Goal: Task Accomplishment & Management: Use online tool/utility

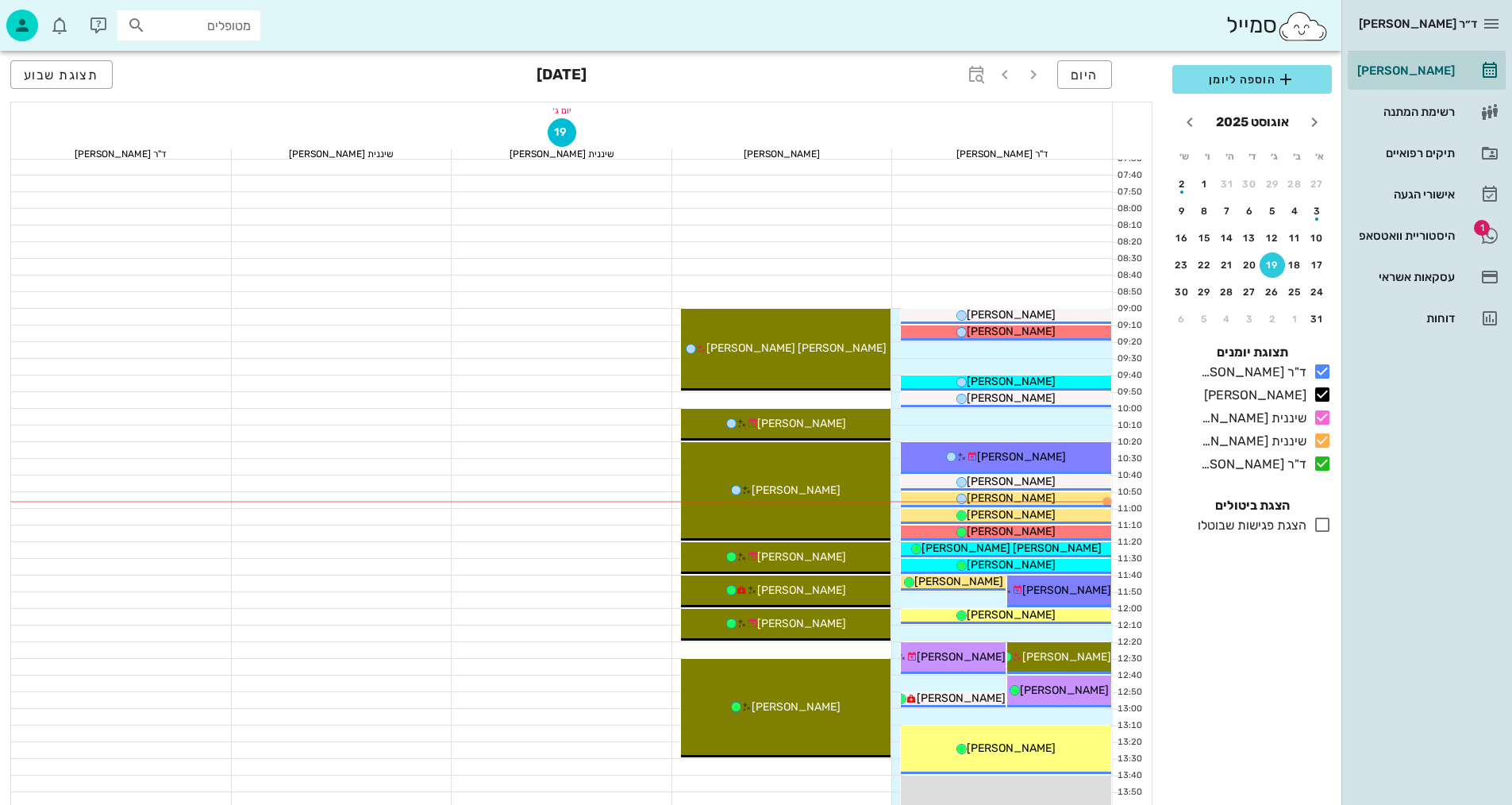
scroll to position [80, 0]
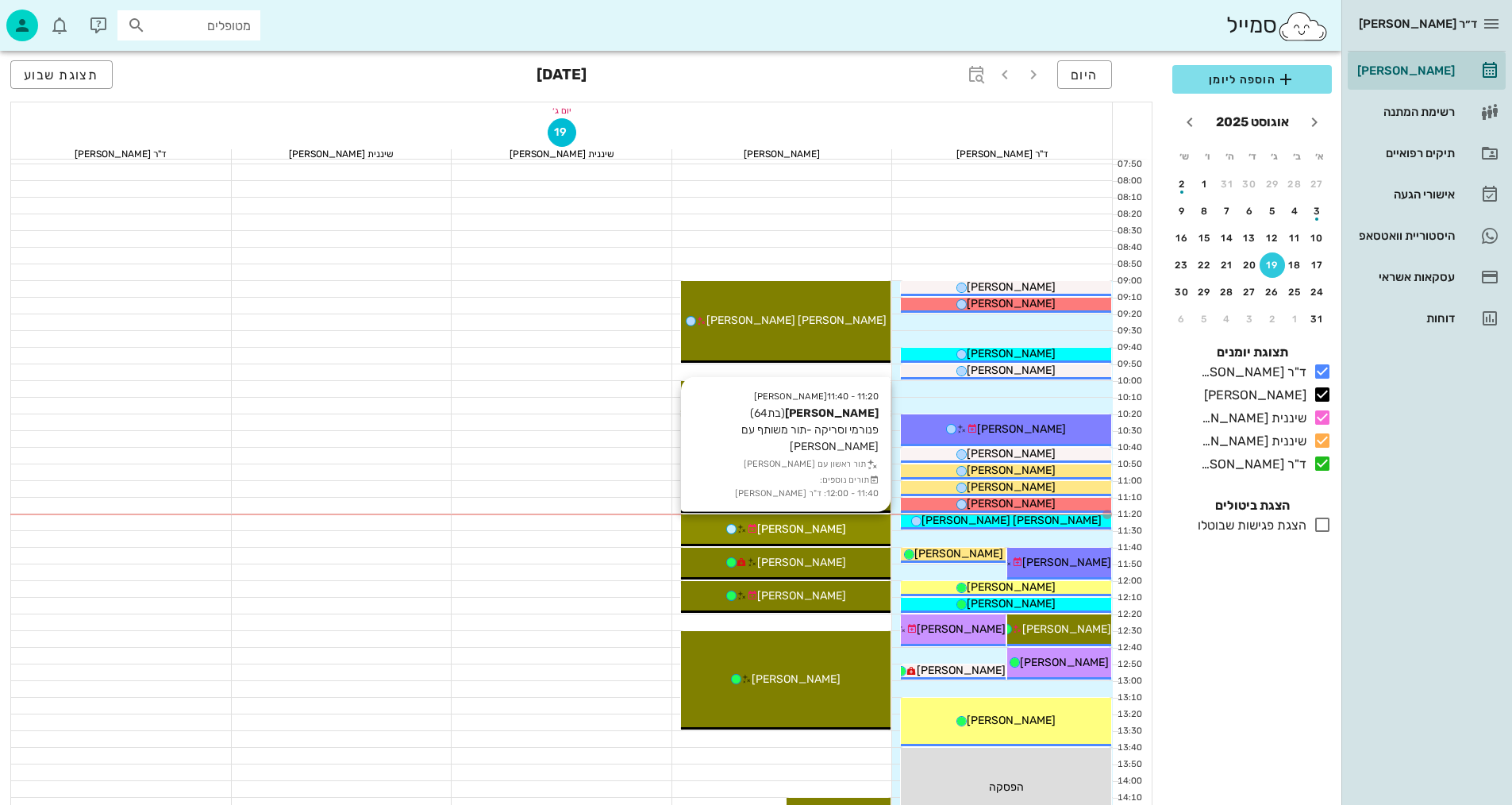
click at [851, 527] on div "[PERSON_NAME]" at bounding box center [786, 529] width 211 height 17
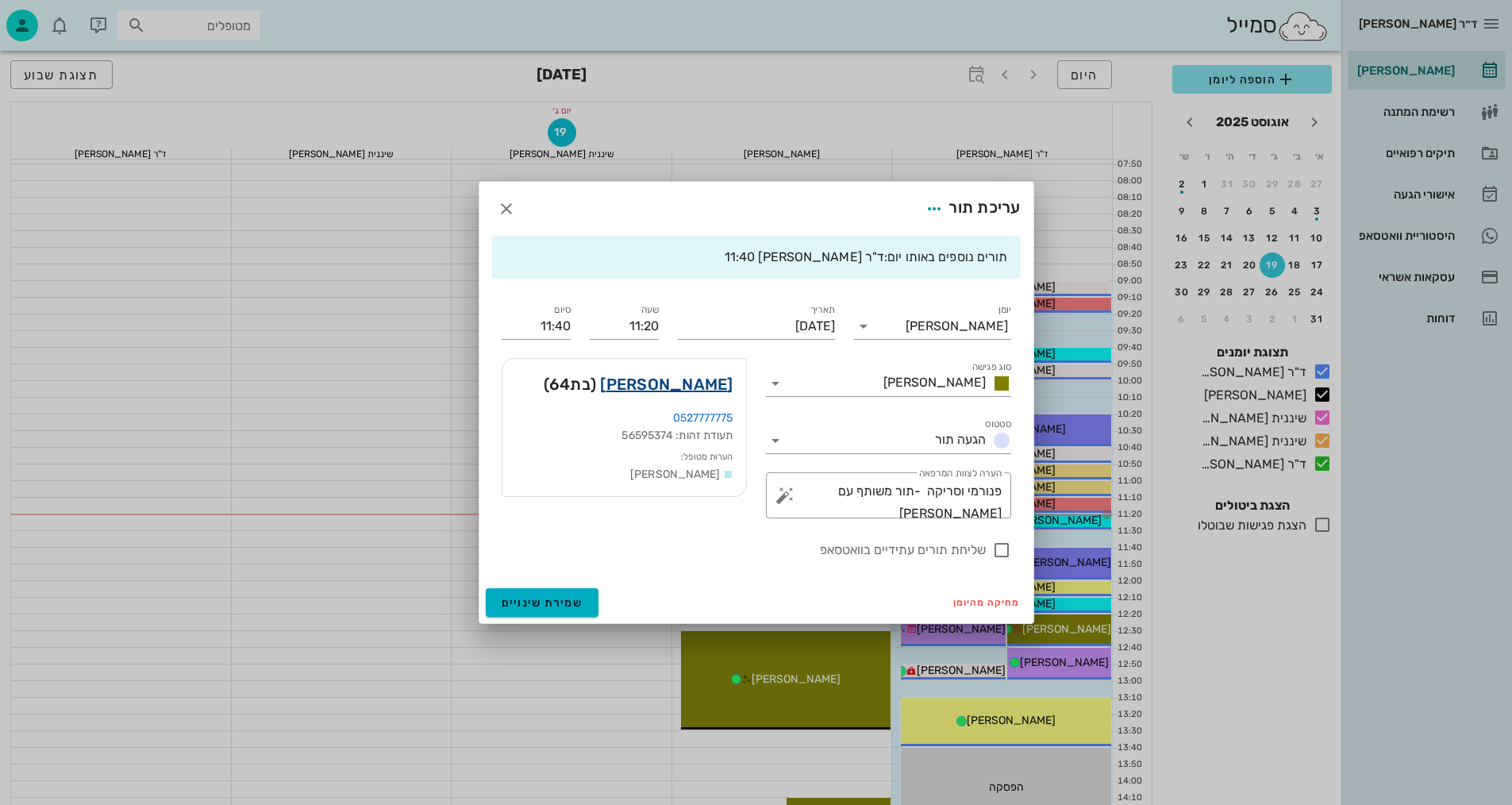
click at [694, 383] on link "[PERSON_NAME]" at bounding box center [667, 384] width 133 height 25
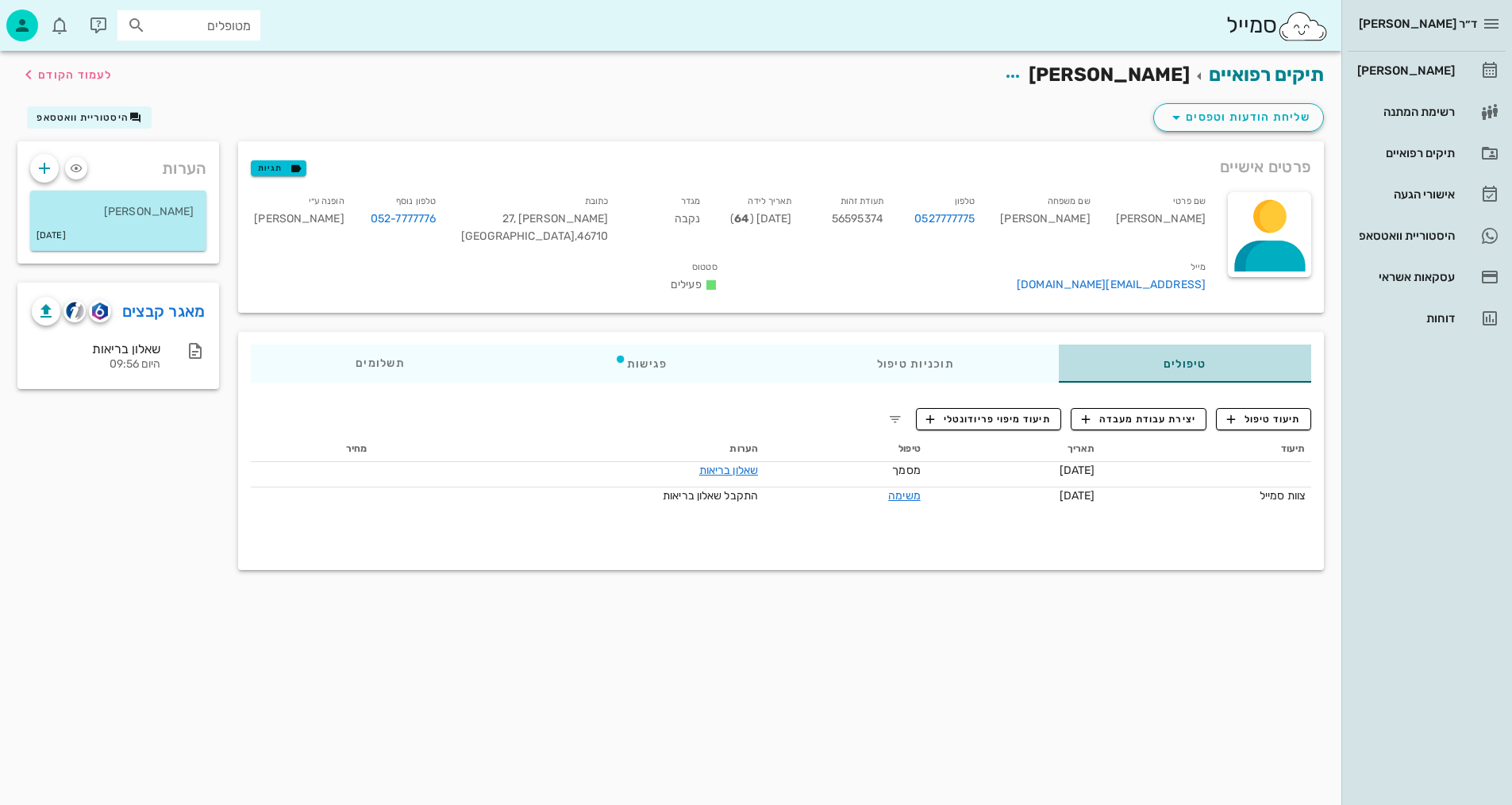
click at [1174, 344] on div "טיפולים" at bounding box center [1185, 363] width 253 height 39
click at [171, 307] on link "מאגר קבצים" at bounding box center [163, 311] width 83 height 25
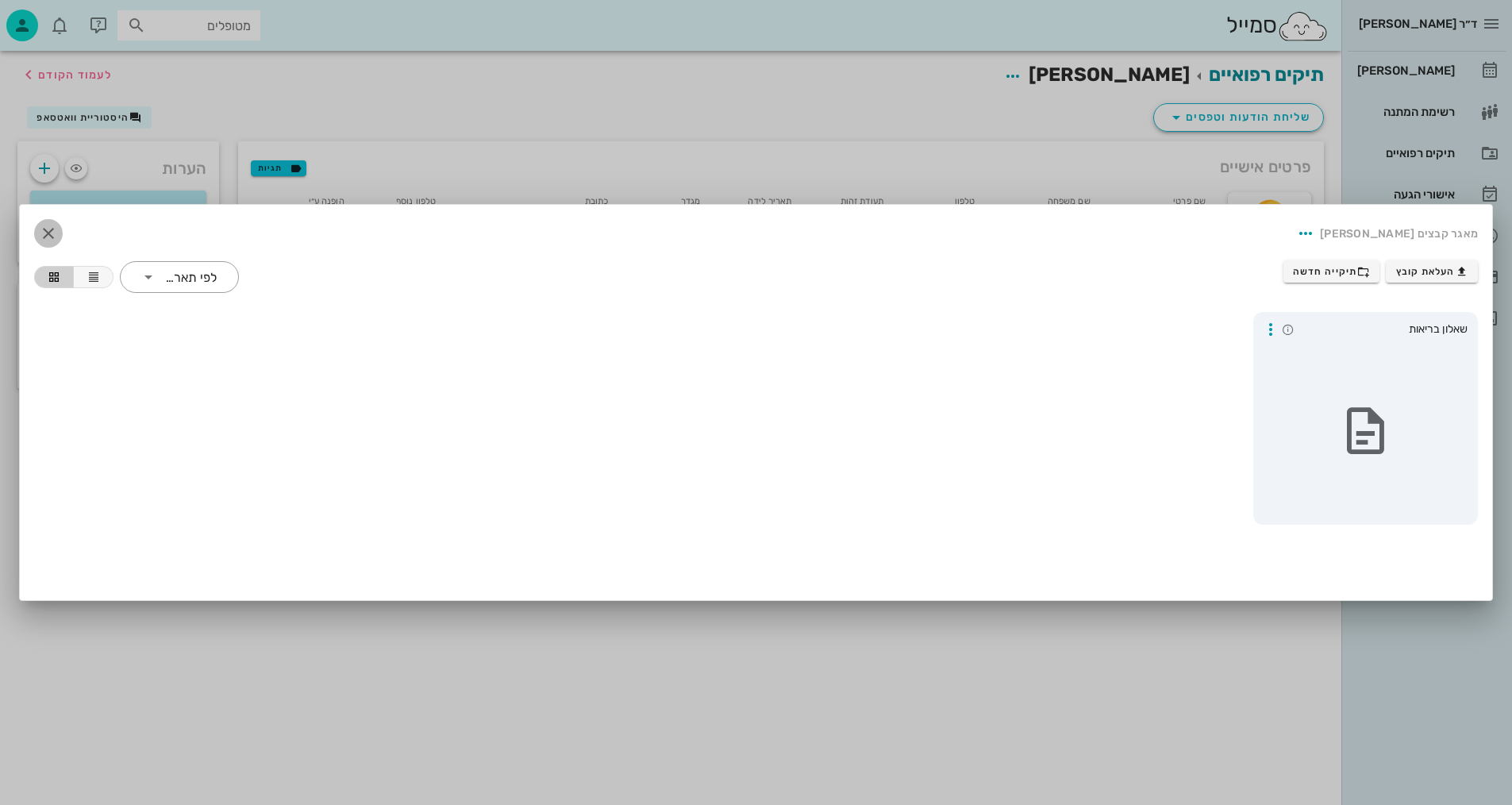
click at [52, 232] on icon "button" at bounding box center [48, 233] width 19 height 19
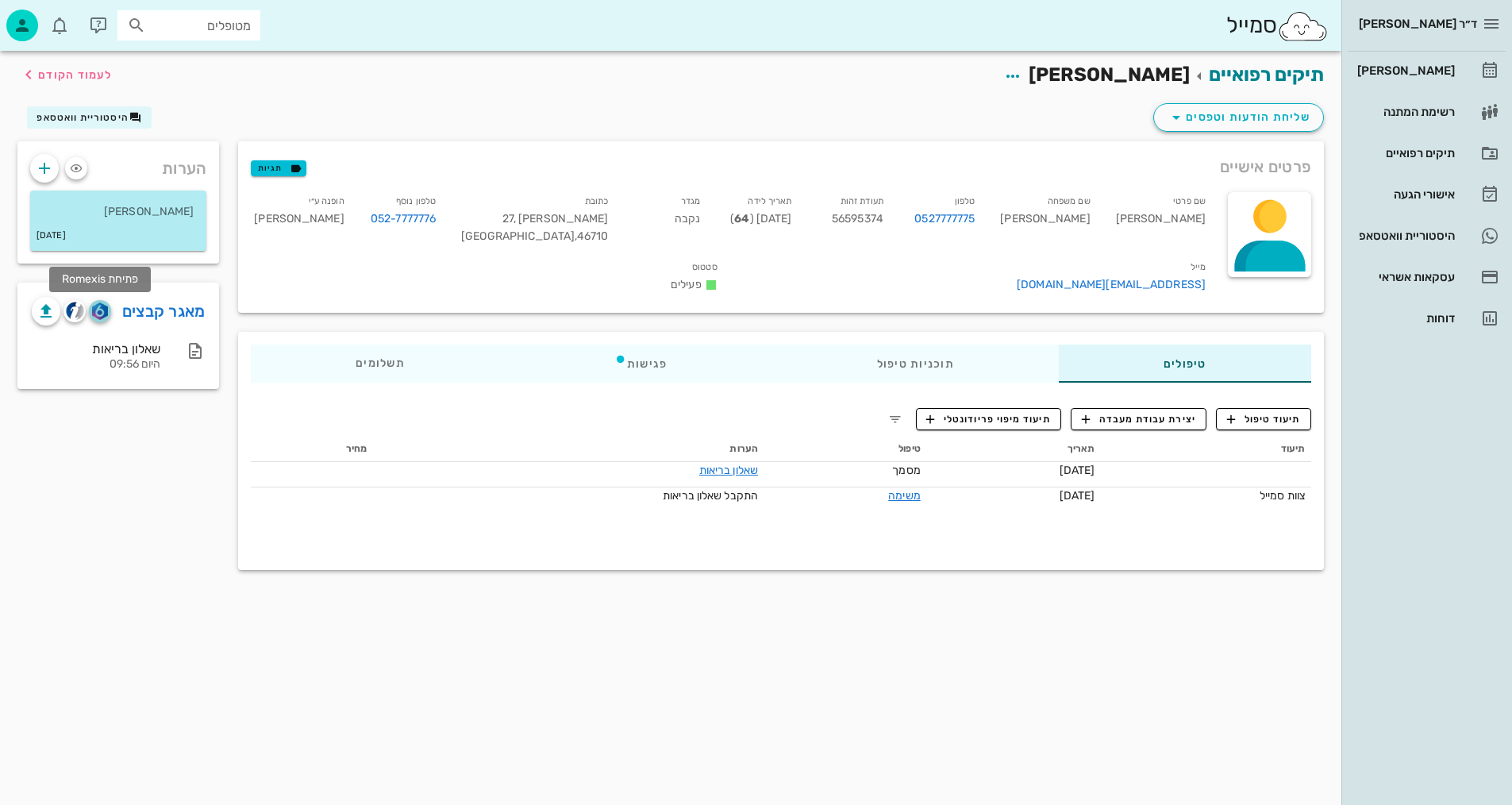
click at [97, 307] on img "button" at bounding box center [99, 310] width 15 height 17
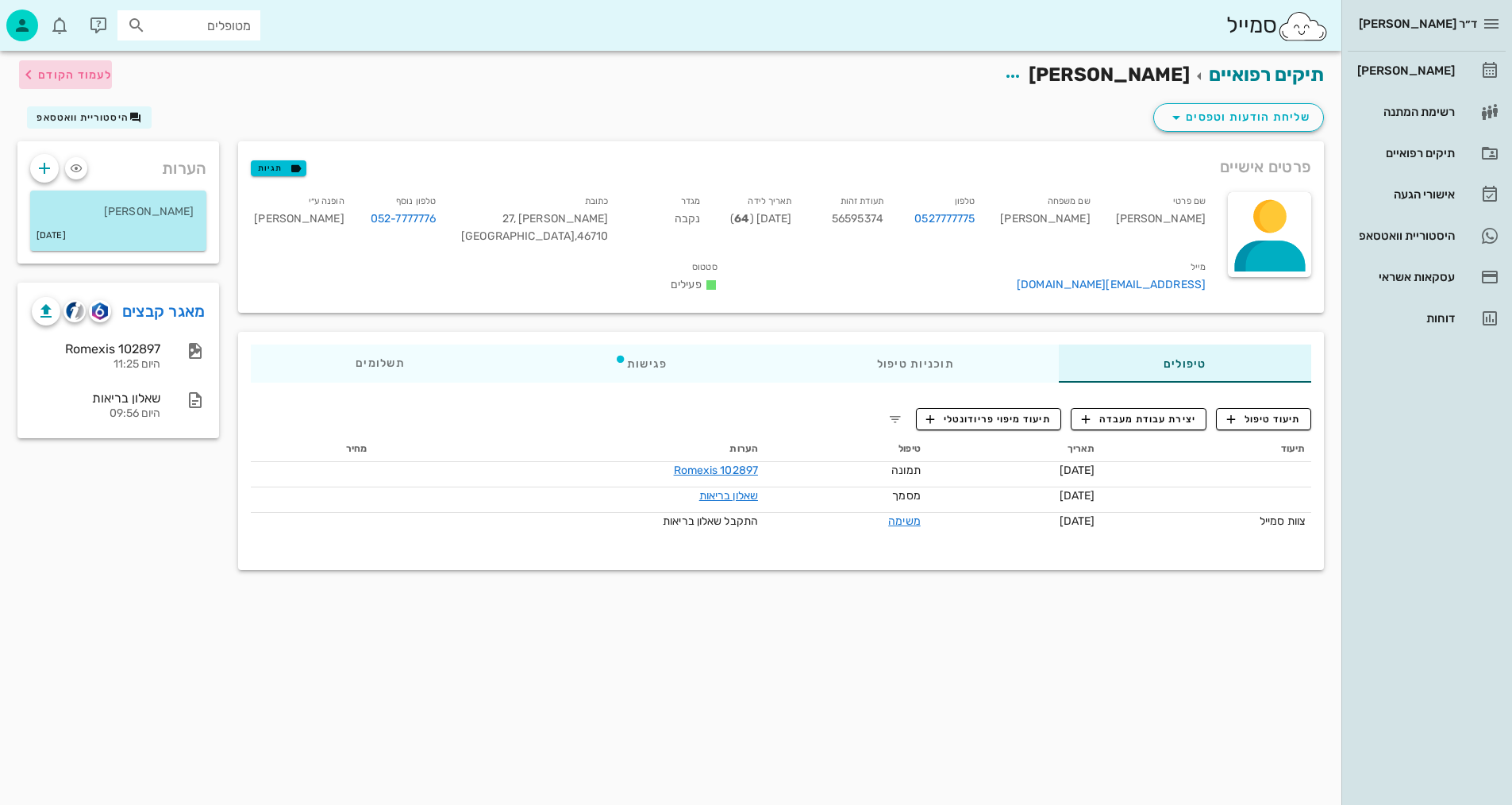
click at [75, 73] on span "לעמוד הקודם" at bounding box center [75, 74] width 73 height 13
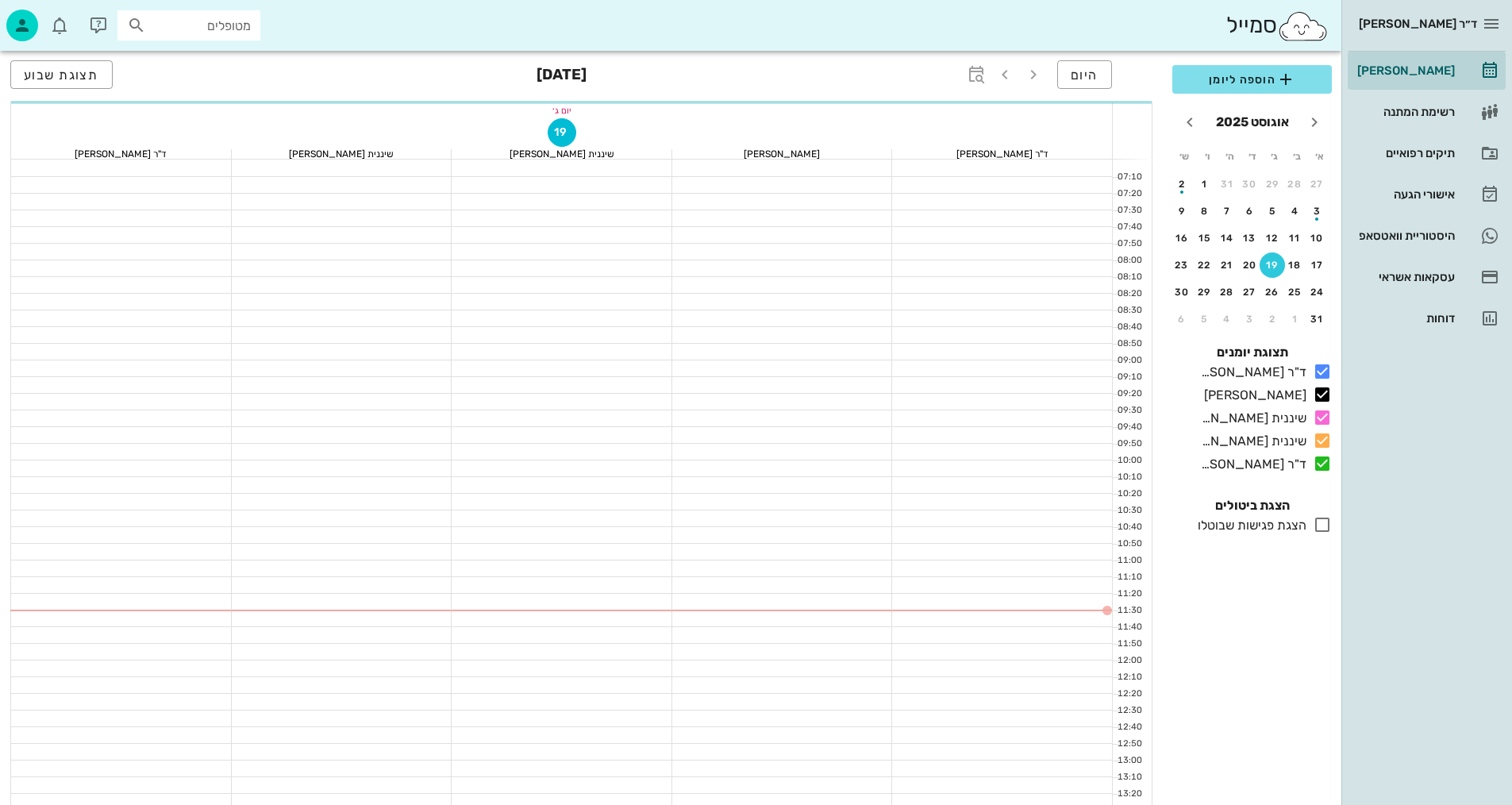
scroll to position [80, 0]
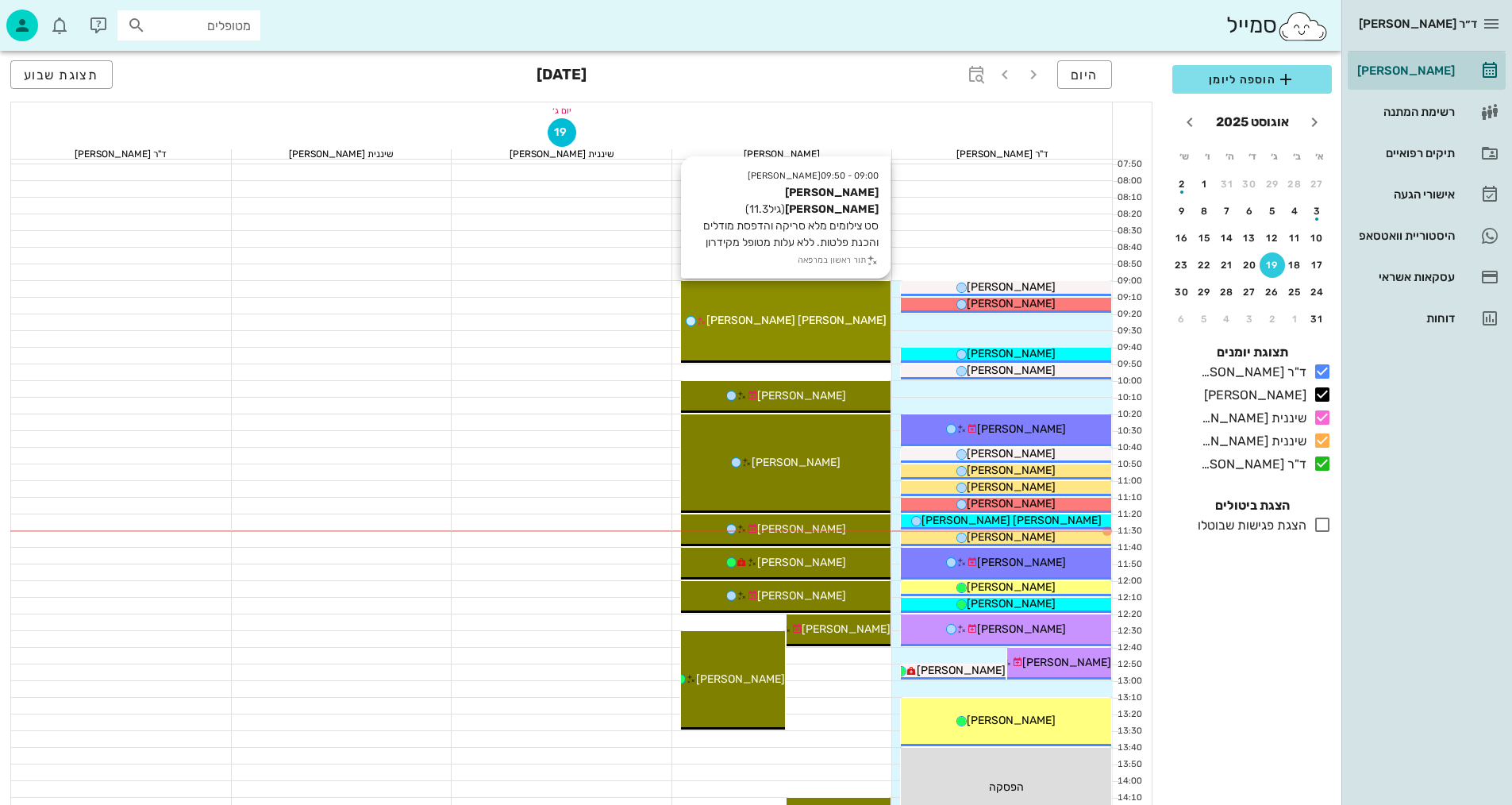
click at [829, 302] on div "09:00 - 09:50 יומן מרפאה [PERSON_NAME] [PERSON_NAME] (גיל 11.3 ) סט צילומים מלא…" at bounding box center [786, 322] width 211 height 82
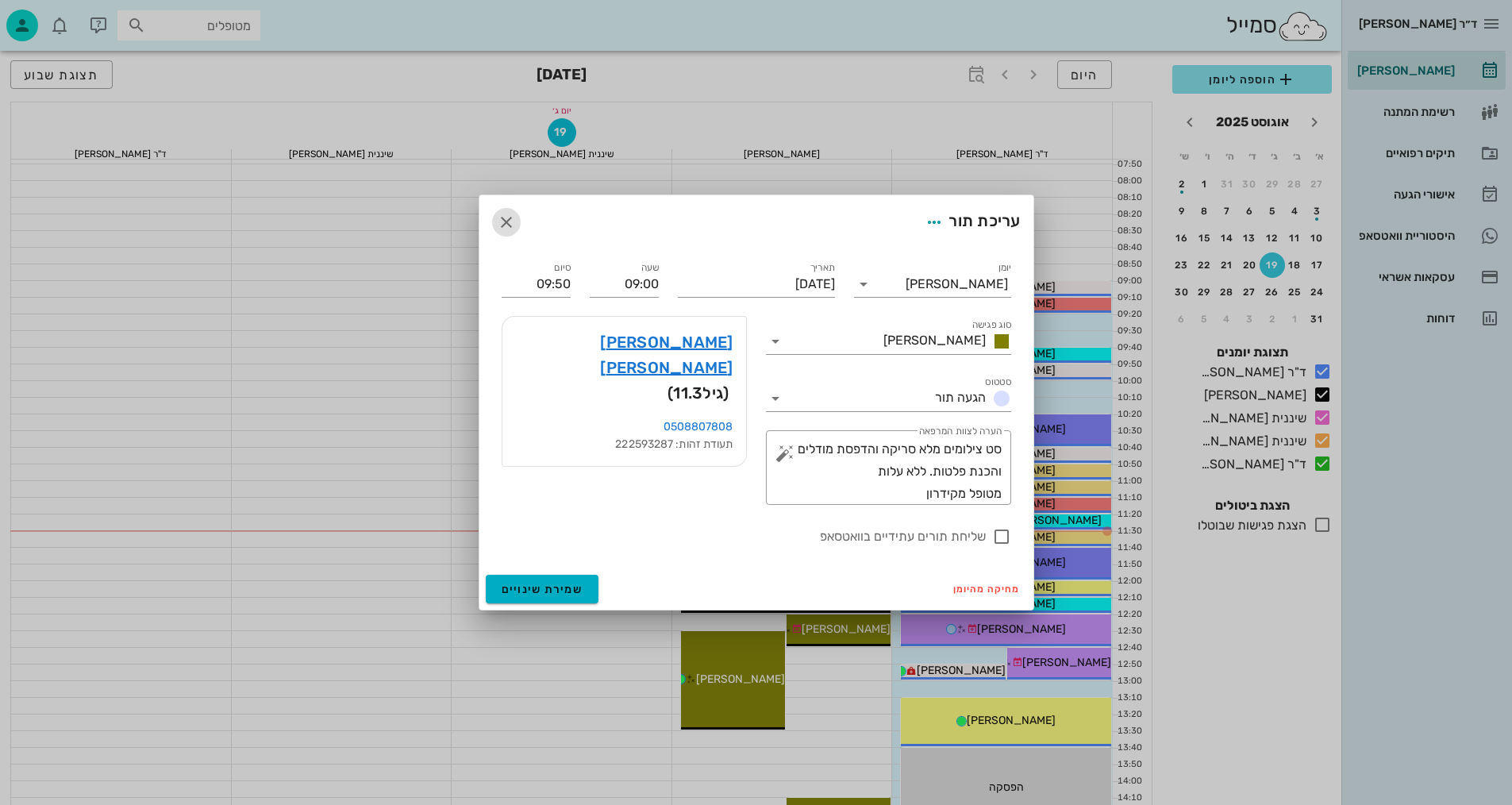
click at [510, 221] on icon "button" at bounding box center [505, 221] width 19 height 19
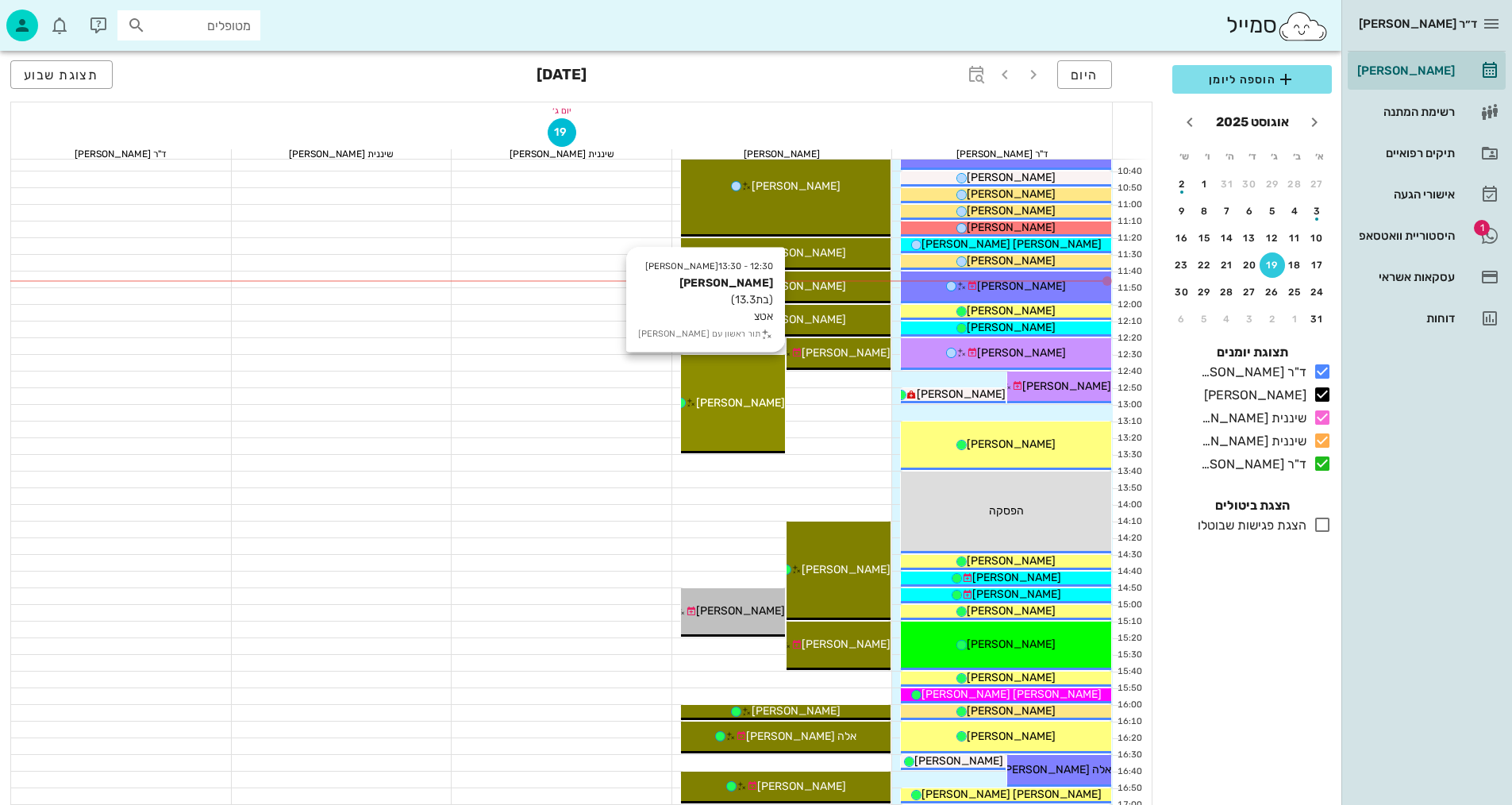
scroll to position [159, 0]
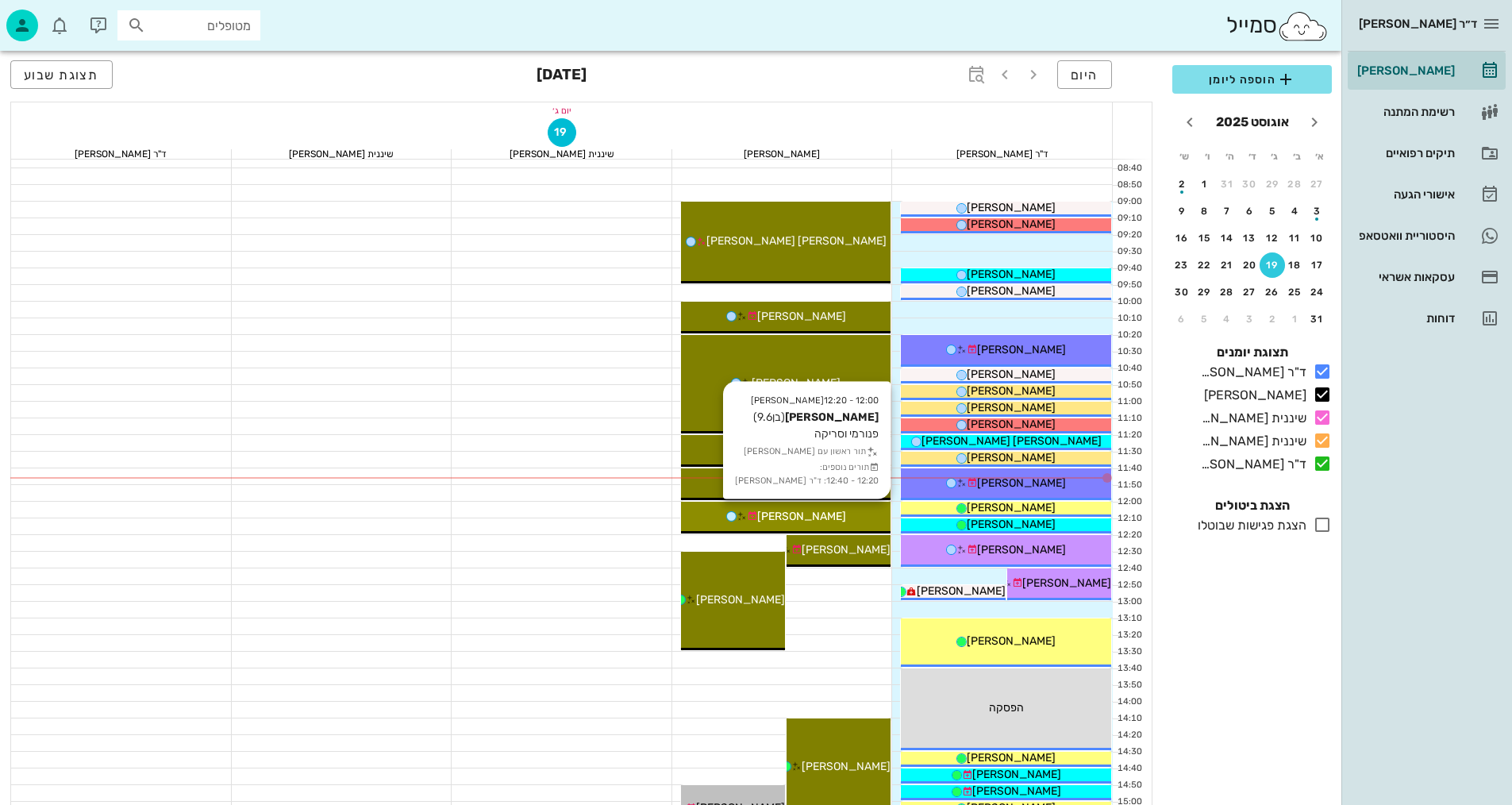
click at [851, 524] on div "[PERSON_NAME]" at bounding box center [786, 516] width 211 height 17
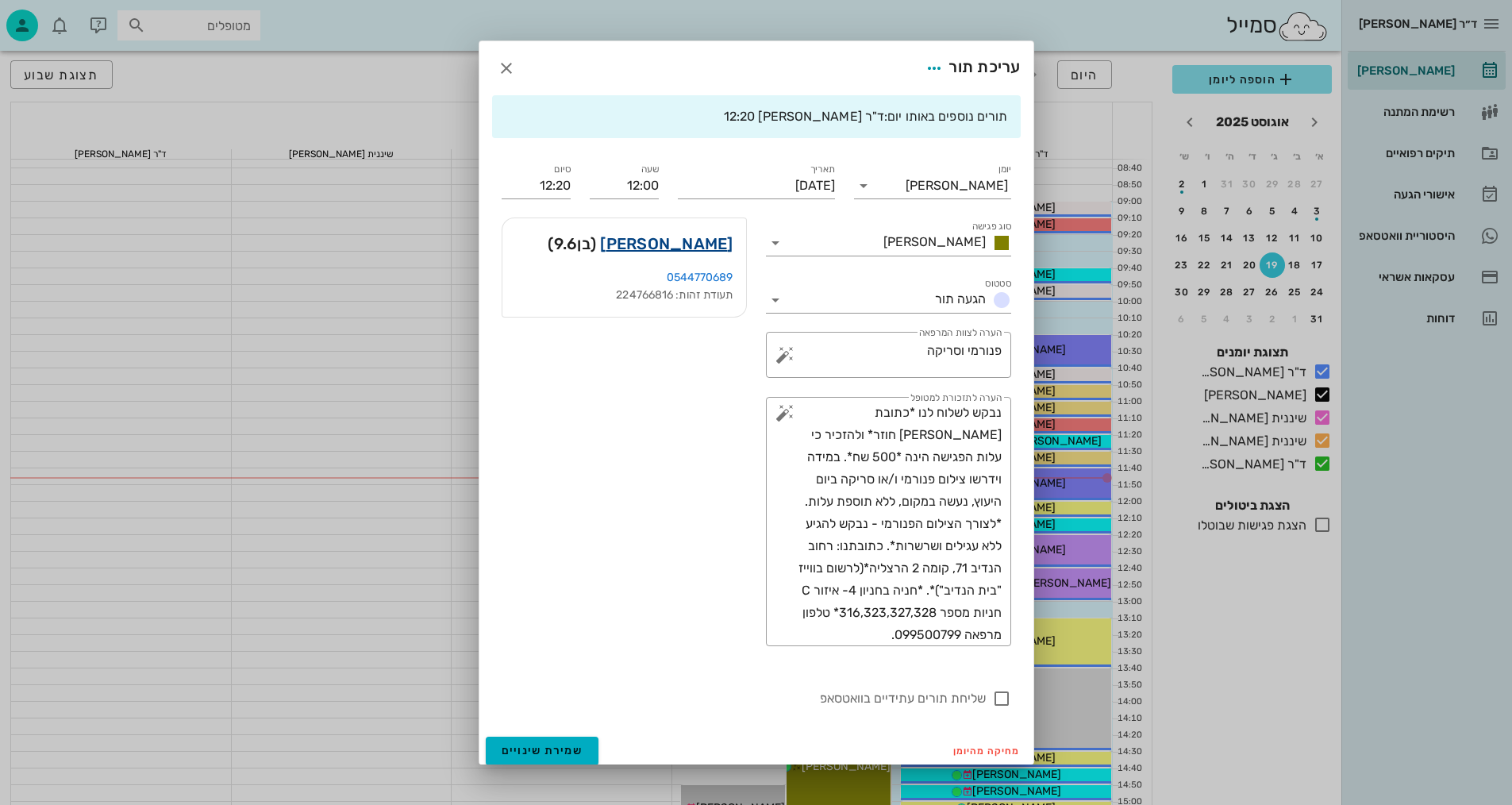
click at [719, 241] on link "[PERSON_NAME]" at bounding box center [667, 244] width 133 height 25
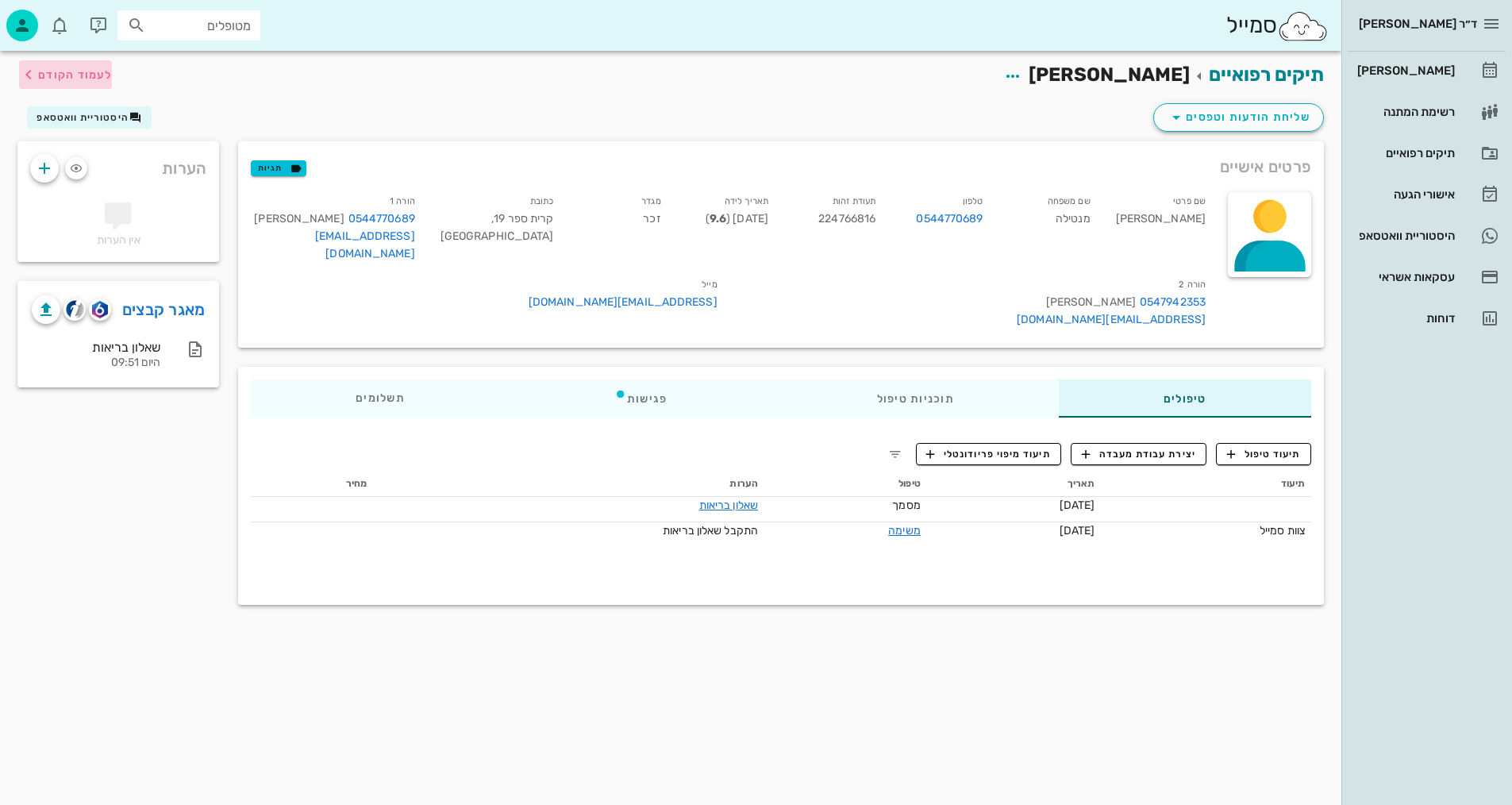
click at [48, 77] on span "לעמוד הקודם" at bounding box center [75, 74] width 73 height 13
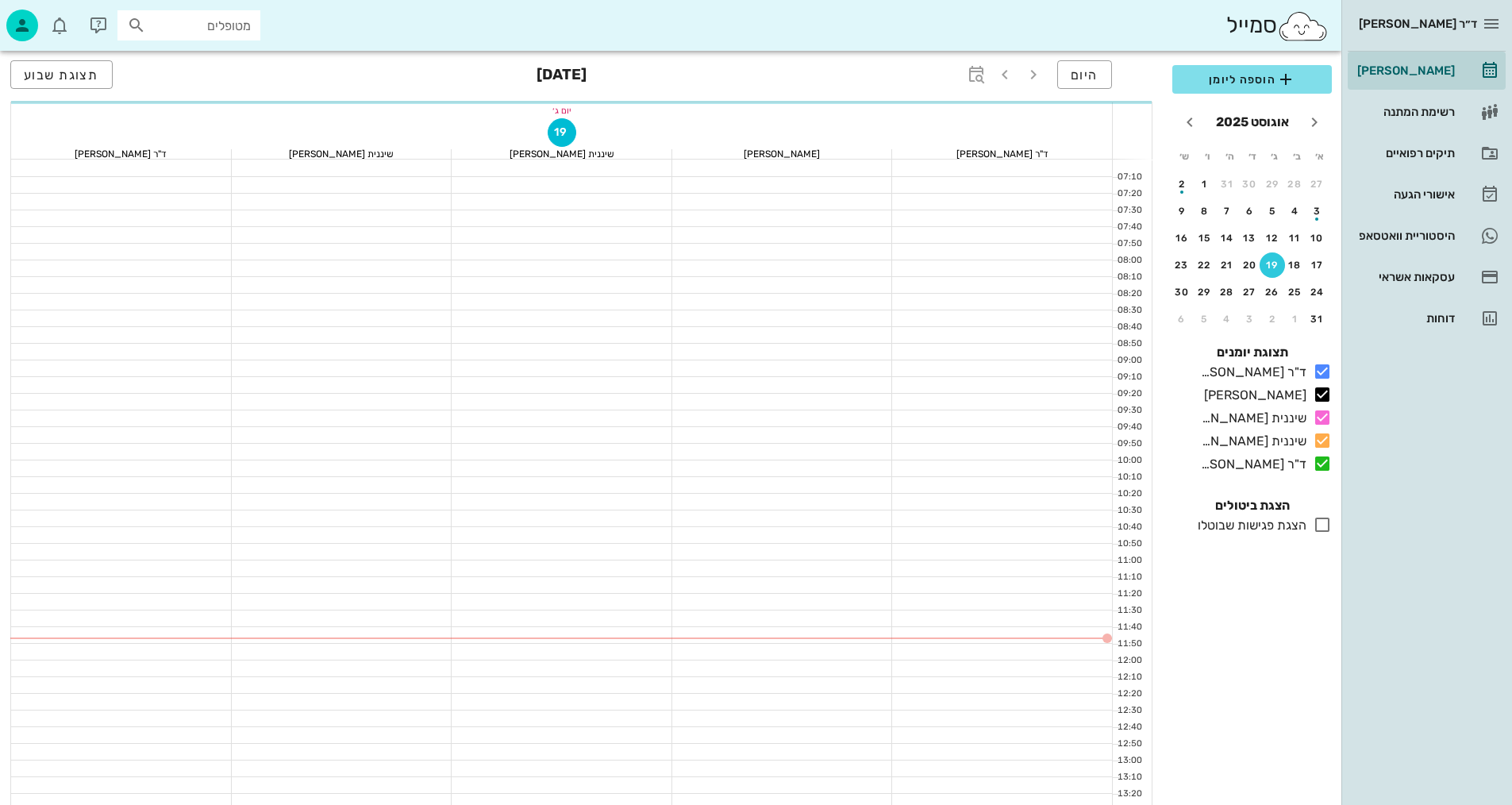
scroll to position [159, 0]
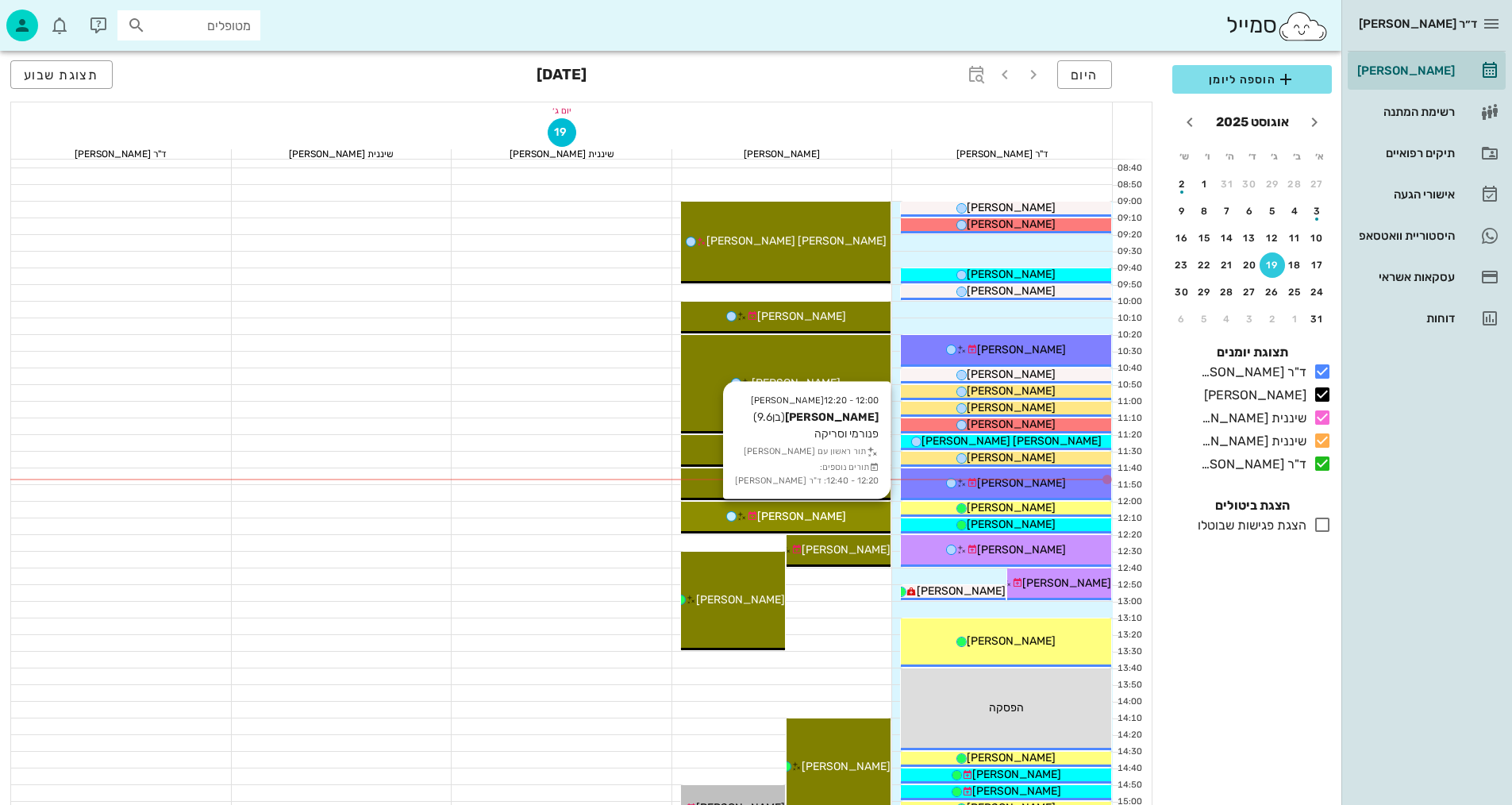
click at [822, 515] on span "[PERSON_NAME]" at bounding box center [801, 516] width 89 height 13
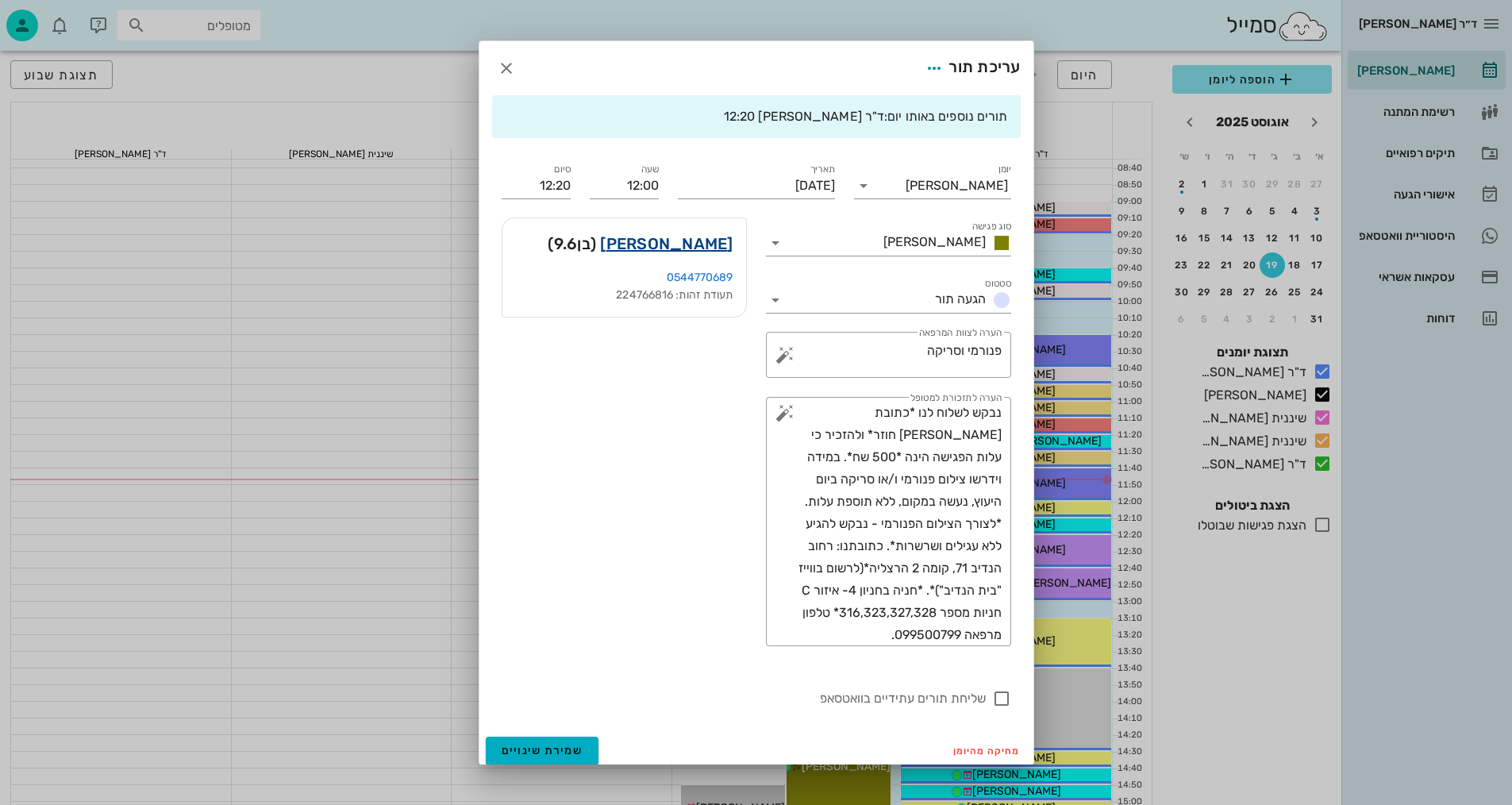
click at [712, 238] on link "[PERSON_NAME]" at bounding box center [667, 244] width 133 height 25
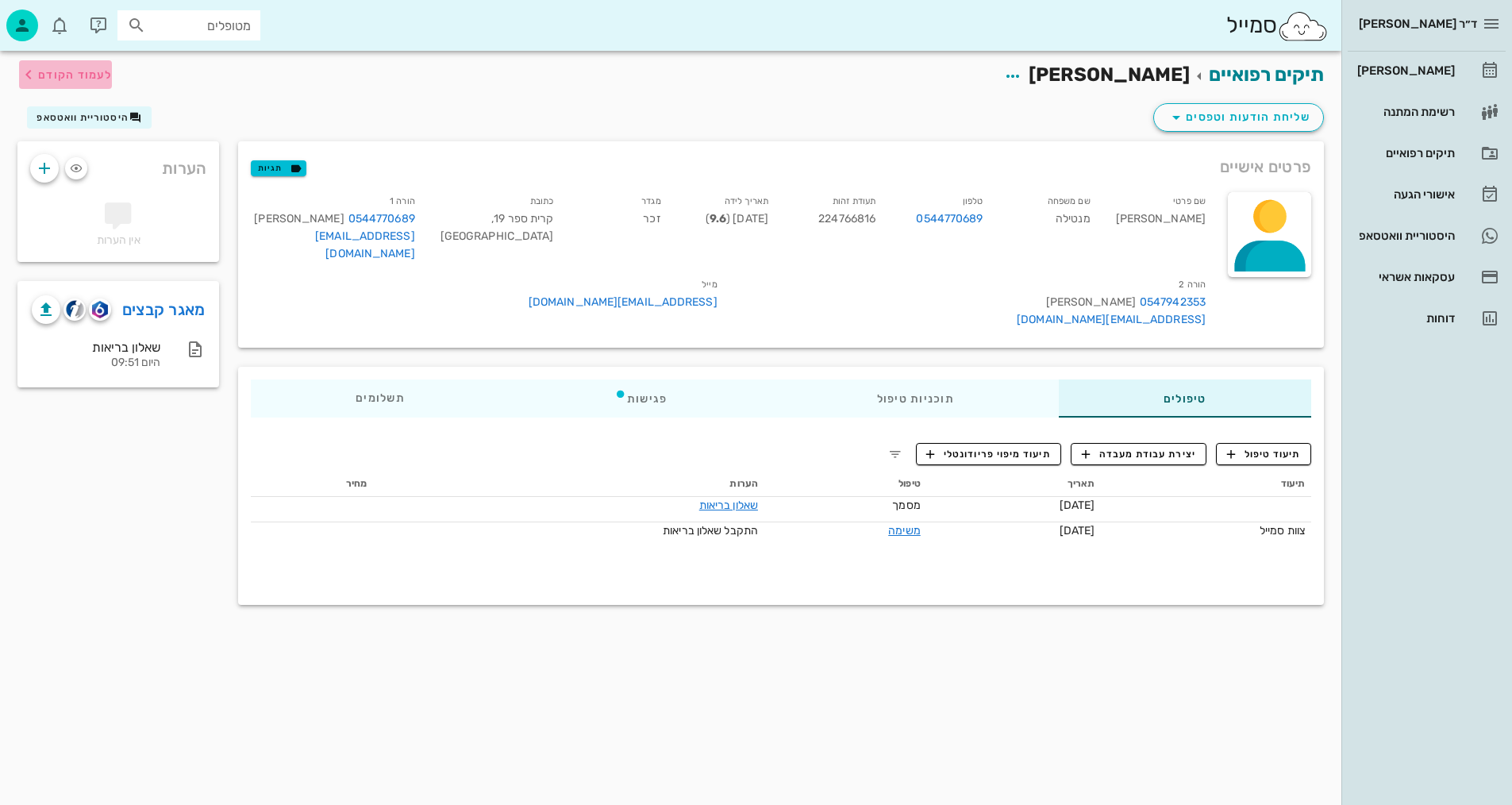
click at [56, 70] on span "לעמוד הקודם" at bounding box center [75, 74] width 73 height 13
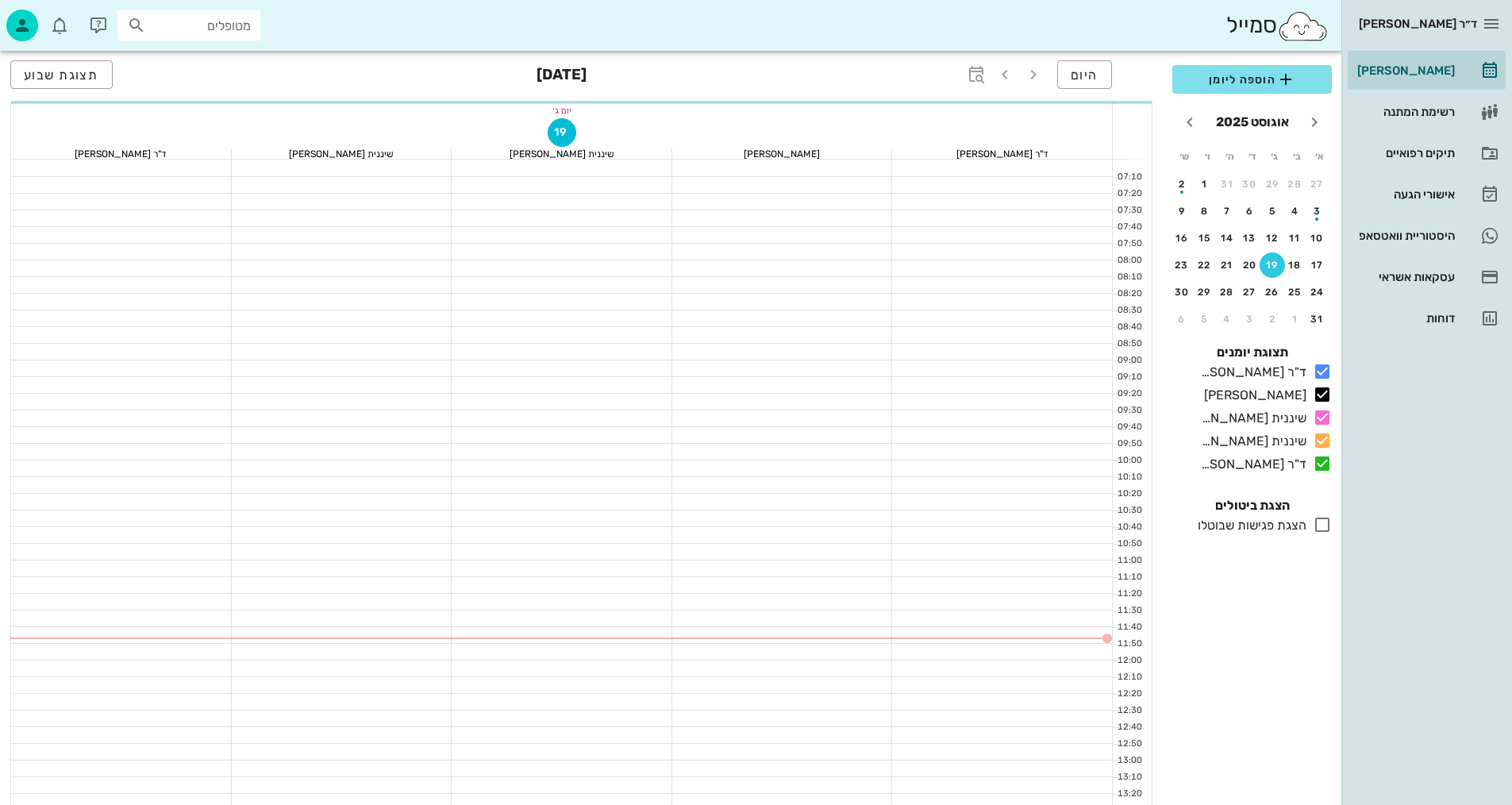
scroll to position [159, 0]
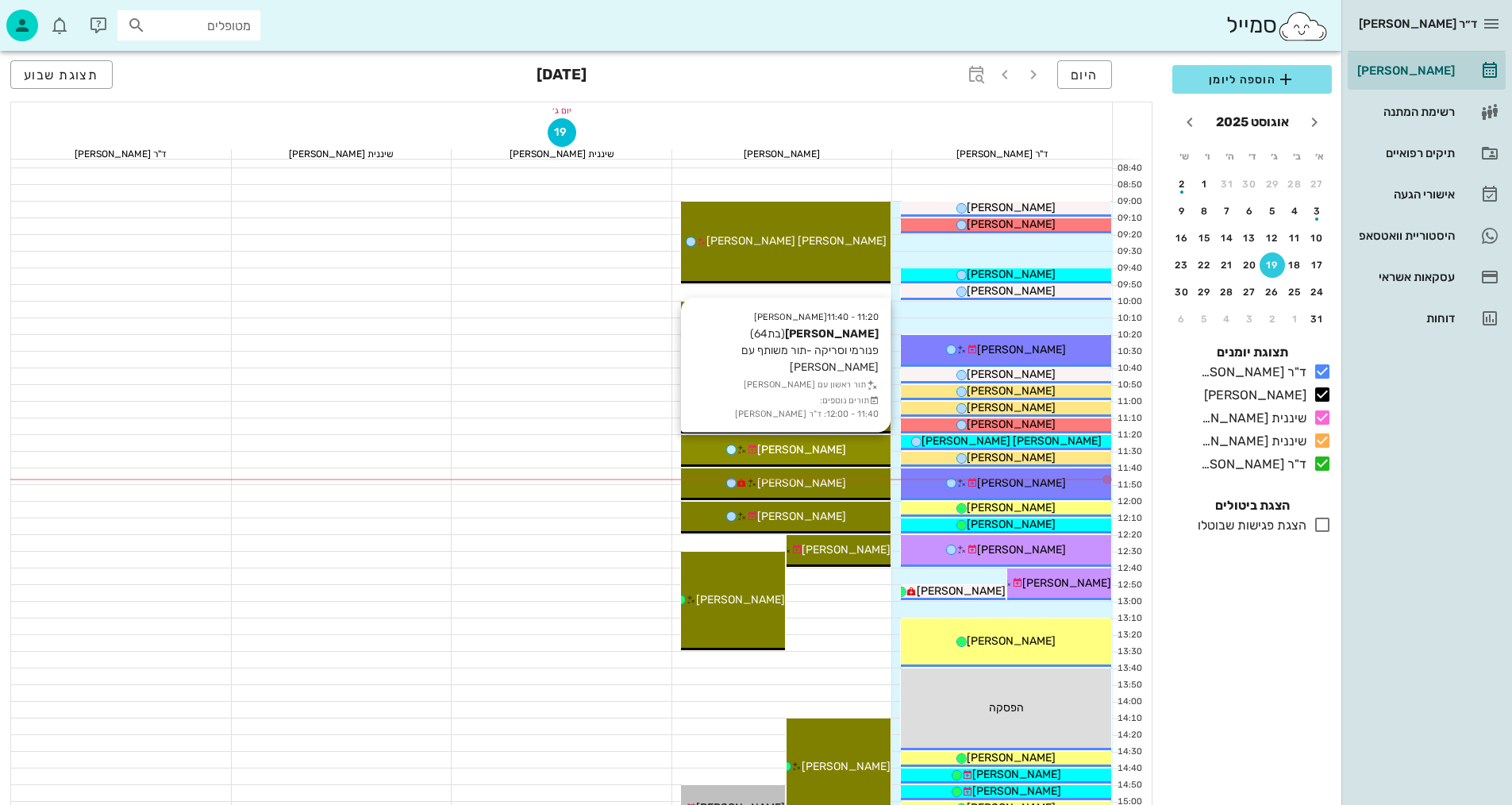
click at [842, 447] on div "[PERSON_NAME]" at bounding box center [786, 449] width 211 height 17
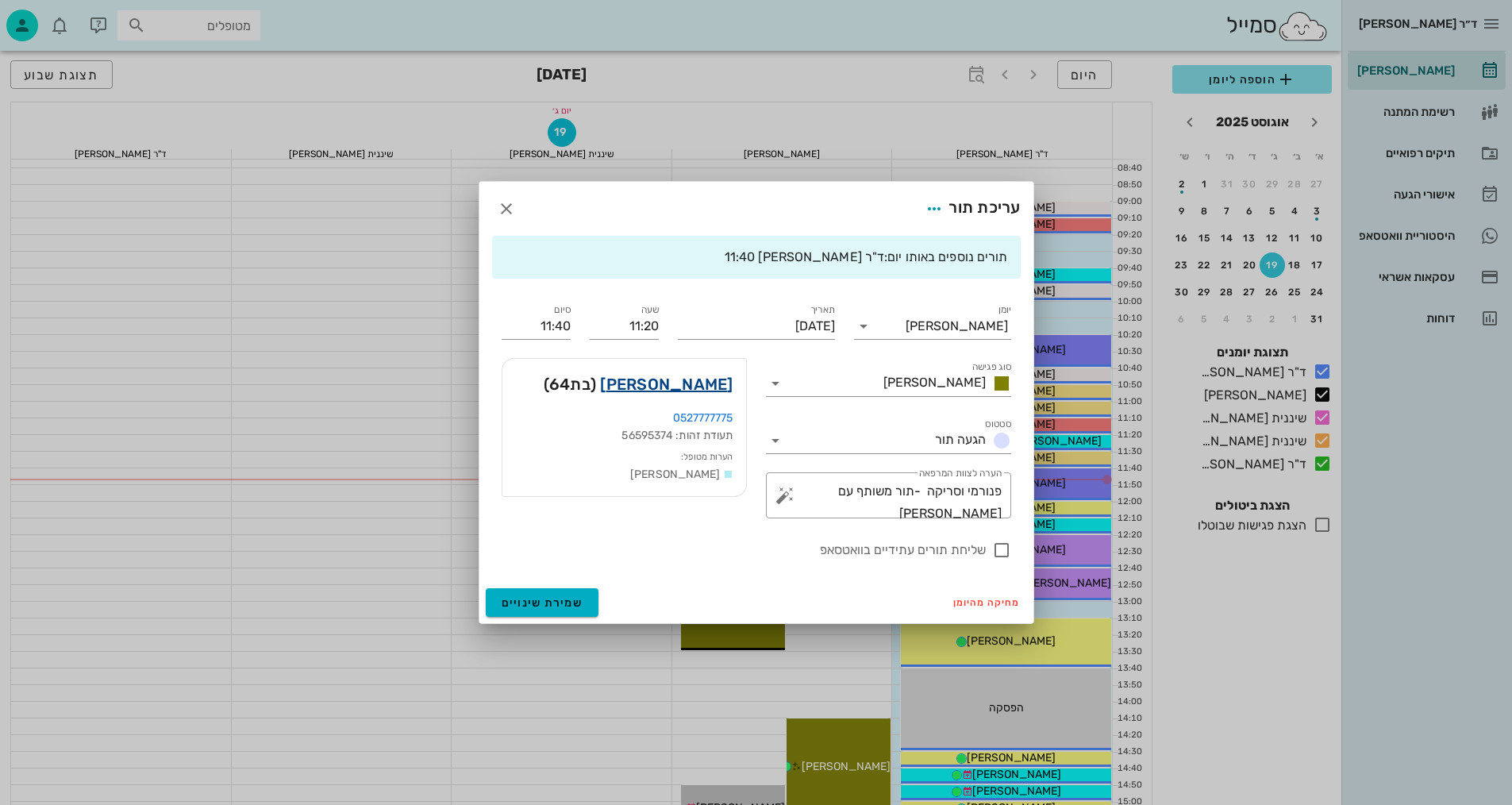
click at [726, 388] on link "[PERSON_NAME]" at bounding box center [667, 384] width 133 height 25
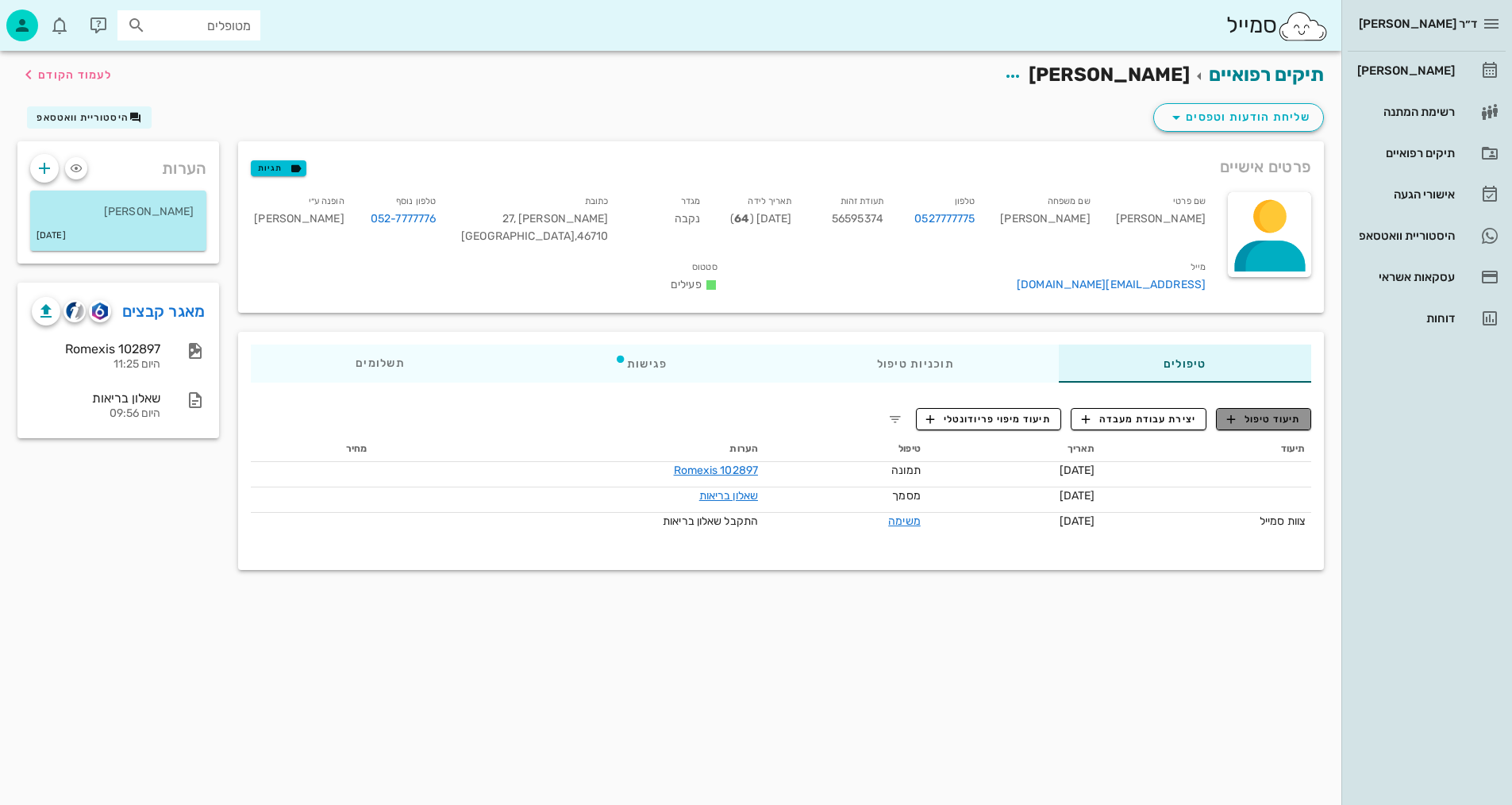
click at [1282, 412] on span "תיעוד טיפול" at bounding box center [1264, 420] width 73 height 14
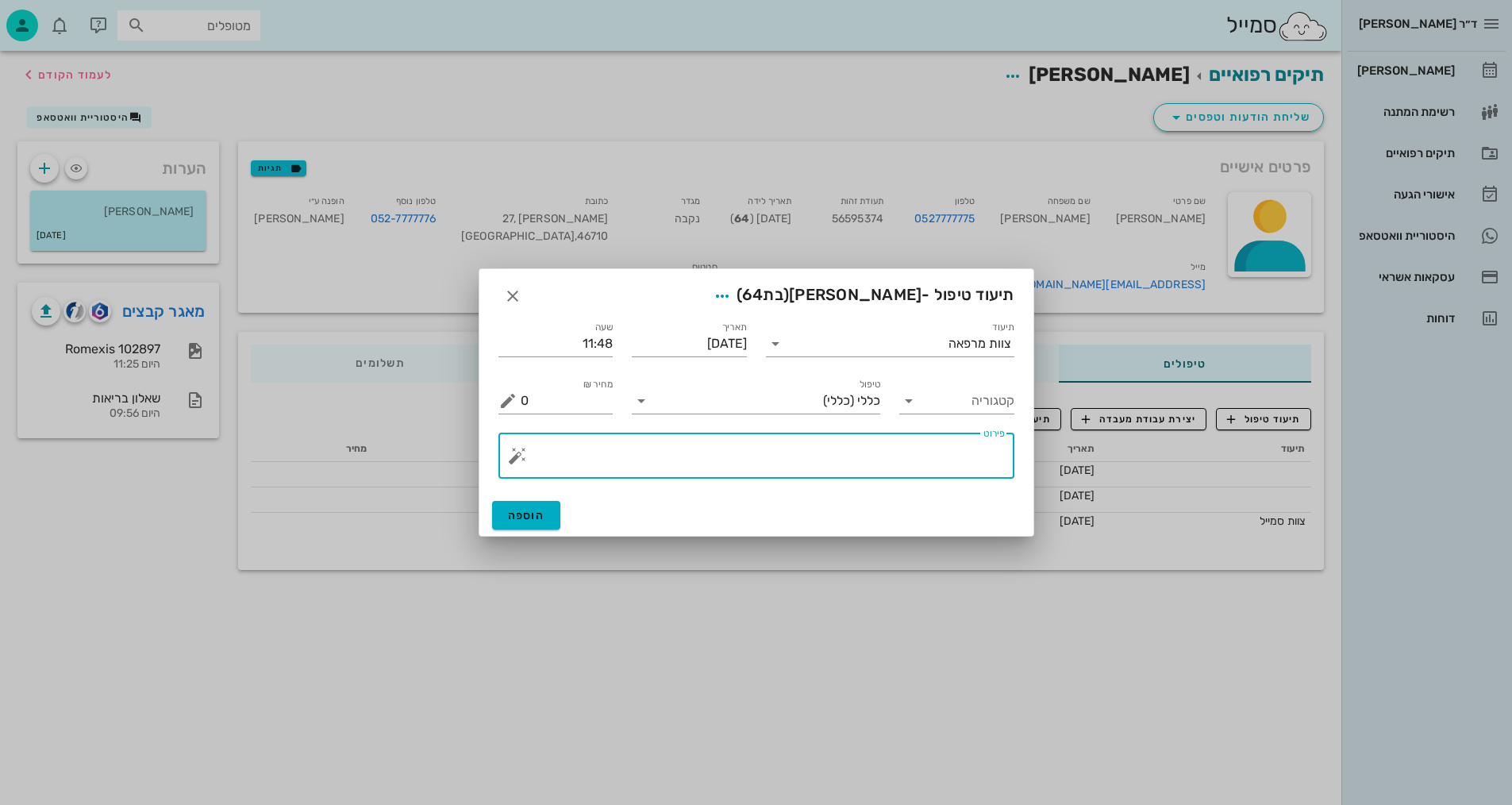
click at [894, 463] on textarea "פירוט" at bounding box center [763, 460] width 484 height 39
type textarea "פנורמי +סריקה וצ.אפליקציה +וידאו"
click at [532, 510] on span "הוספה" at bounding box center [527, 515] width 38 height 13
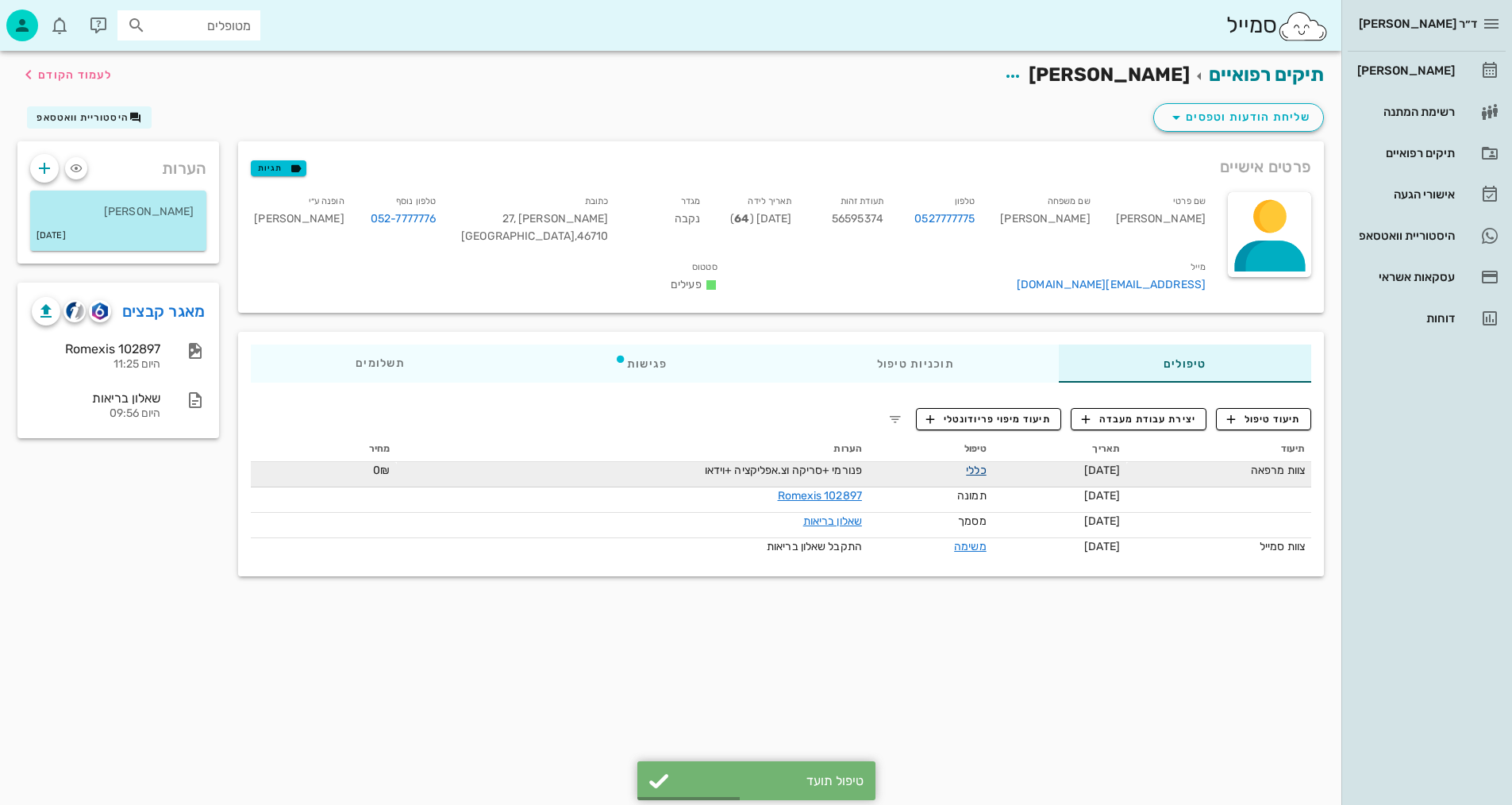
click at [966, 463] on link "כללי" at bounding box center [976, 470] width 20 height 13
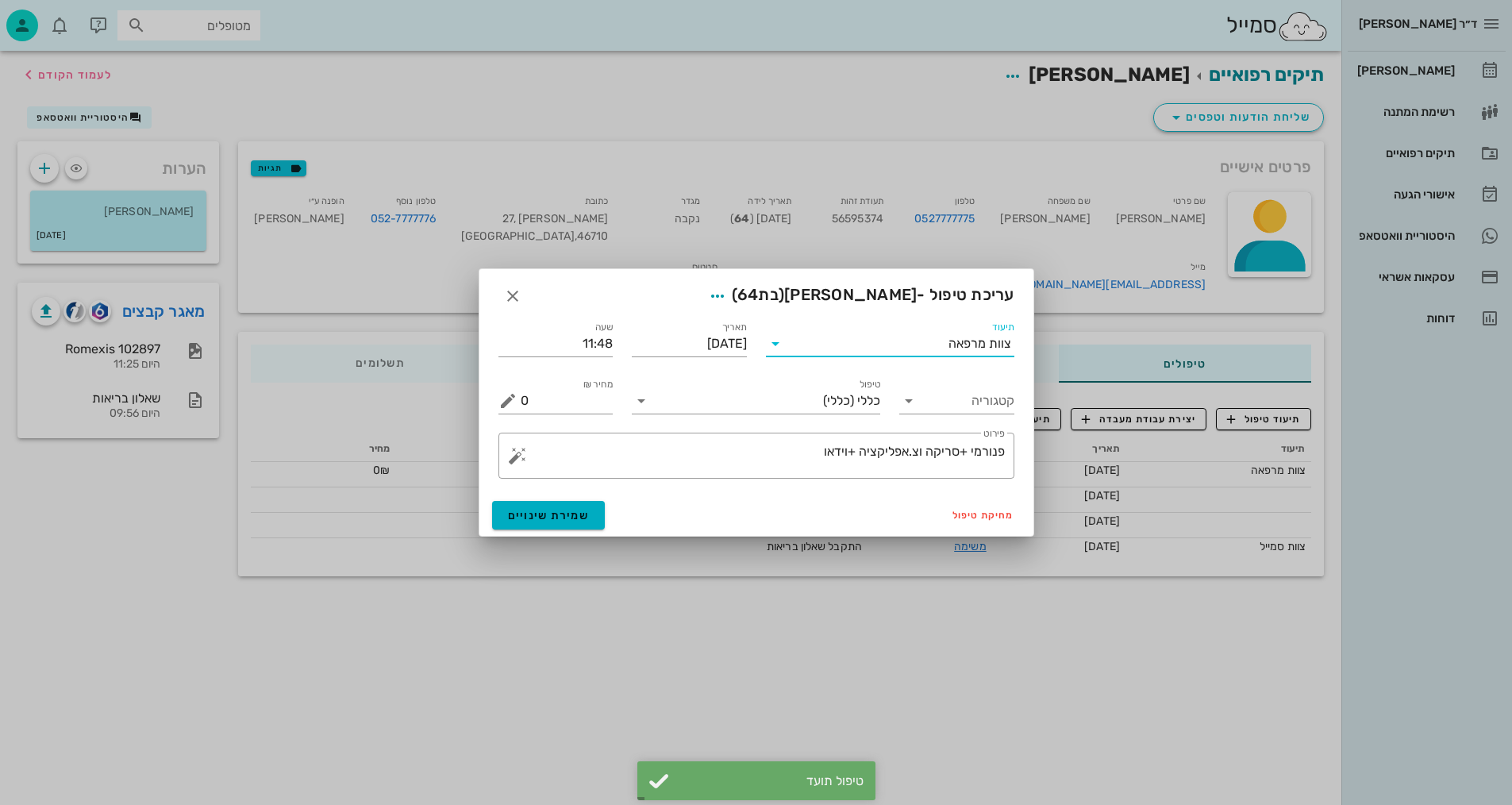
click at [906, 350] on input "תיעוד" at bounding box center [868, 343] width 160 height 25
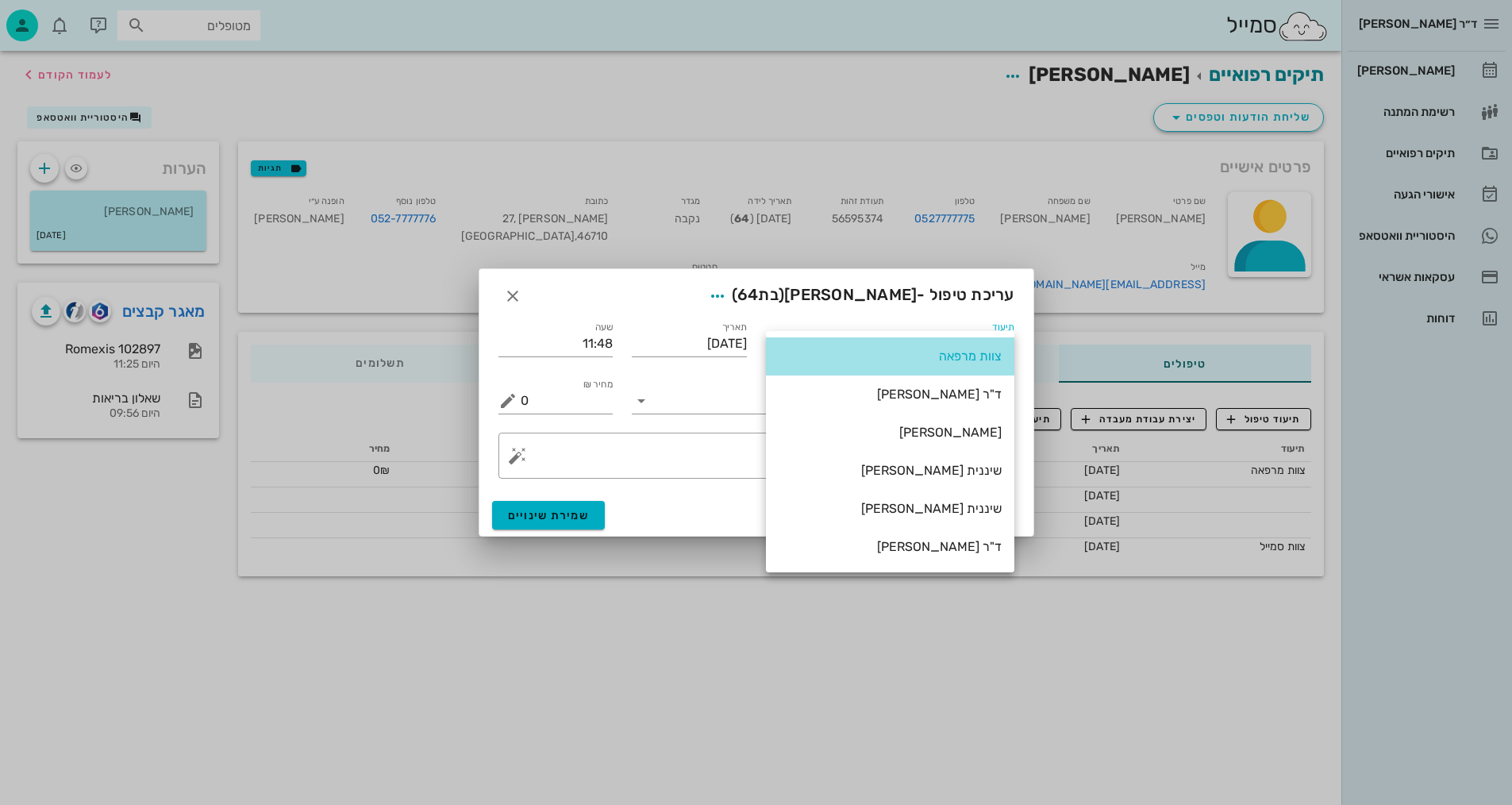
click at [984, 360] on div "צוות מרפאה" at bounding box center [890, 356] width 223 height 15
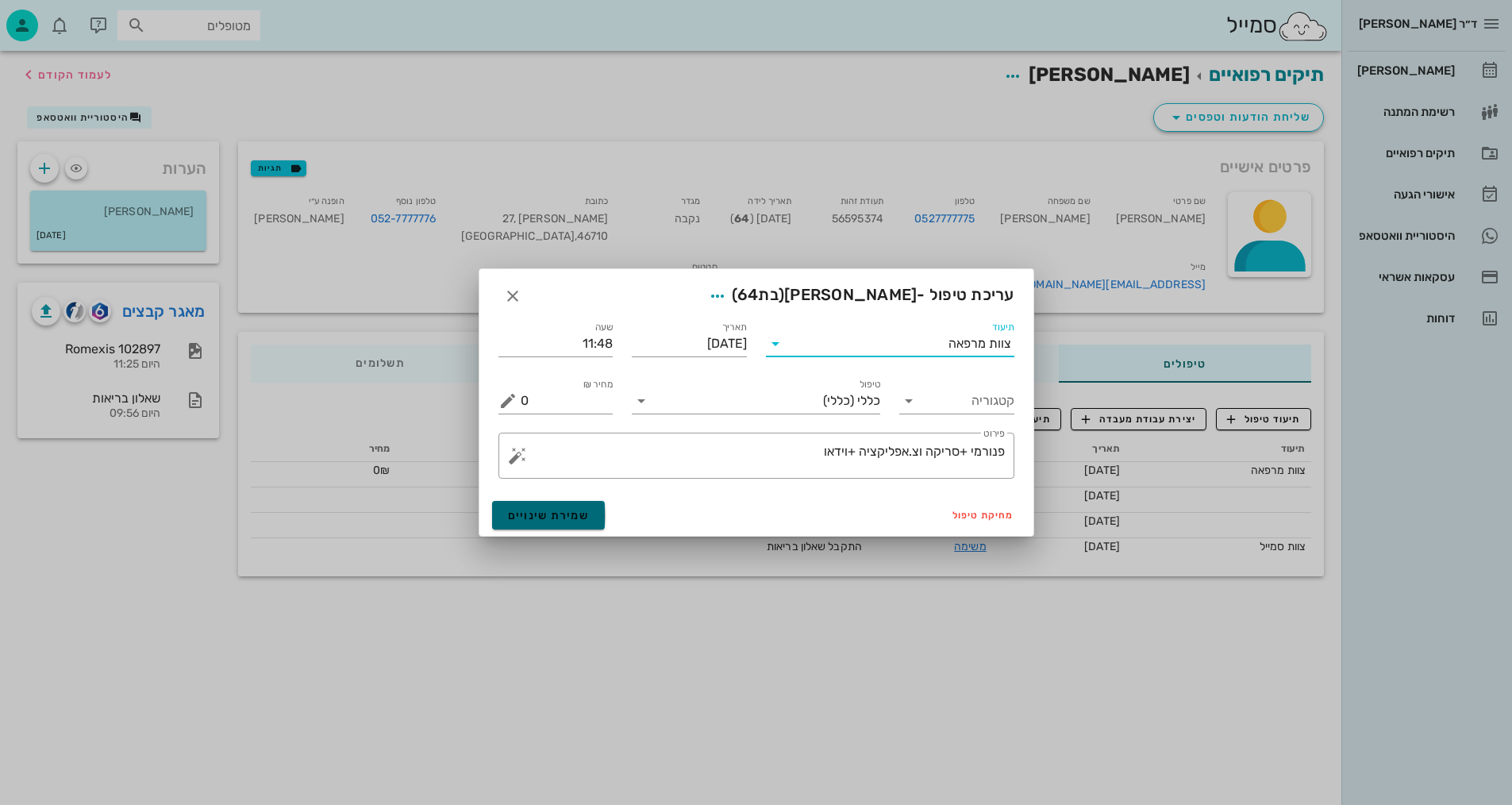
click at [543, 515] on span "שמירת שינויים" at bounding box center [549, 515] width 82 height 13
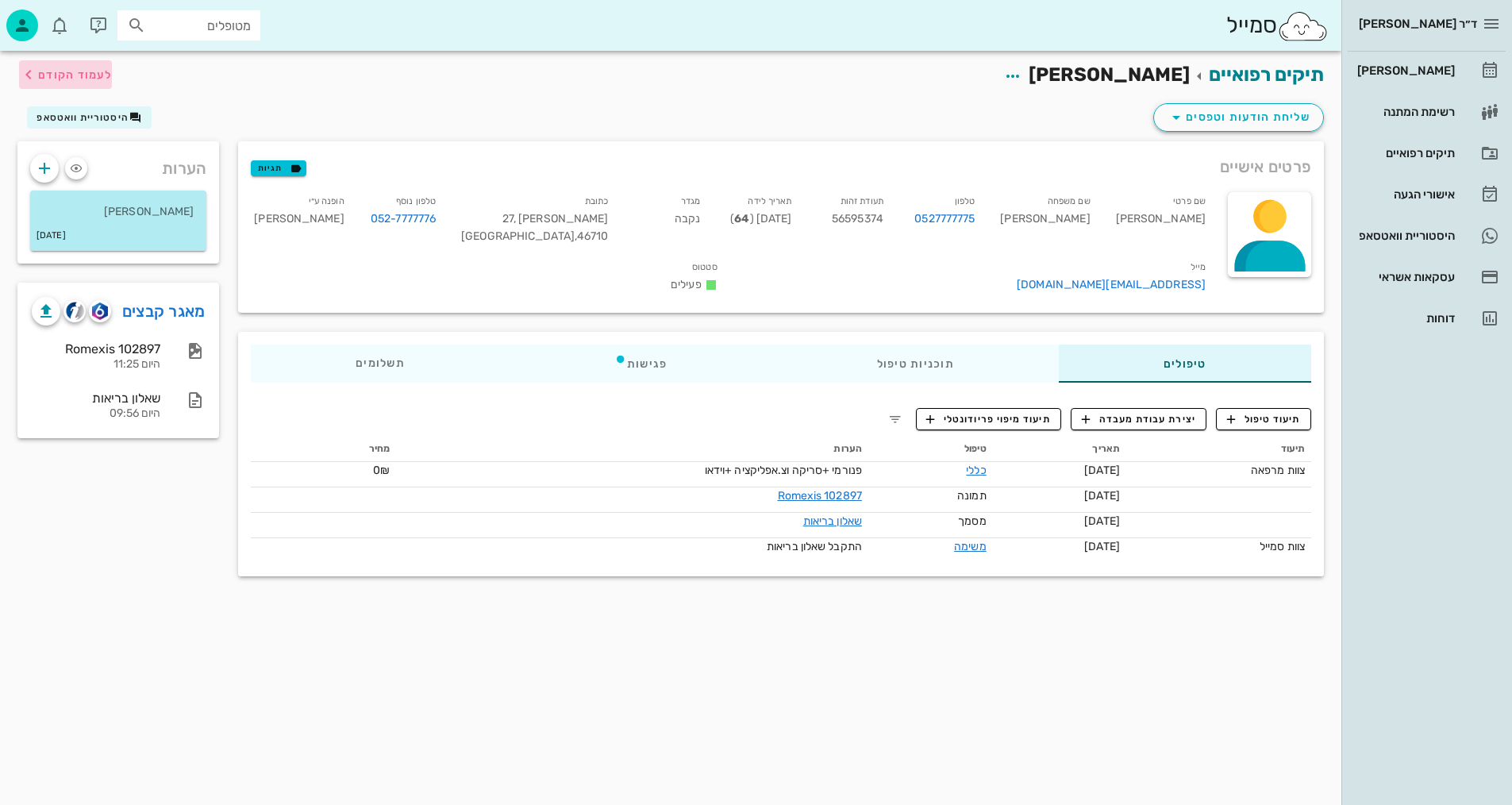
click at [47, 74] on span "לעמוד הקודם" at bounding box center [75, 74] width 73 height 13
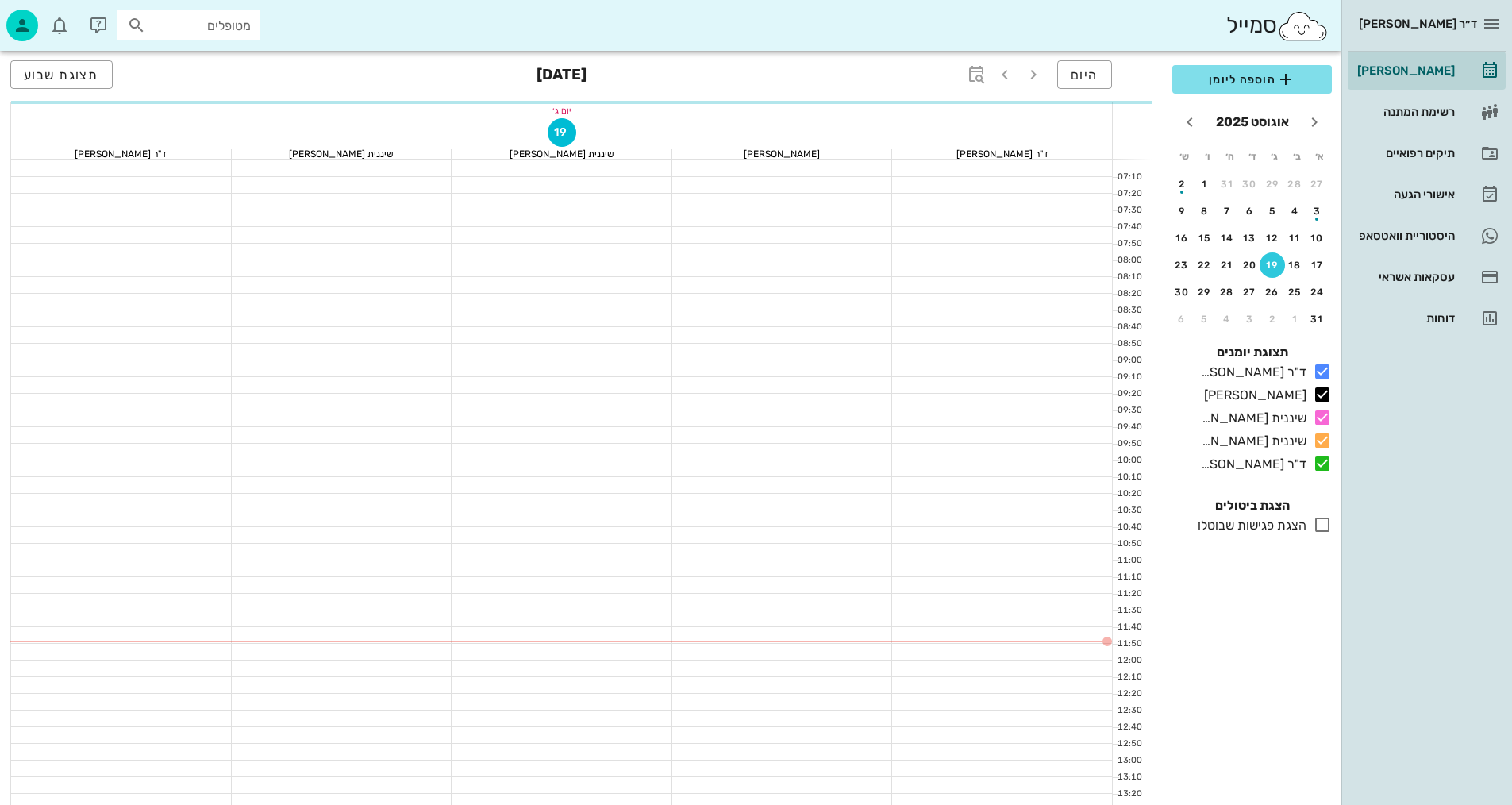
scroll to position [159, 0]
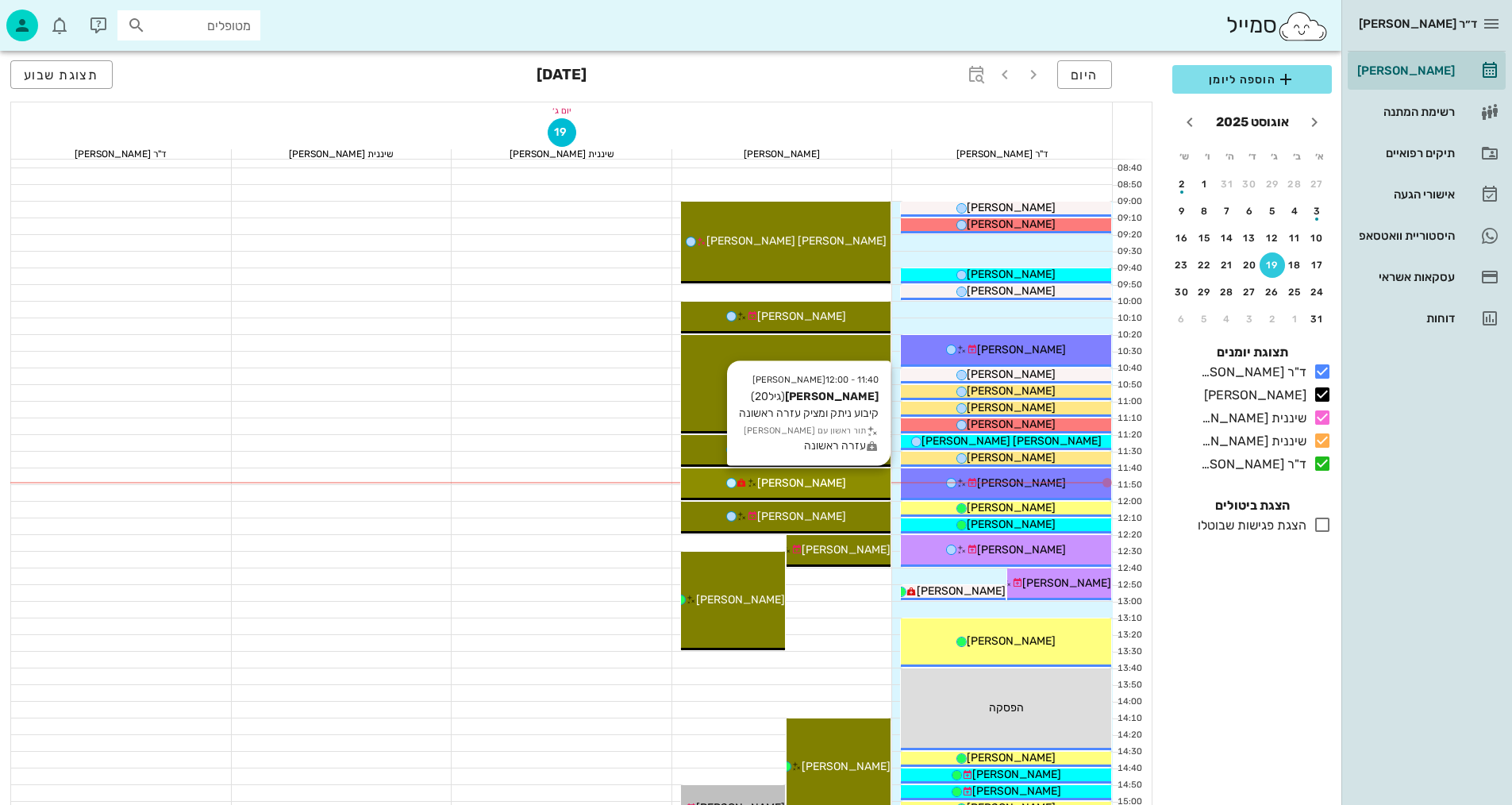
click at [858, 482] on div "[PERSON_NAME]" at bounding box center [786, 483] width 211 height 17
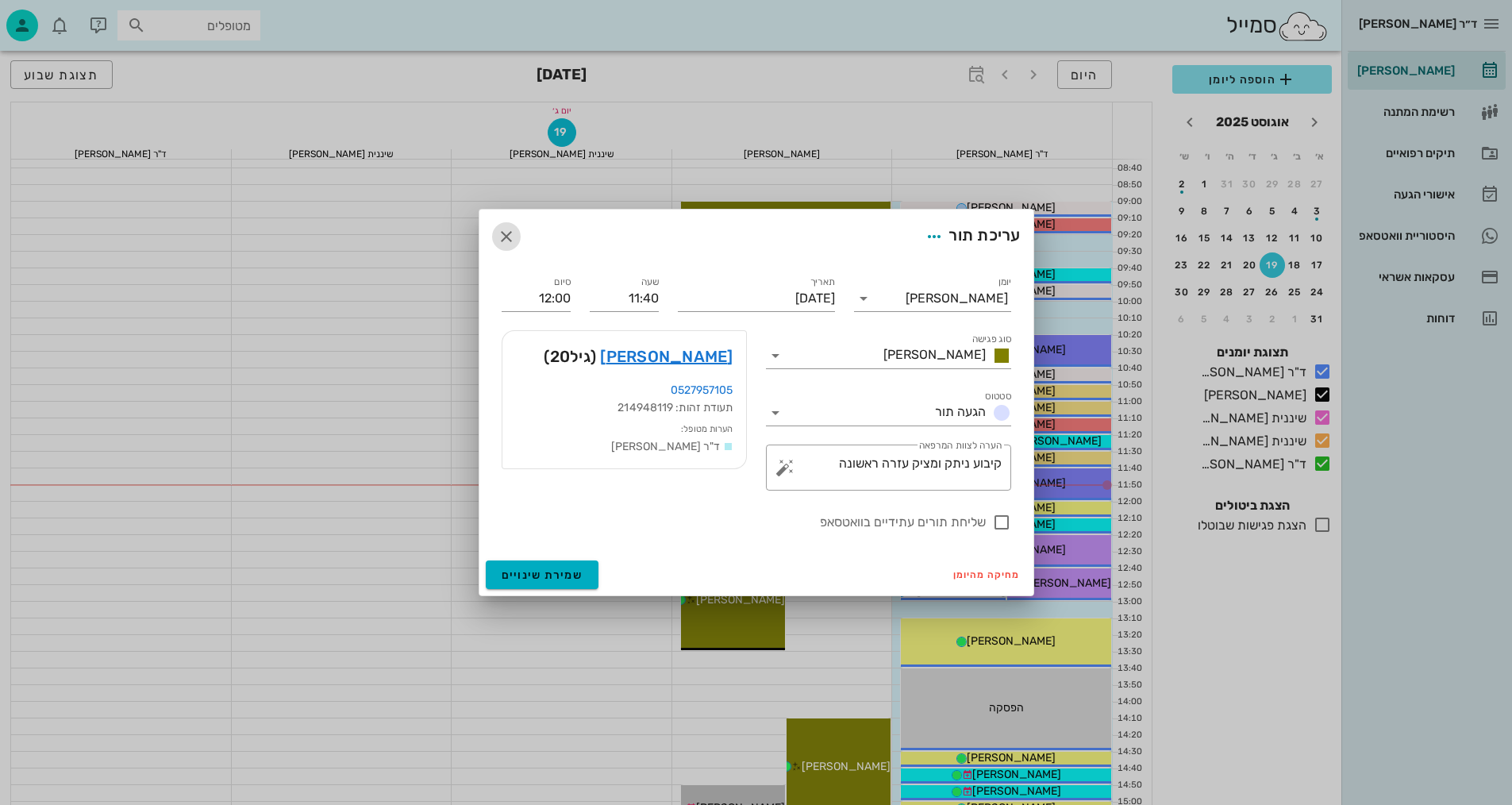
click at [502, 247] on button "button" at bounding box center [506, 237] width 29 height 29
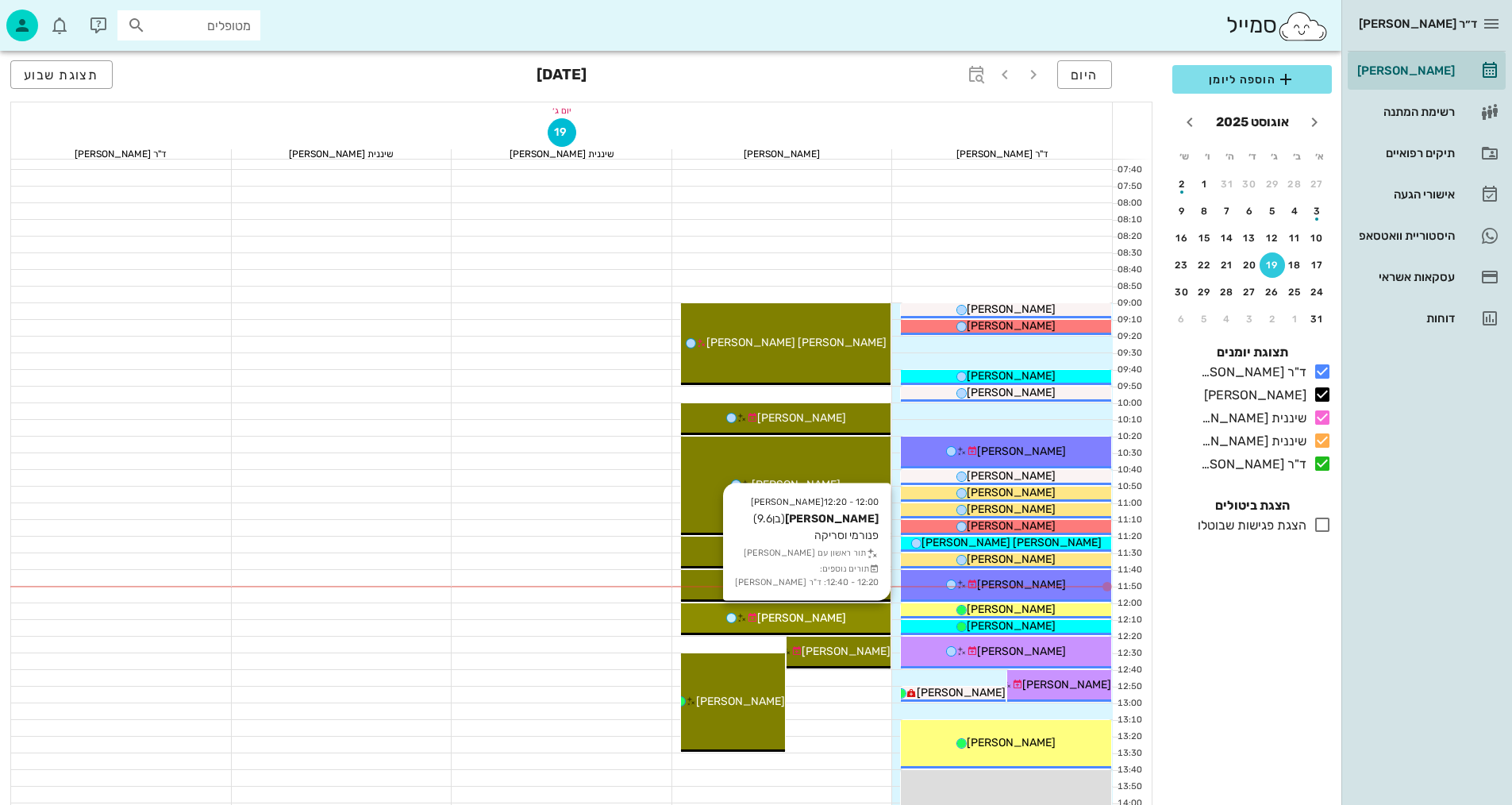
scroll to position [0, 0]
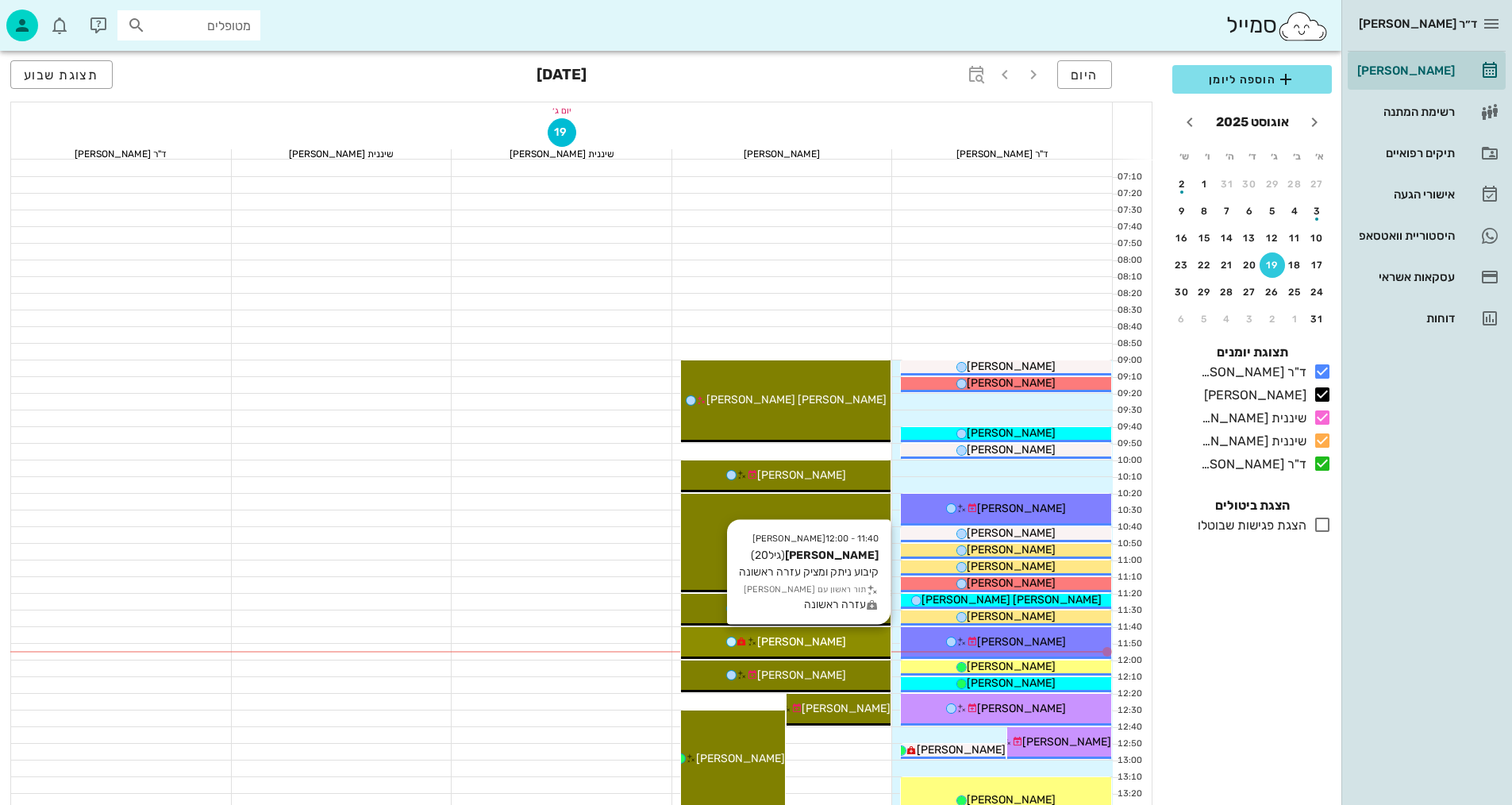
click at [832, 638] on div "[PERSON_NAME]" at bounding box center [786, 642] width 211 height 17
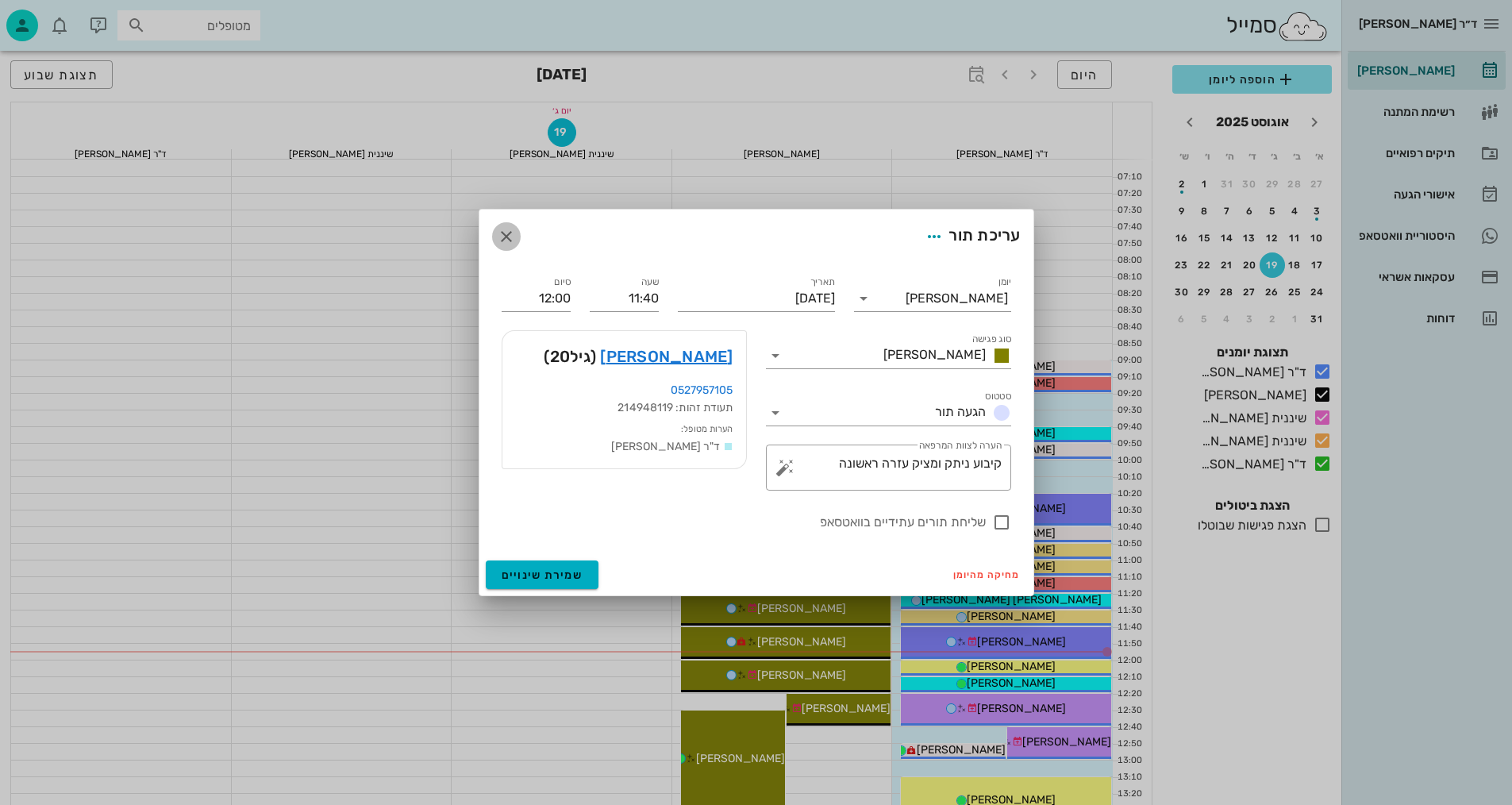
click at [512, 229] on icon "button" at bounding box center [505, 236] width 19 height 19
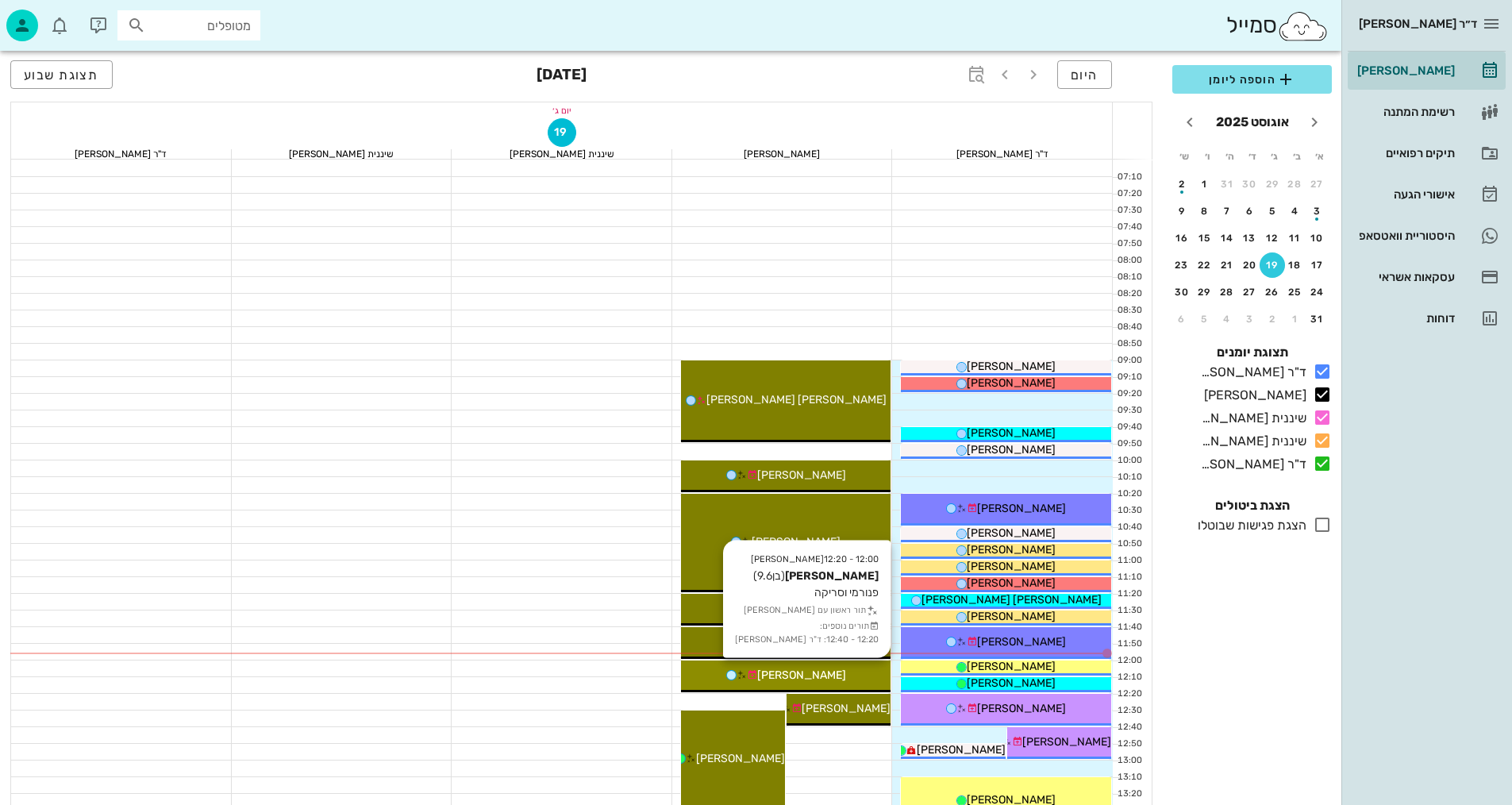
click at [818, 676] on span "[PERSON_NAME]" at bounding box center [801, 675] width 89 height 13
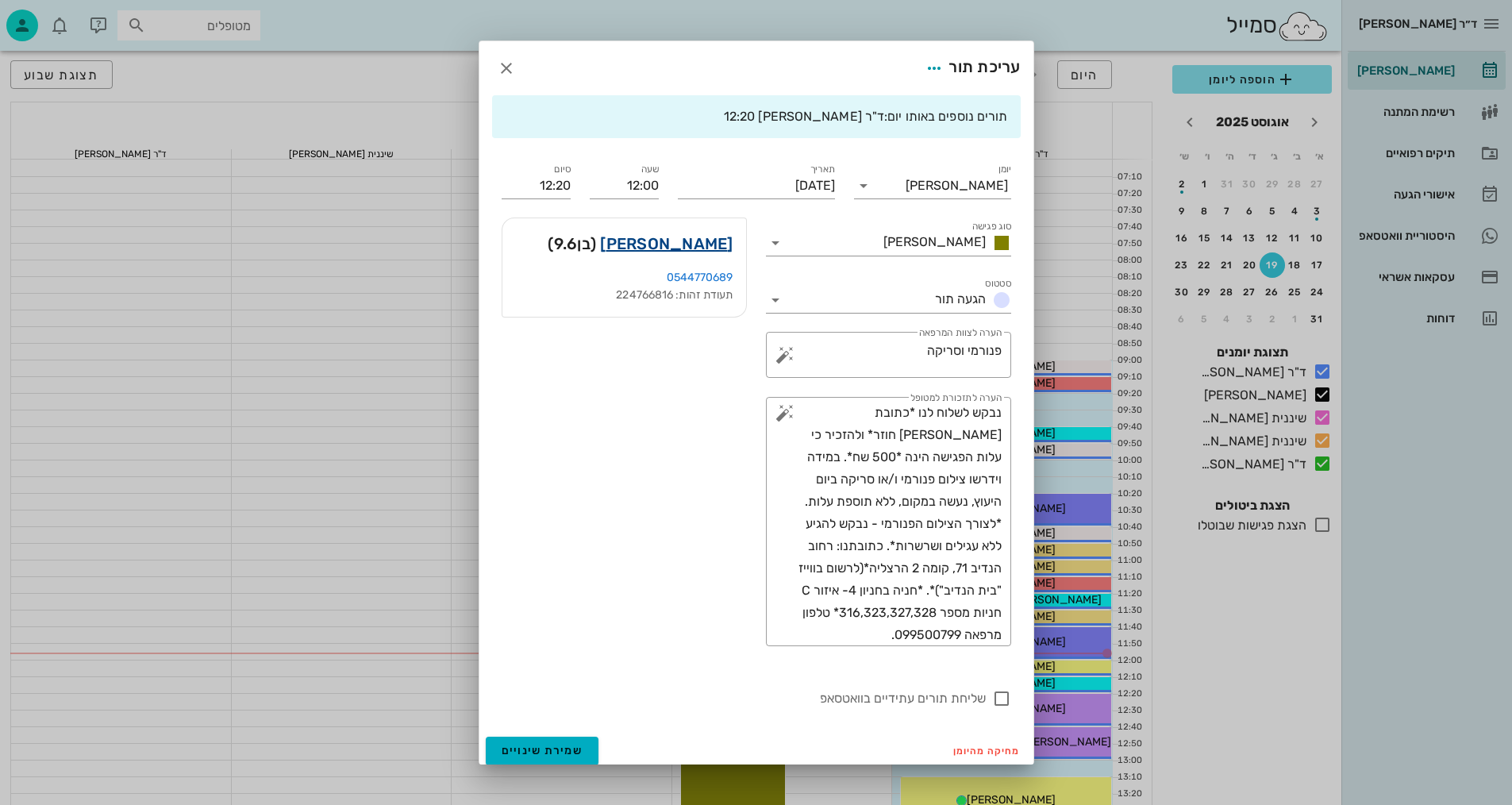
click at [697, 239] on link "[PERSON_NAME]" at bounding box center [667, 244] width 133 height 25
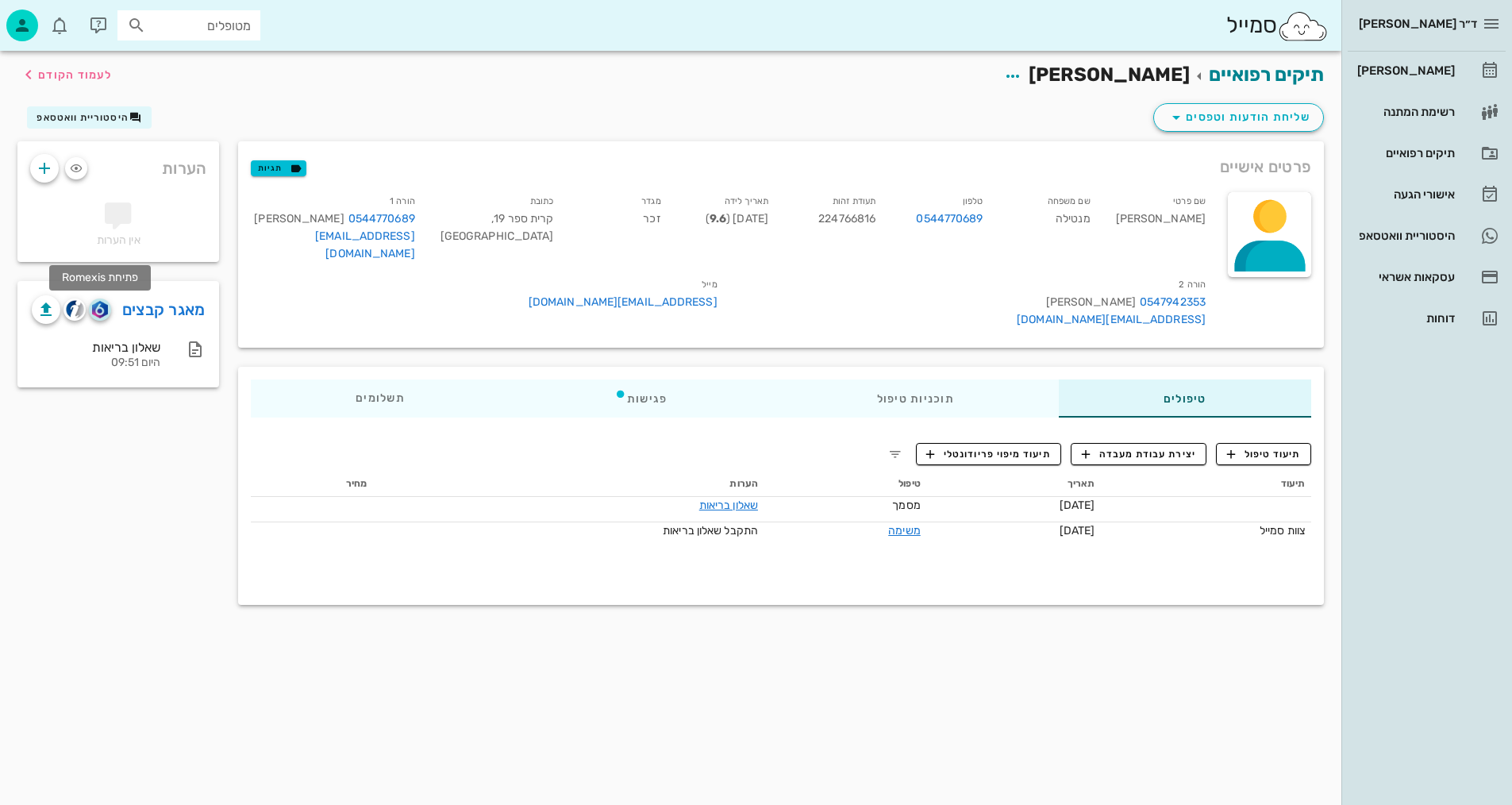
click at [99, 309] on img "button" at bounding box center [99, 309] width 15 height 17
click at [105, 307] on img "button" at bounding box center [99, 309] width 15 height 17
click at [1278, 447] on span "תיעוד טיפול" at bounding box center [1264, 454] width 73 height 14
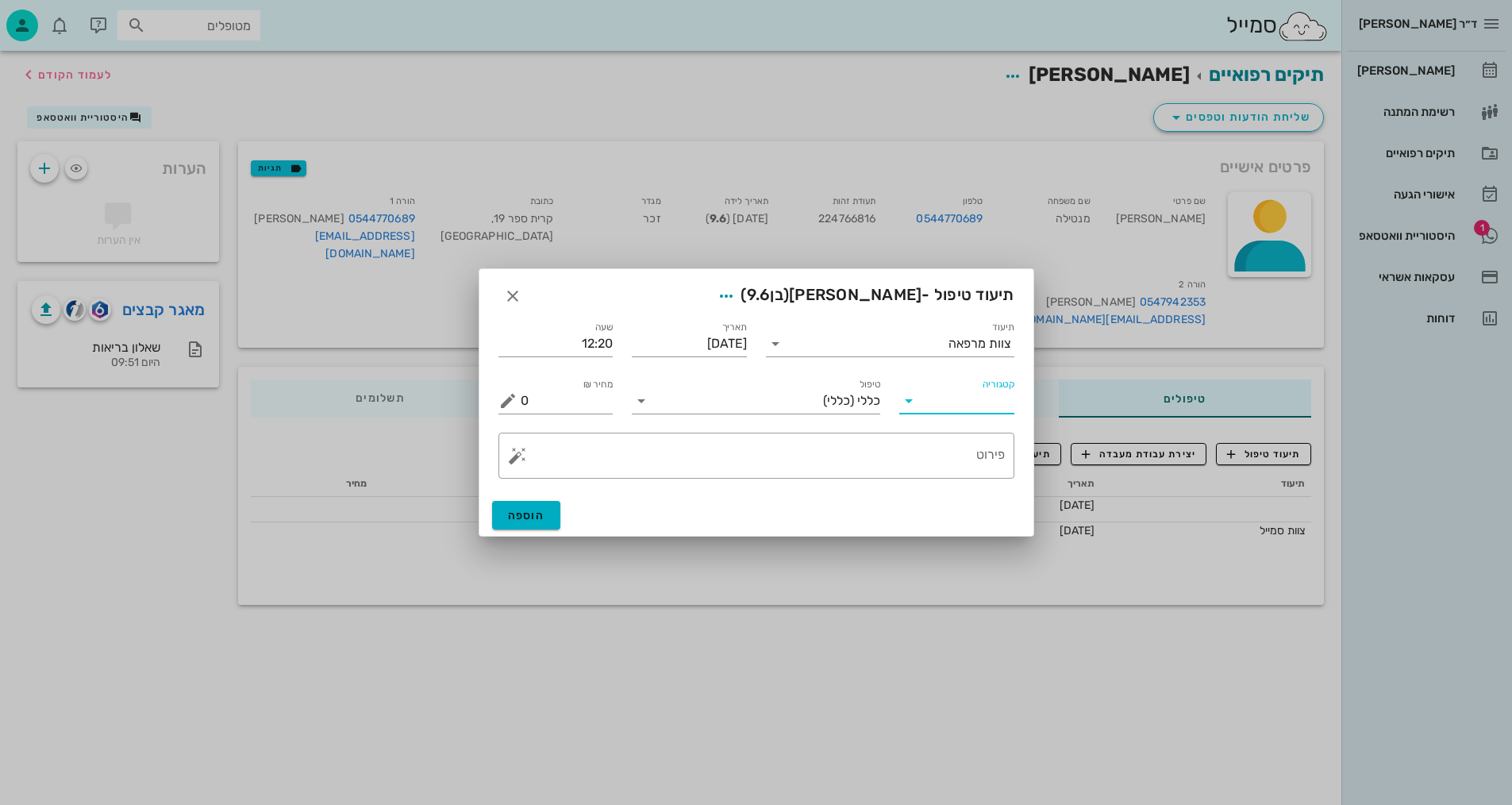
click at [958, 405] on input "קטגוריה" at bounding box center [970, 401] width 90 height 25
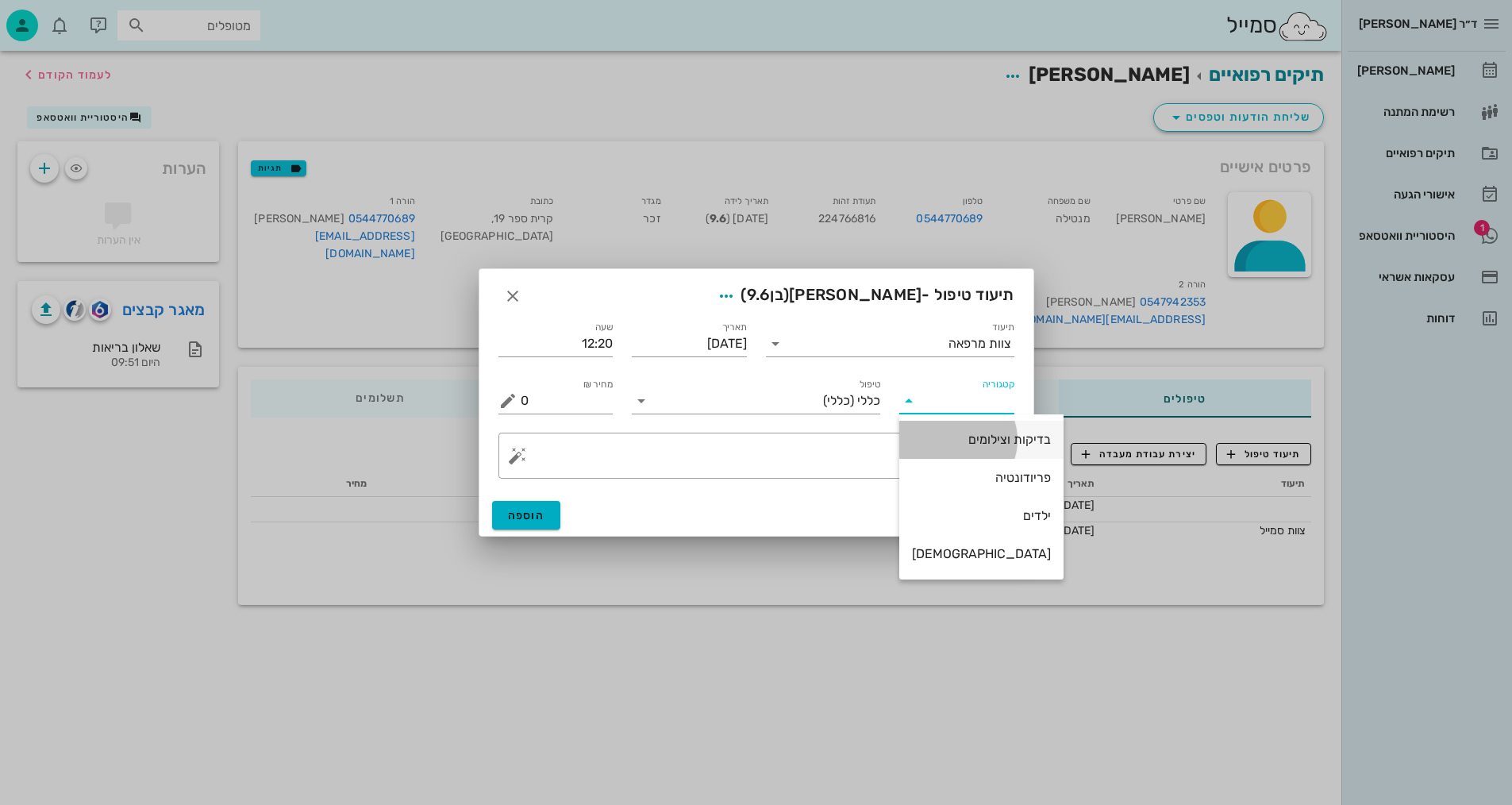
click at [972, 434] on div "בדיקות וצילומים" at bounding box center [981, 439] width 139 height 15
type input "בדיקות וצילומים"
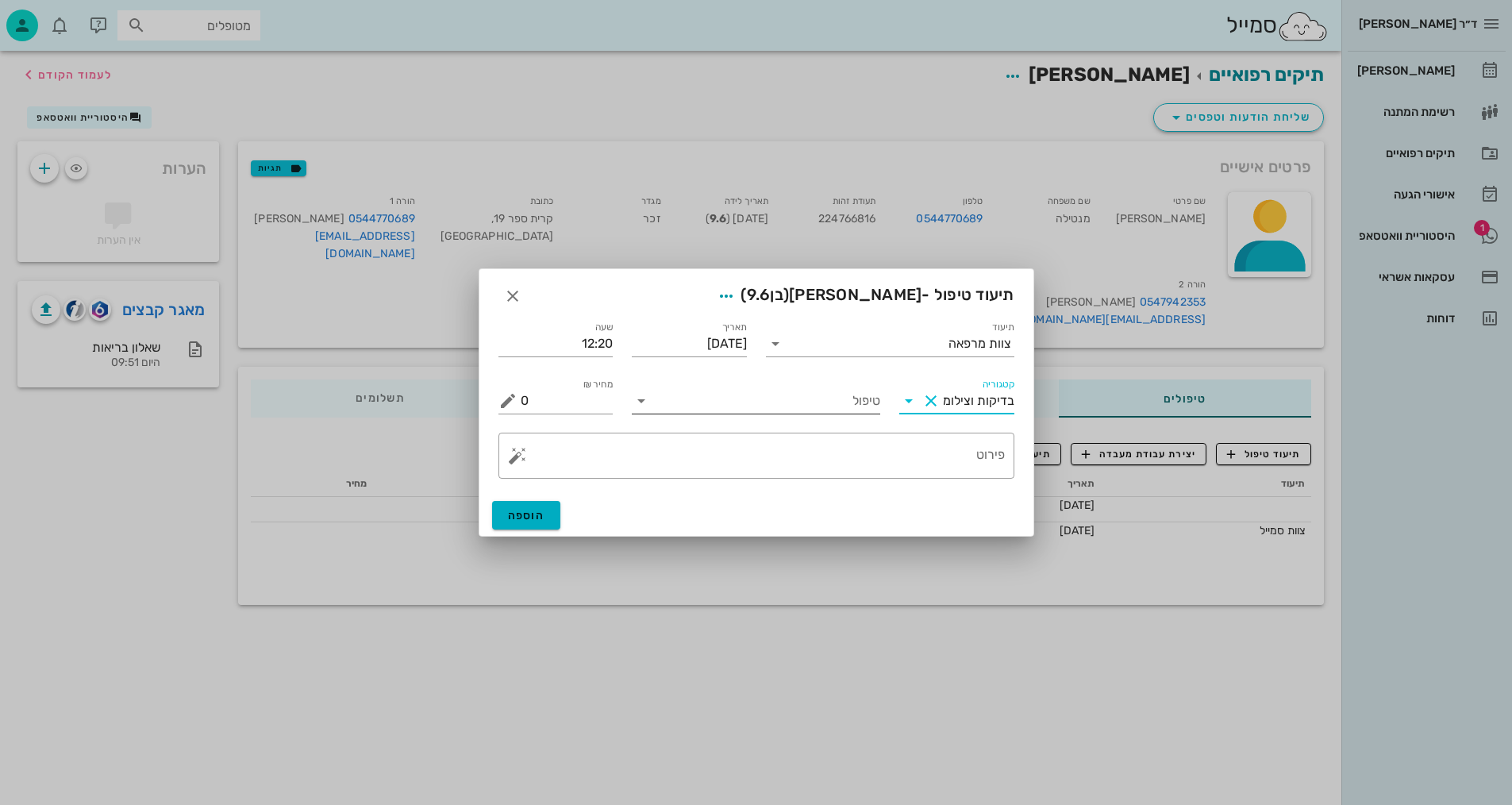
click at [847, 403] on input "טיפול" at bounding box center [767, 401] width 226 height 25
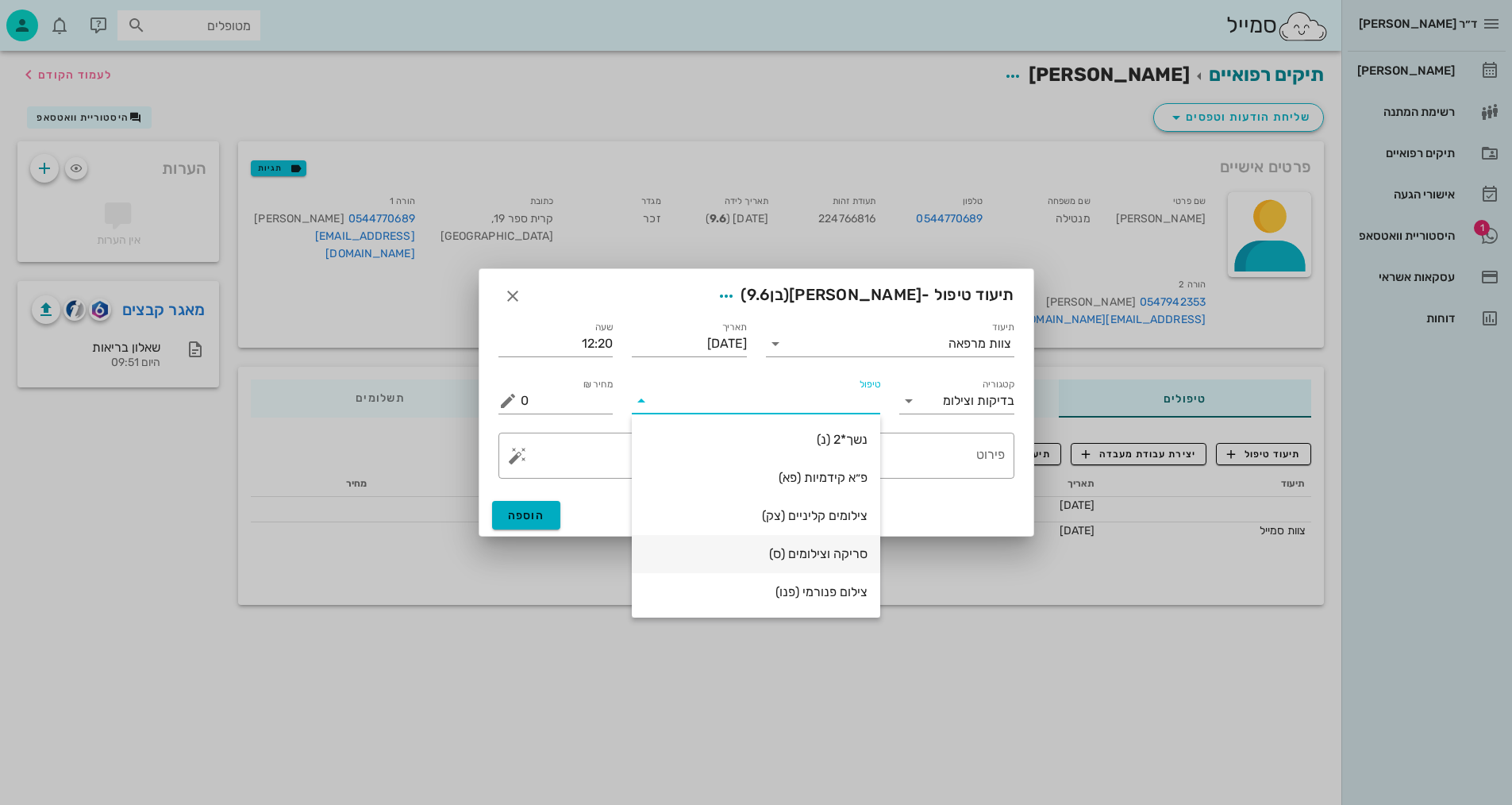
click at [829, 558] on div "סריקה וצילומים (ס)" at bounding box center [756, 553] width 223 height 15
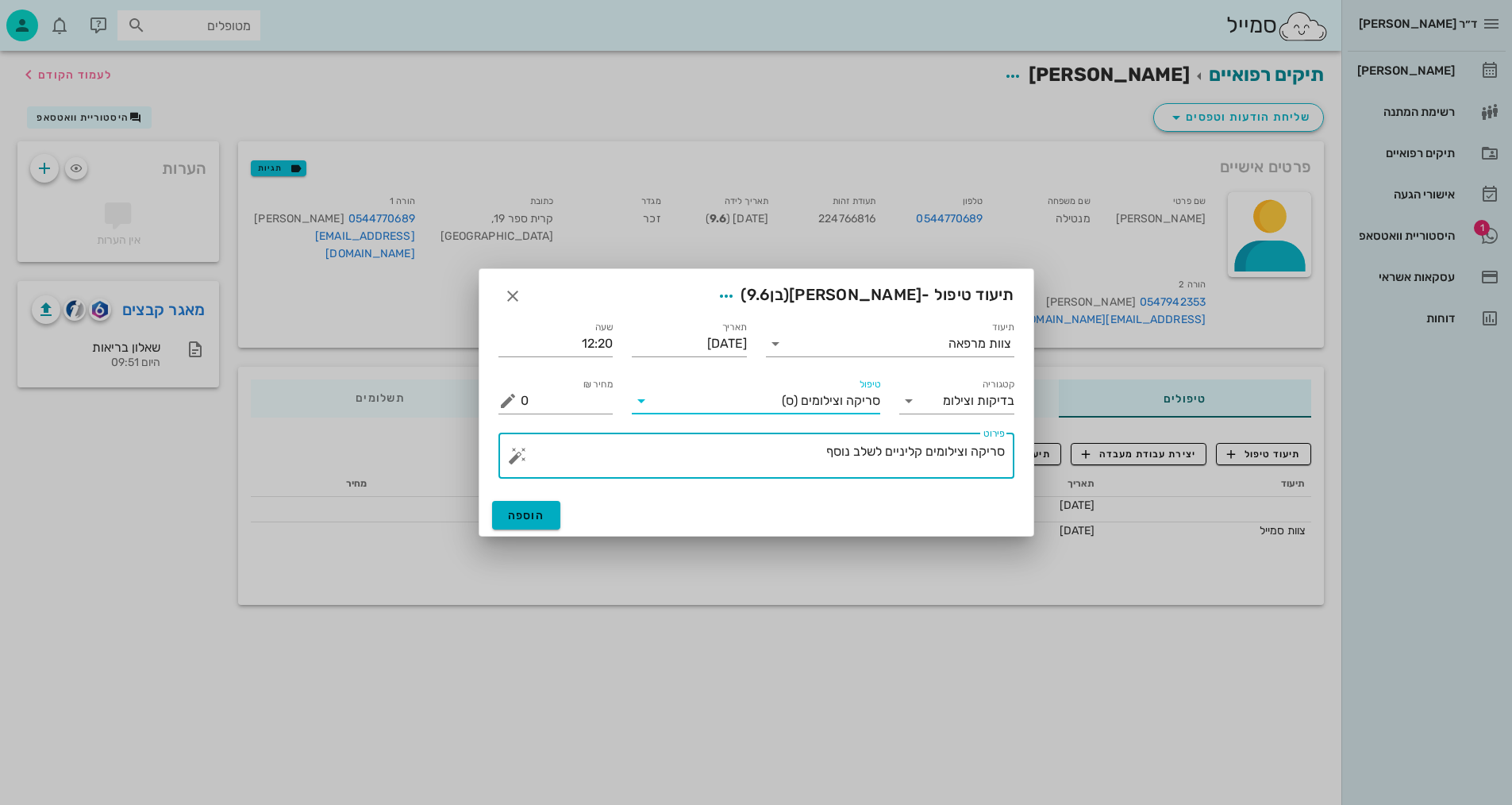
click at [993, 454] on textarea "סריקה וצילומים קליניים לשלב נוסף" at bounding box center [763, 460] width 484 height 39
drag, startPoint x: 831, startPoint y: 454, endPoint x: 1119, endPoint y: 413, distance: 290.9
click at [1119, 413] on div "ד״ר [PERSON_NAME] [PERSON_NAME] רשימת המתנה תיקים רפואיים אישורי הגעה 1 היסטורי…" at bounding box center [756, 402] width 1512 height 805
type textarea "פנורמי, [PERSON_NAME] וצילום אפליקציה - [PERSON_NAME]"
click at [545, 511] on button "הוספה" at bounding box center [526, 515] width 69 height 29
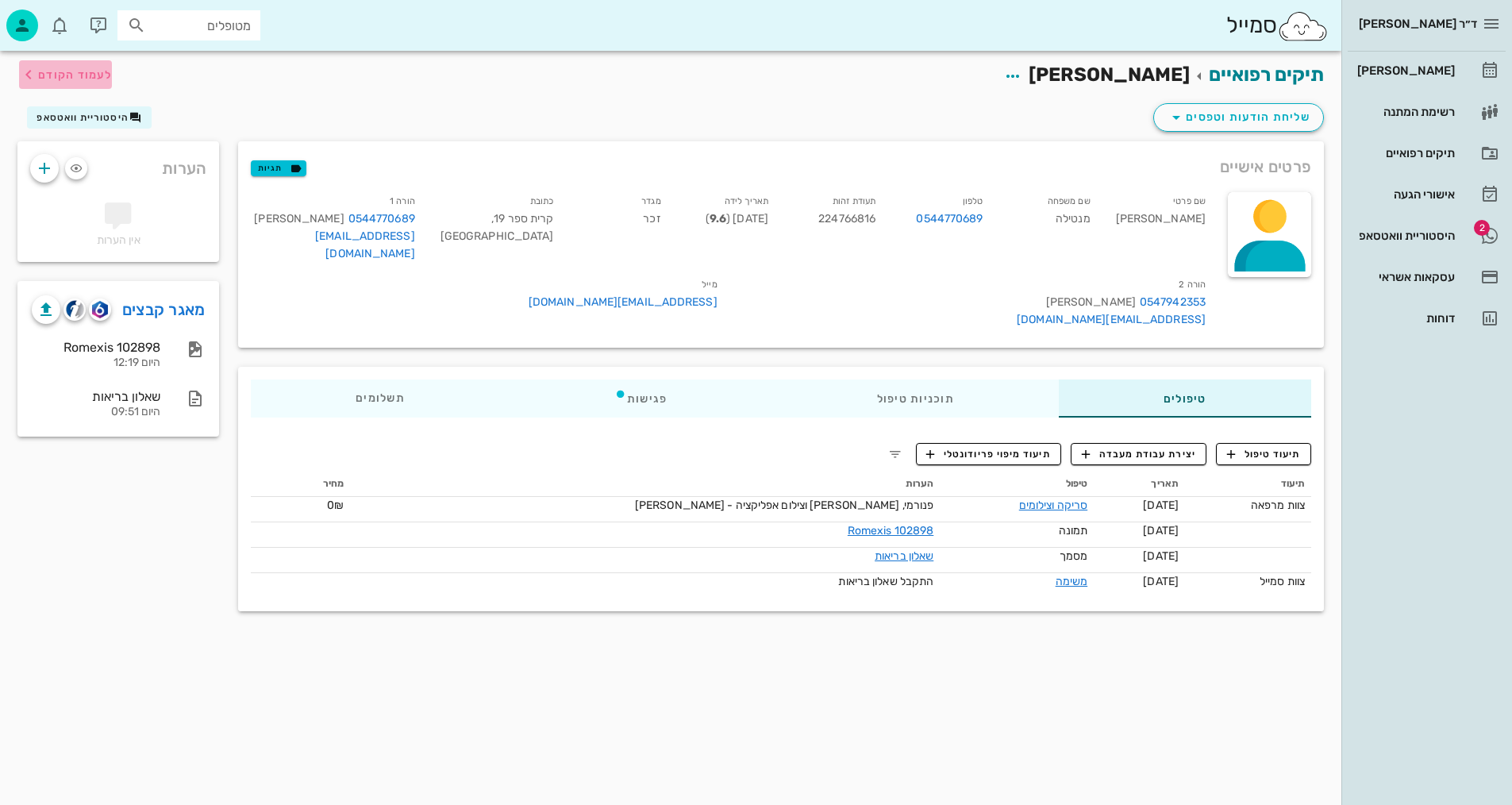
drag, startPoint x: 74, startPoint y: 78, endPoint x: 392, endPoint y: 2, distance: 327.0
click at [75, 80] on span "לעמוד הקודם" at bounding box center [75, 74] width 73 height 13
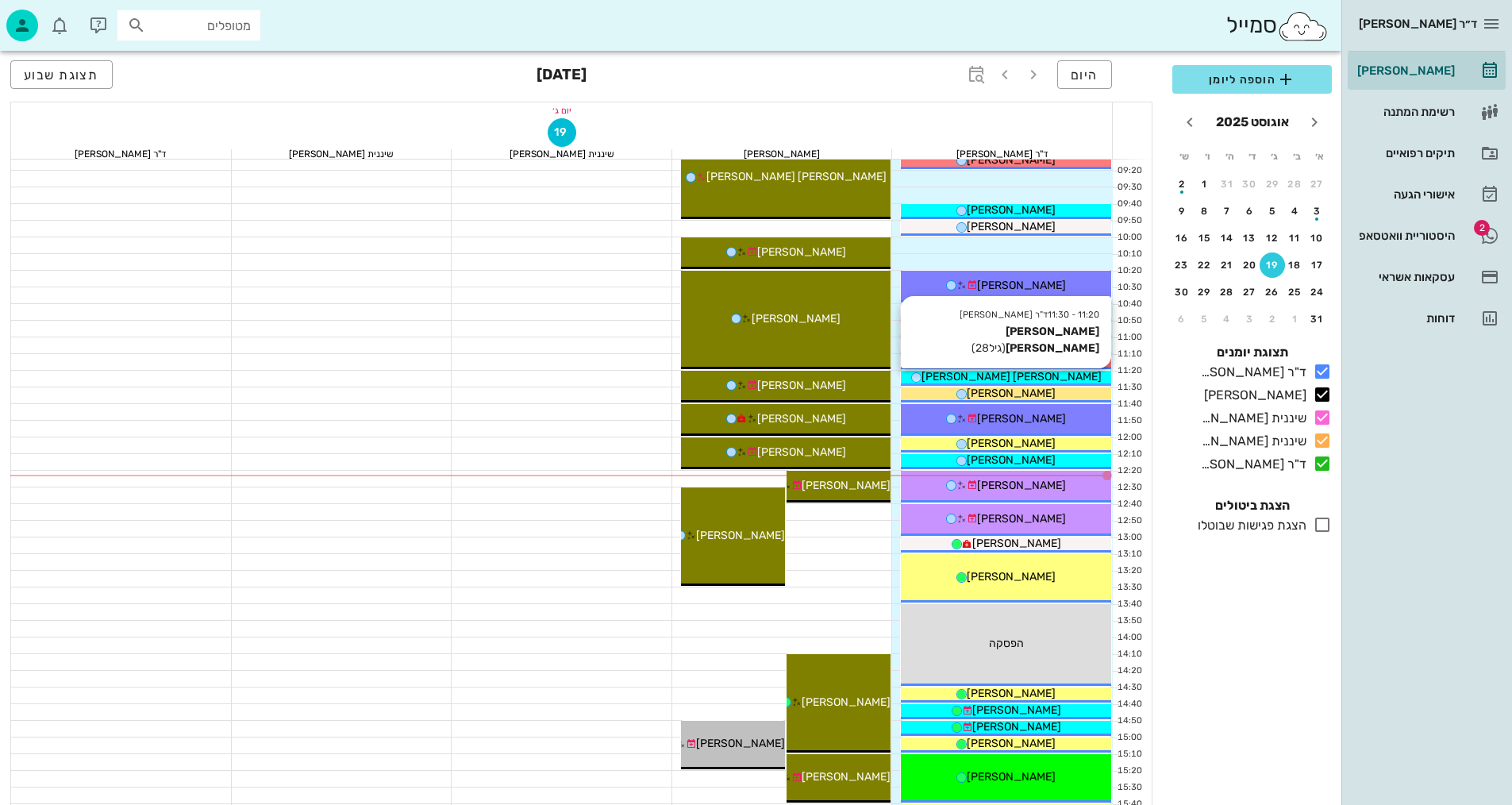
scroll to position [238, 0]
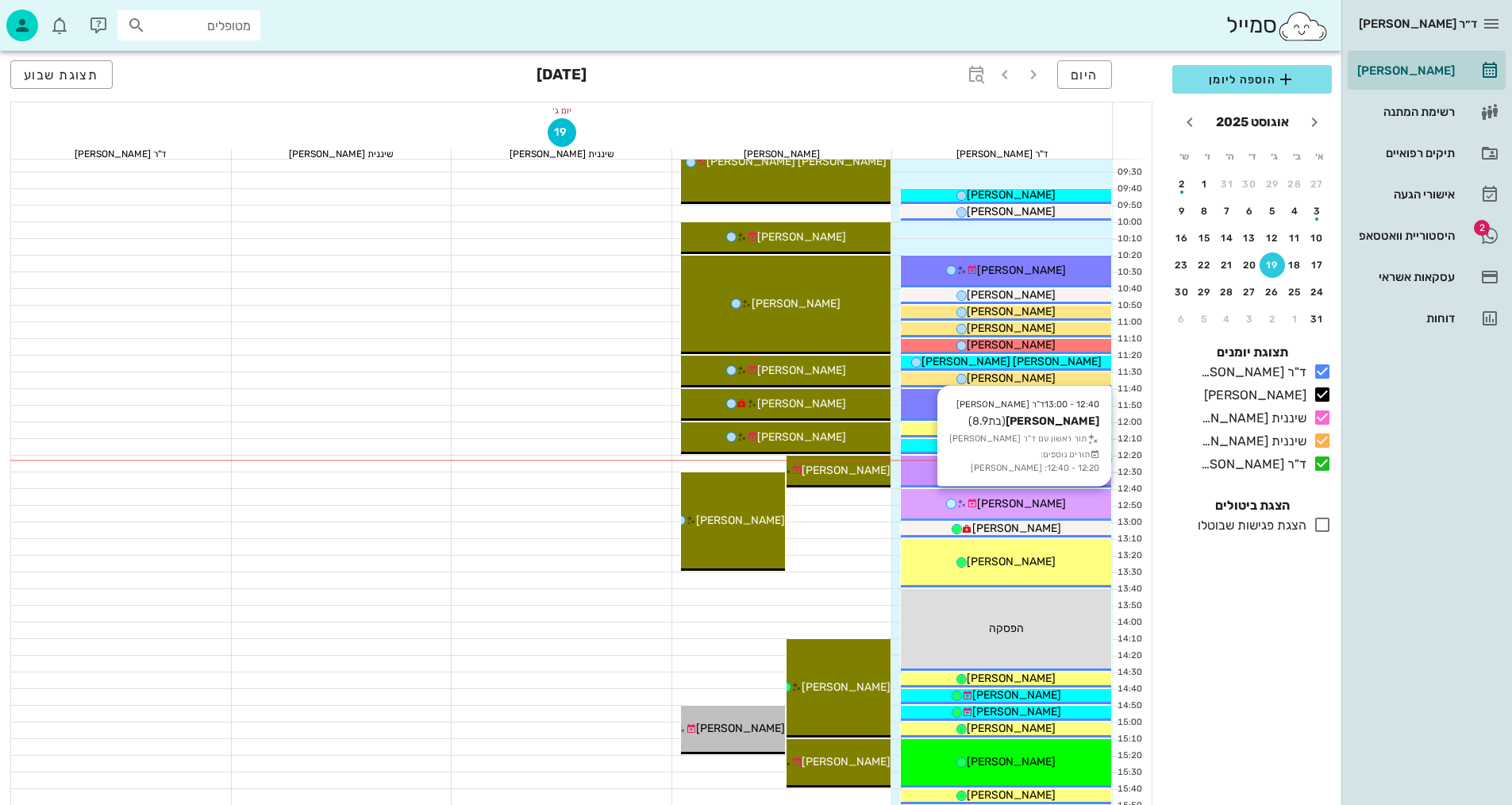
click at [1000, 511] on div "[PERSON_NAME]" at bounding box center [1006, 504] width 211 height 17
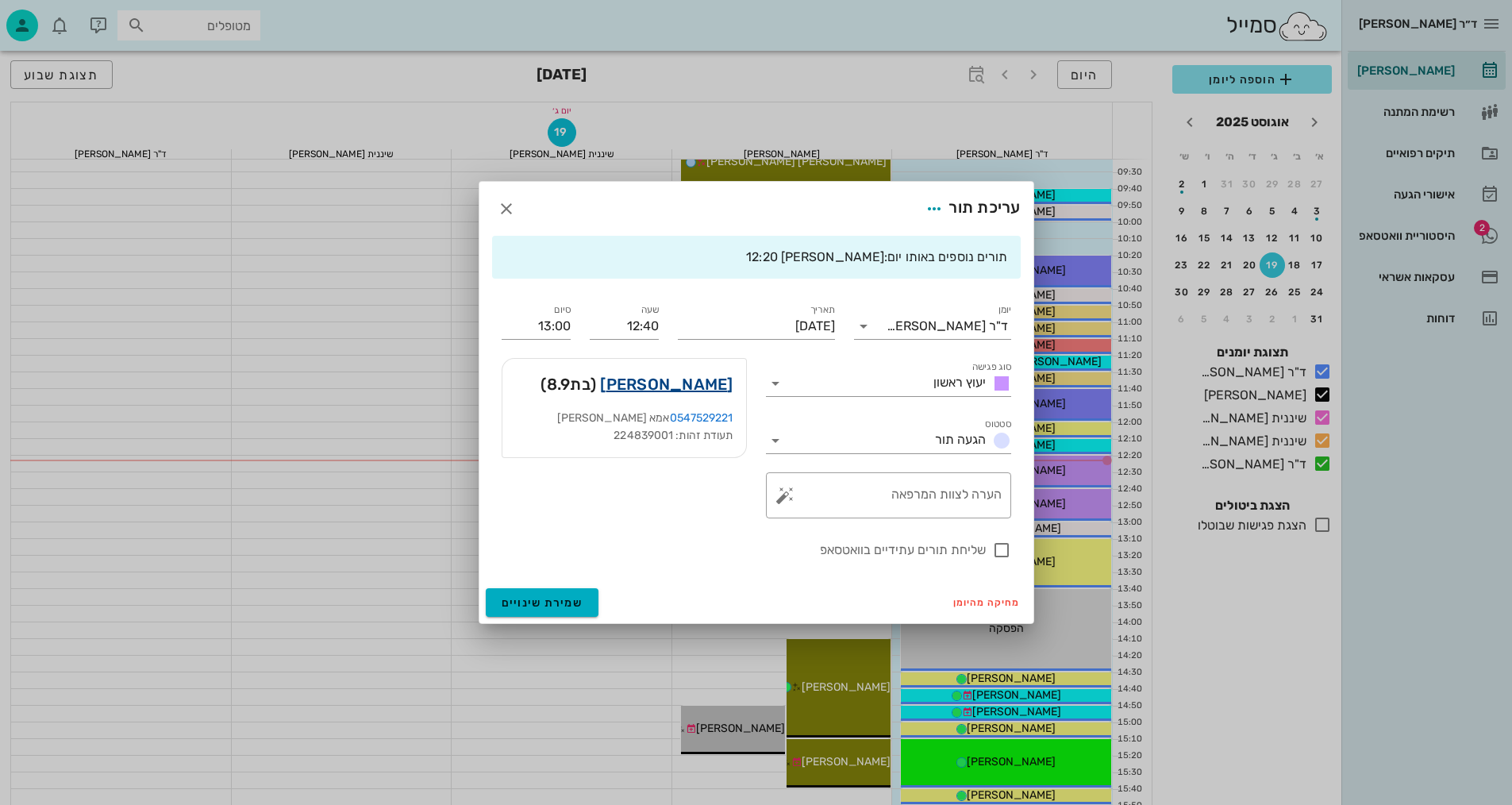
click at [683, 390] on link "[PERSON_NAME]" at bounding box center [667, 384] width 133 height 25
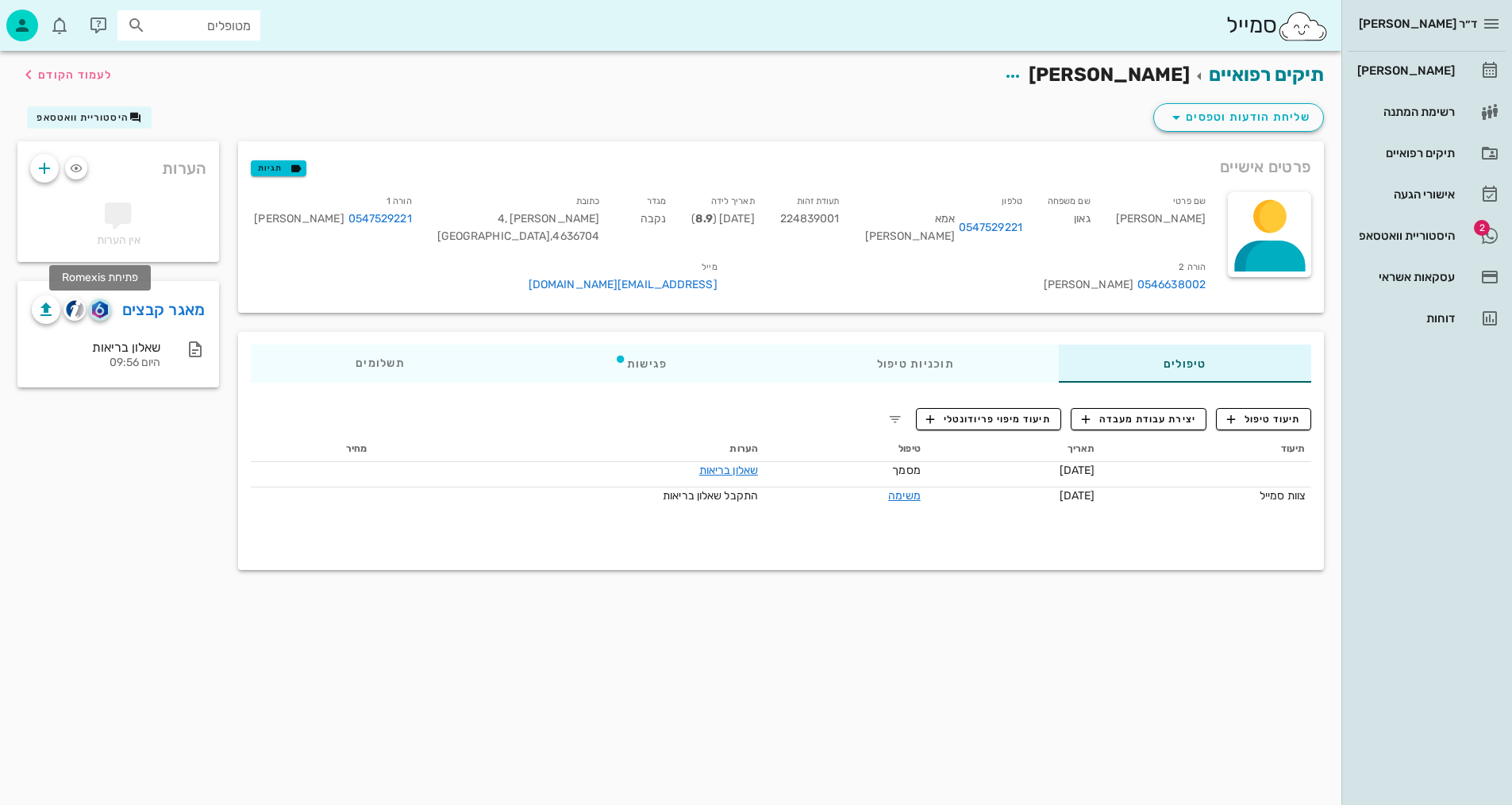
click at [99, 307] on img "button" at bounding box center [99, 309] width 15 height 17
click at [1257, 415] on span "תיעוד טיפול" at bounding box center [1264, 420] width 73 height 14
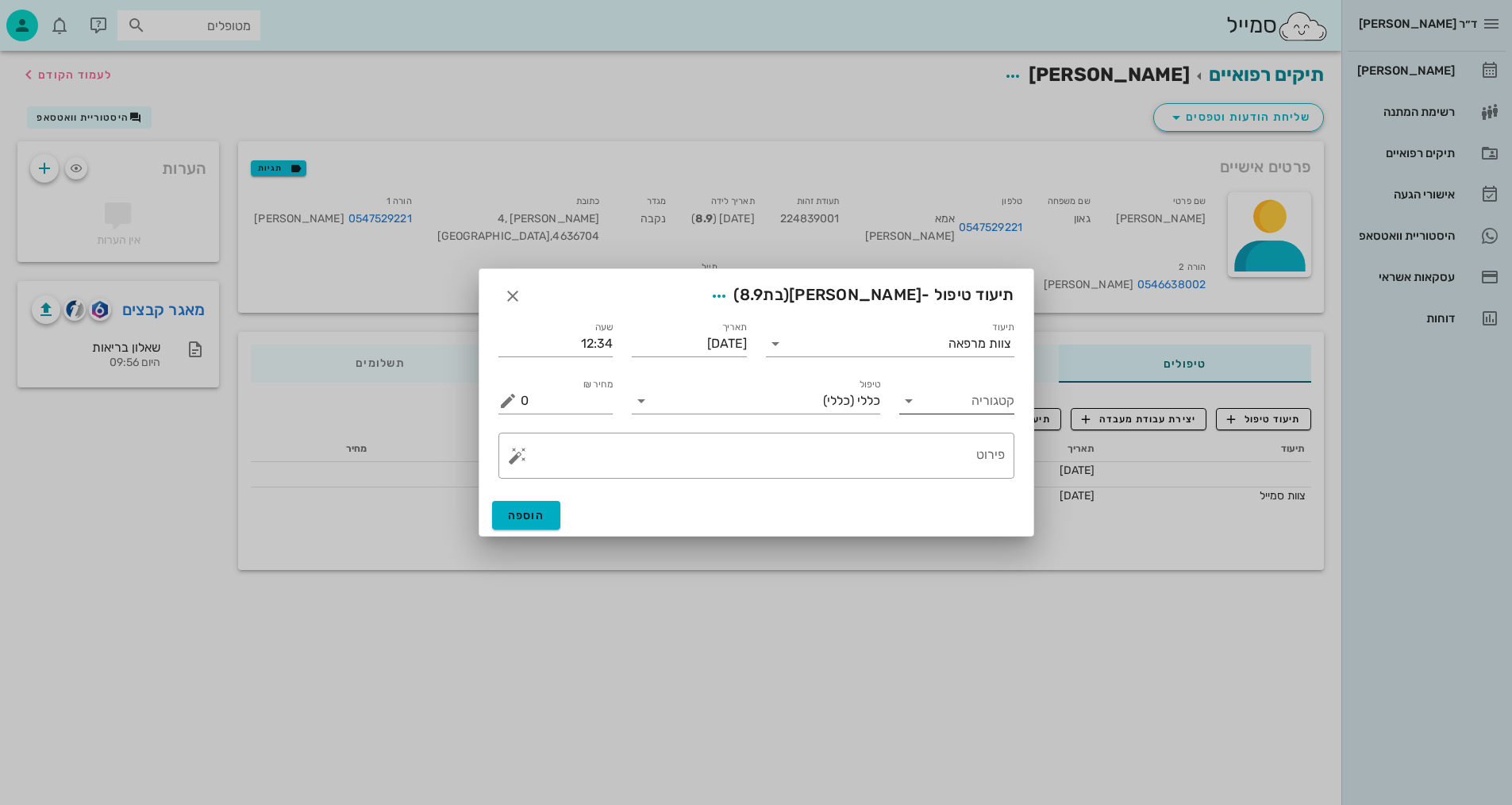
click at [945, 395] on input "קטגוריה" at bounding box center [970, 401] width 90 height 25
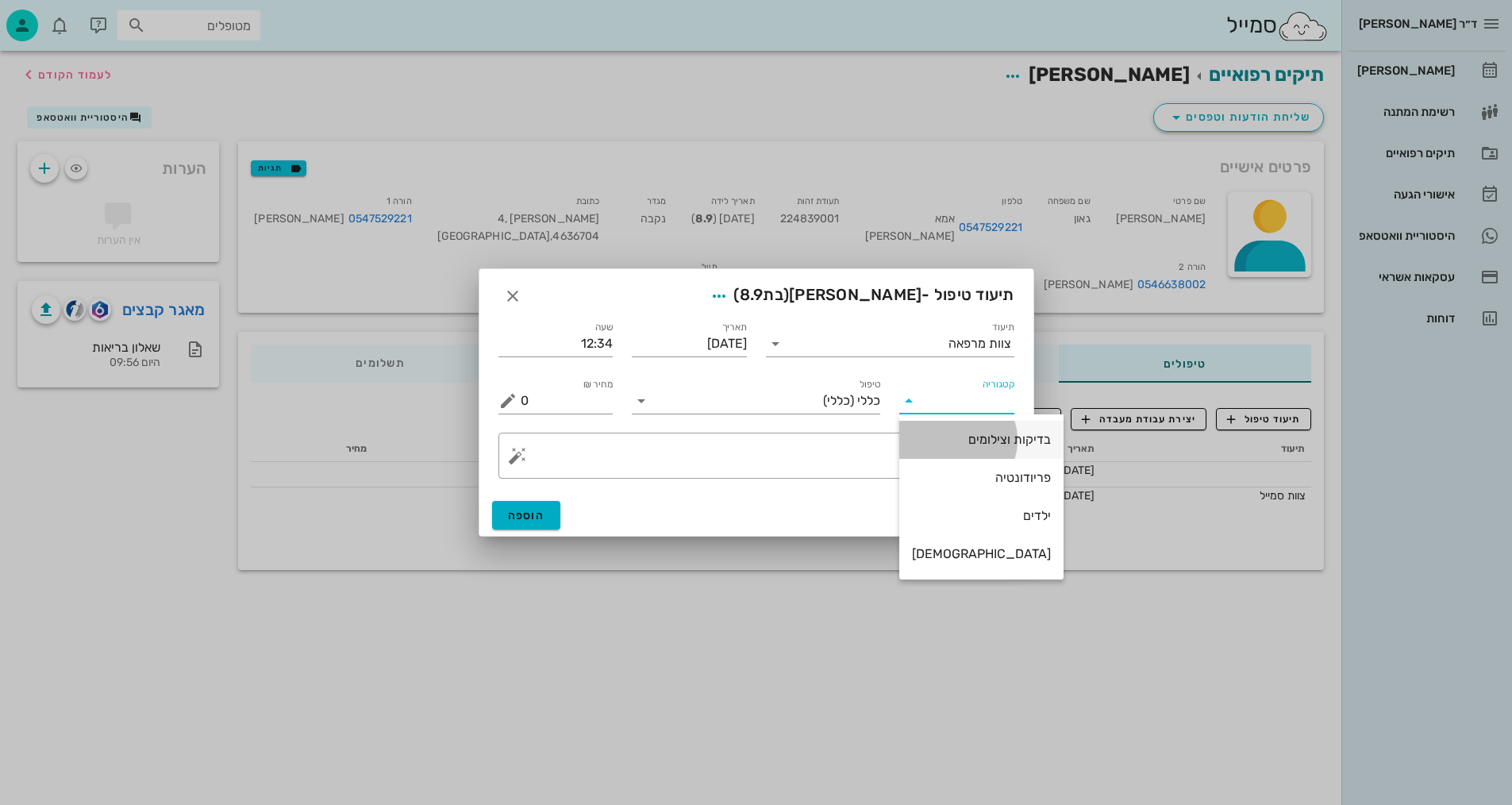
click at [968, 441] on div "בדיקות וצילומים" at bounding box center [981, 439] width 139 height 15
type input "בדיקות וצילומים"
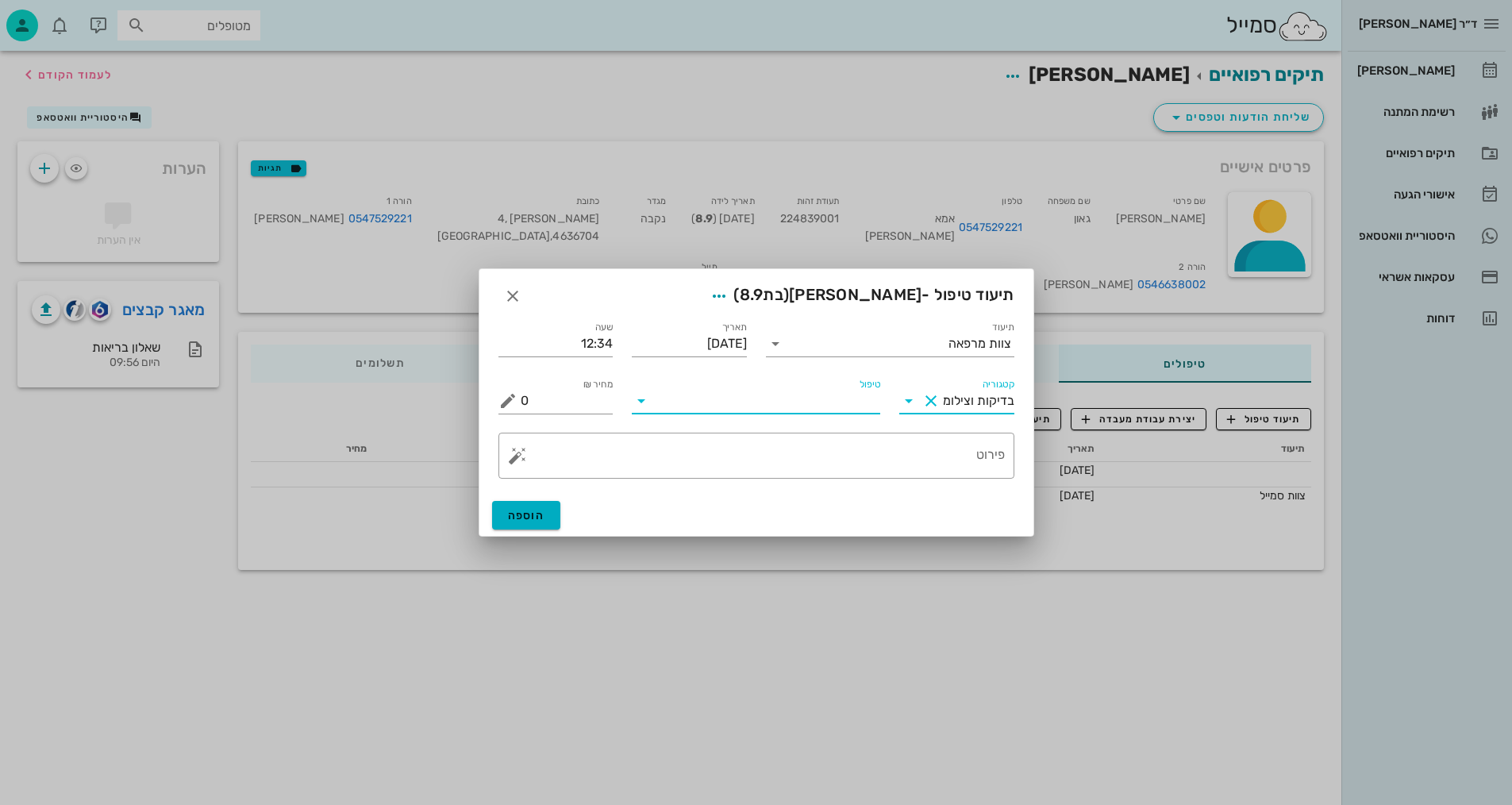
click at [822, 398] on input "טיפול" at bounding box center [767, 401] width 226 height 25
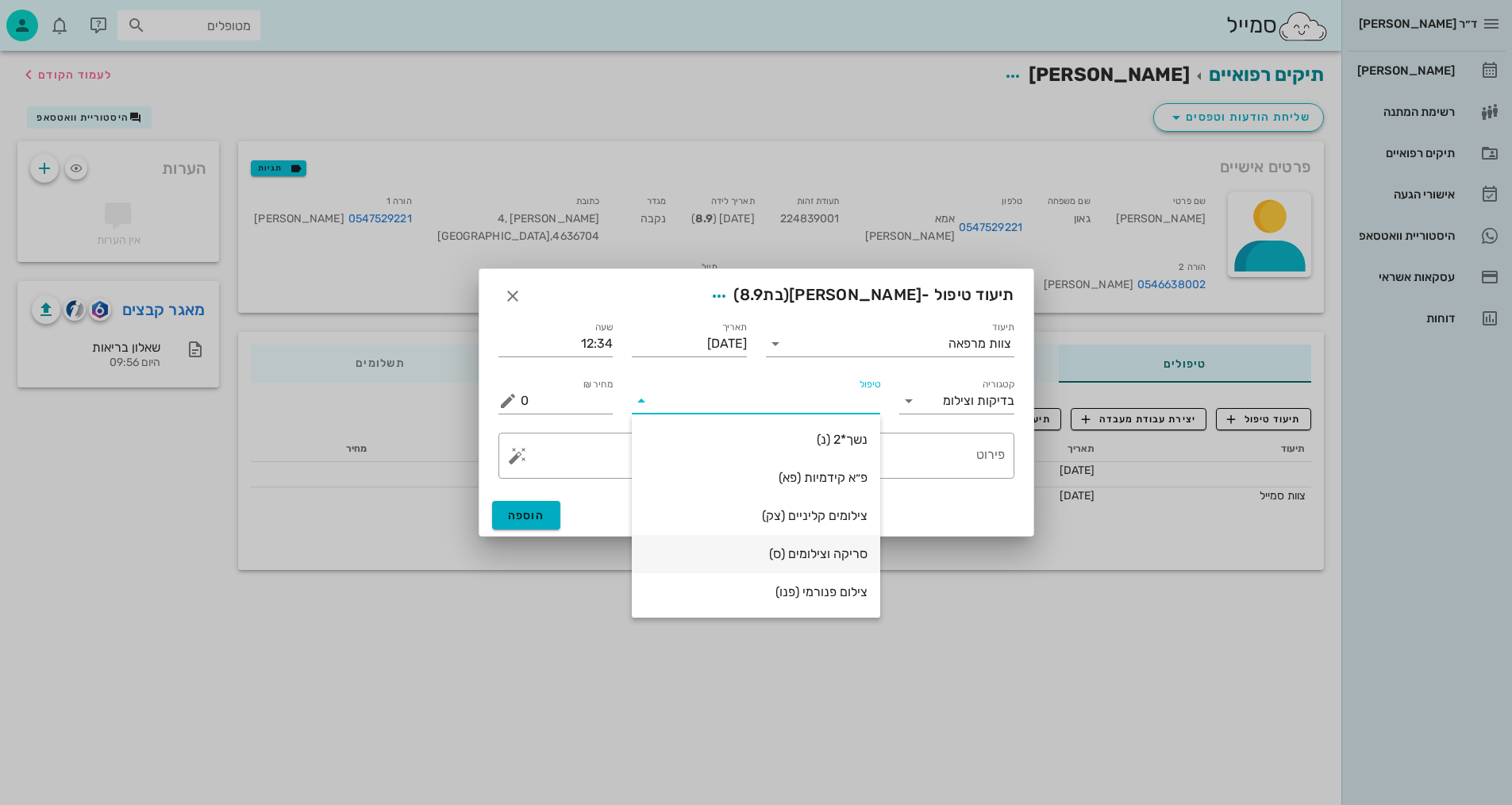
click at [843, 557] on div "סריקה וצילומים (ס)" at bounding box center [756, 553] width 223 height 15
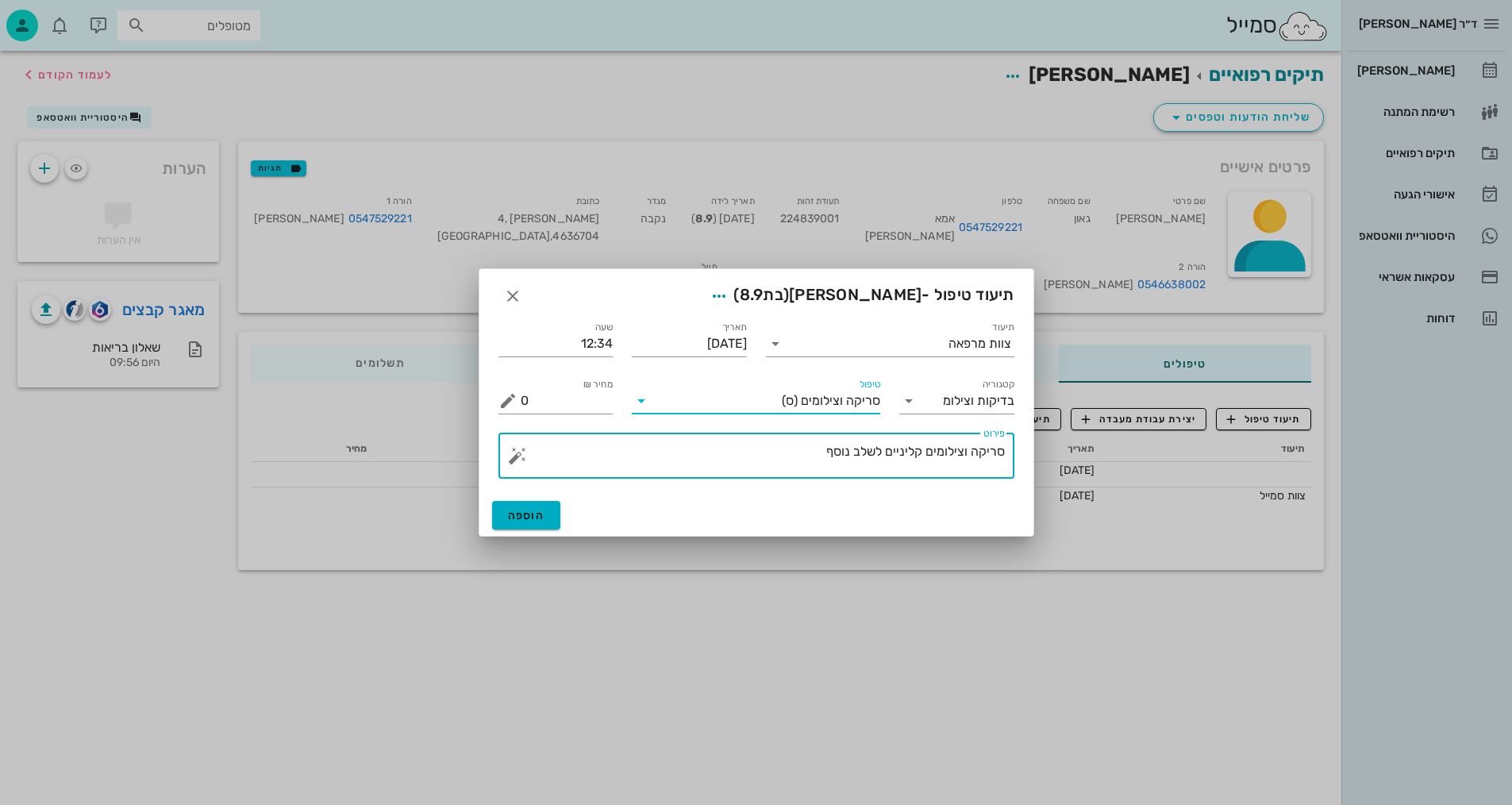
drag, startPoint x: 826, startPoint y: 450, endPoint x: 964, endPoint y: 454, distance: 138.1
click at [964, 454] on textarea "סריקה וצילומים קליניים לשלב נוסף" at bounding box center [763, 460] width 484 height 39
click at [933, 462] on textarea "סריקה וצילומים קליניים לשלב נוסף" at bounding box center [763, 460] width 484 height 39
click at [945, 453] on textarea "סריקה וצילומים קליניים לשלב נוסף" at bounding box center [763, 460] width 484 height 39
click at [941, 452] on textarea "סריקה וצילומים קליניים לשלב נוסף" at bounding box center [763, 460] width 484 height 39
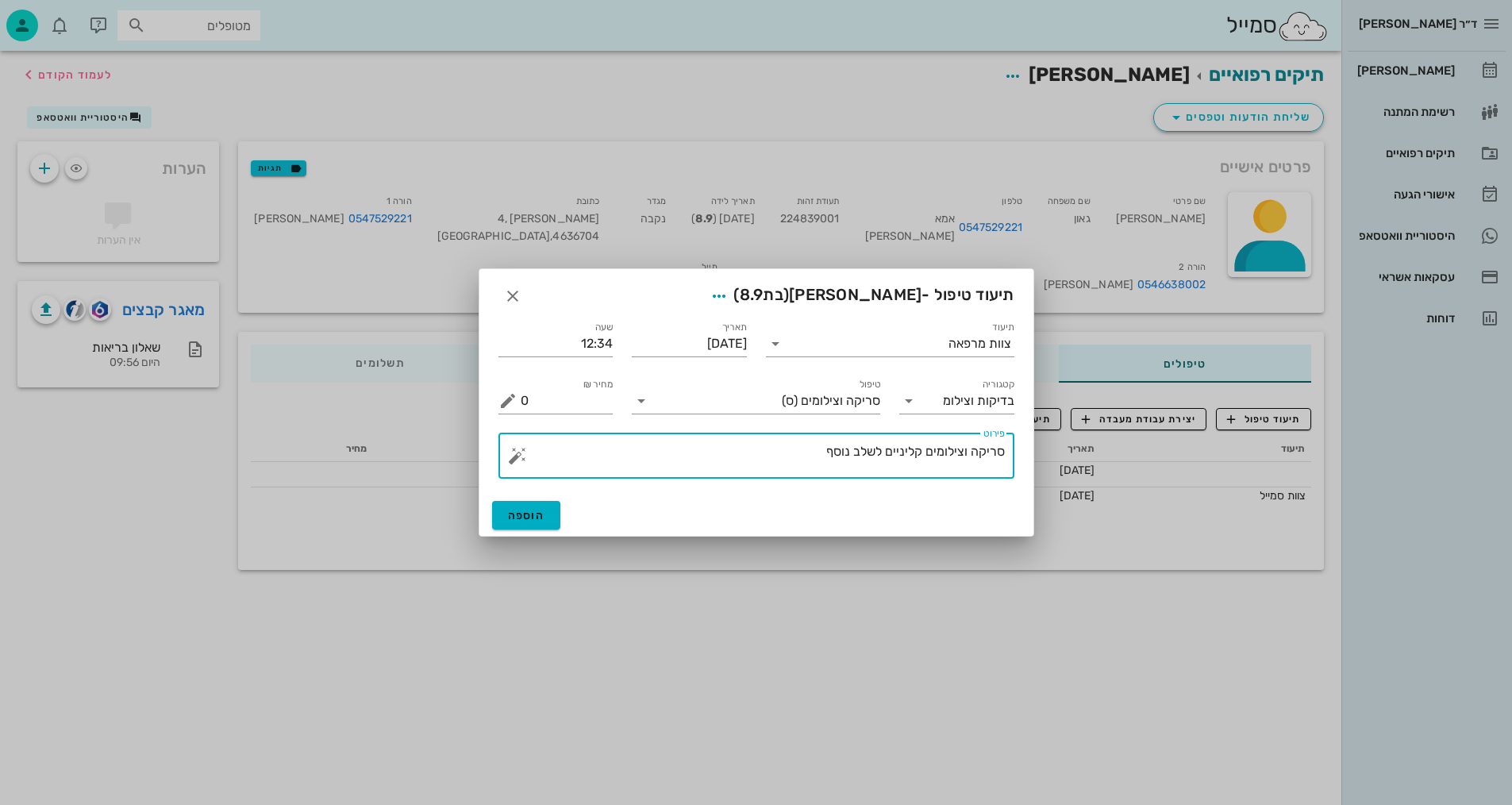
drag, startPoint x: 941, startPoint y: 454, endPoint x: 782, endPoint y: 472, distance: 160.0
click at [782, 472] on textarea "סריקה וצילומים קליניים לשלב נוסף" at bounding box center [763, 460] width 484 height 39
drag, startPoint x: 865, startPoint y: 454, endPoint x: 874, endPoint y: 454, distance: 9.0
click at [865, 454] on textarea "סריקה וצילום אפליקציה -= [PERSON_NAME]" at bounding box center [763, 460] width 484 height 39
type textarea "[PERSON_NAME] וצילום אפליקציה -[PERSON_NAME]"
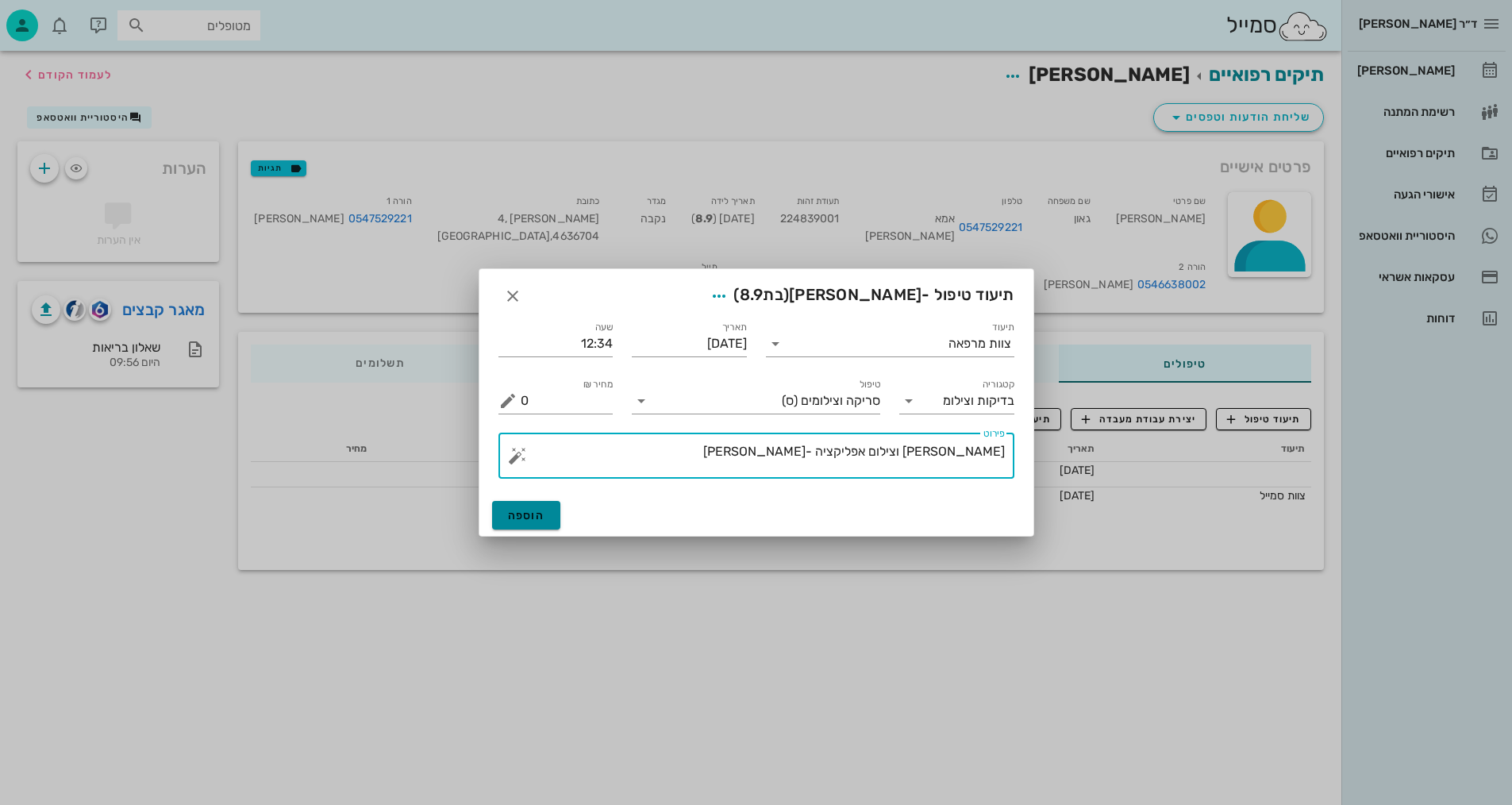
click at [522, 509] on span "הוספה" at bounding box center [527, 515] width 38 height 13
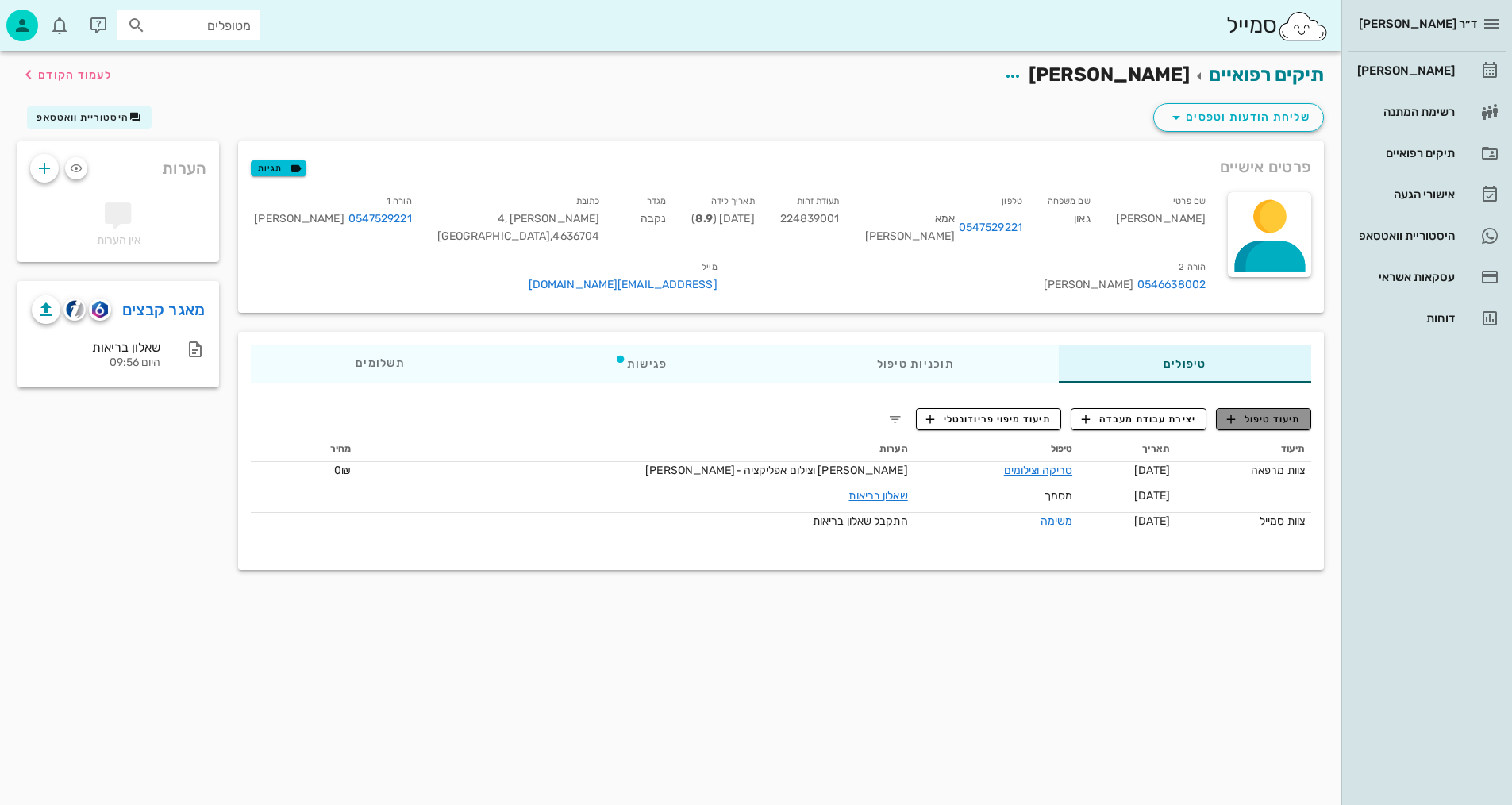
click at [1239, 419] on span "תיעוד טיפול" at bounding box center [1264, 420] width 73 height 14
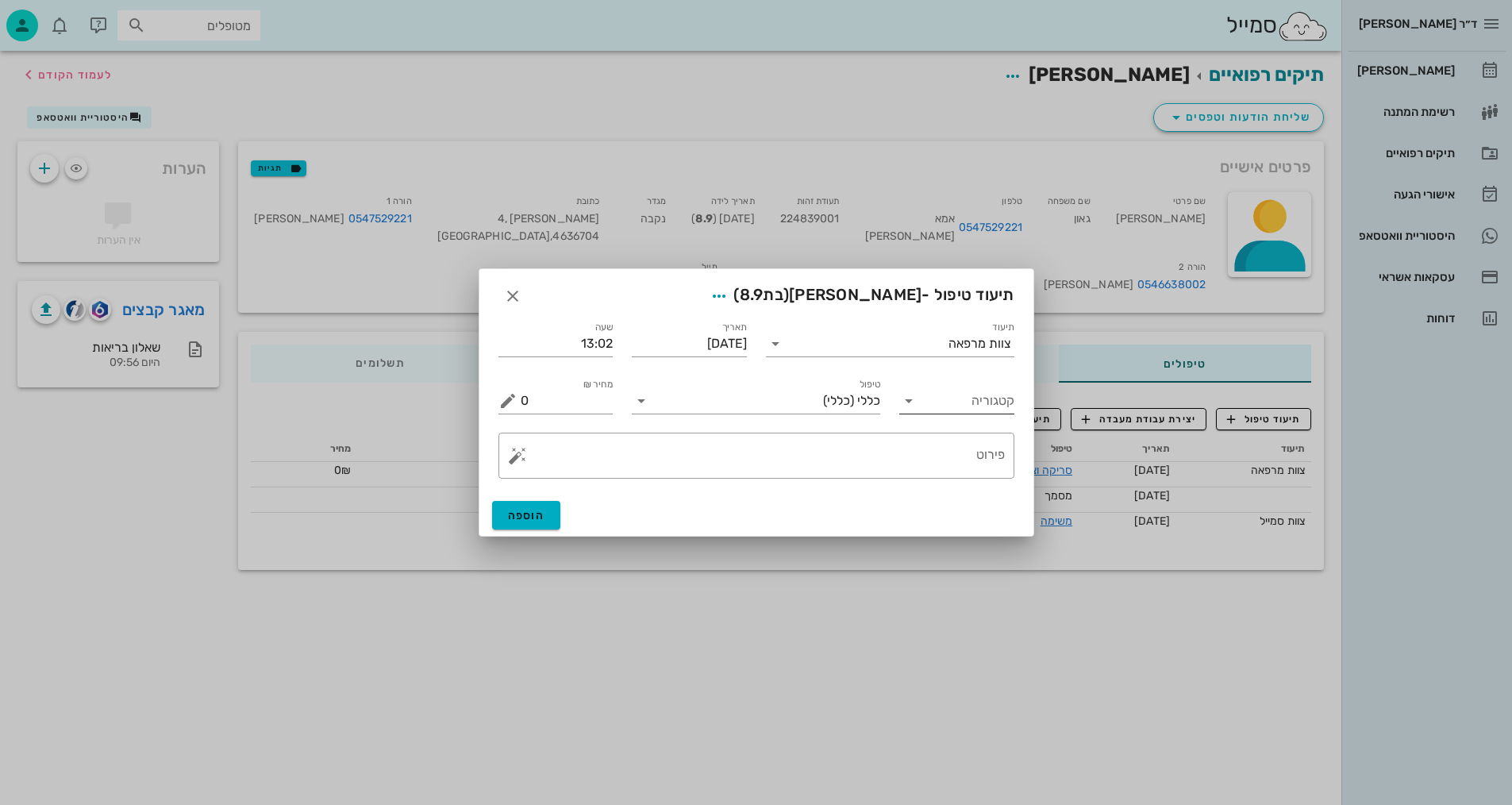
click at [956, 400] on input "קטגוריה" at bounding box center [970, 401] width 90 height 25
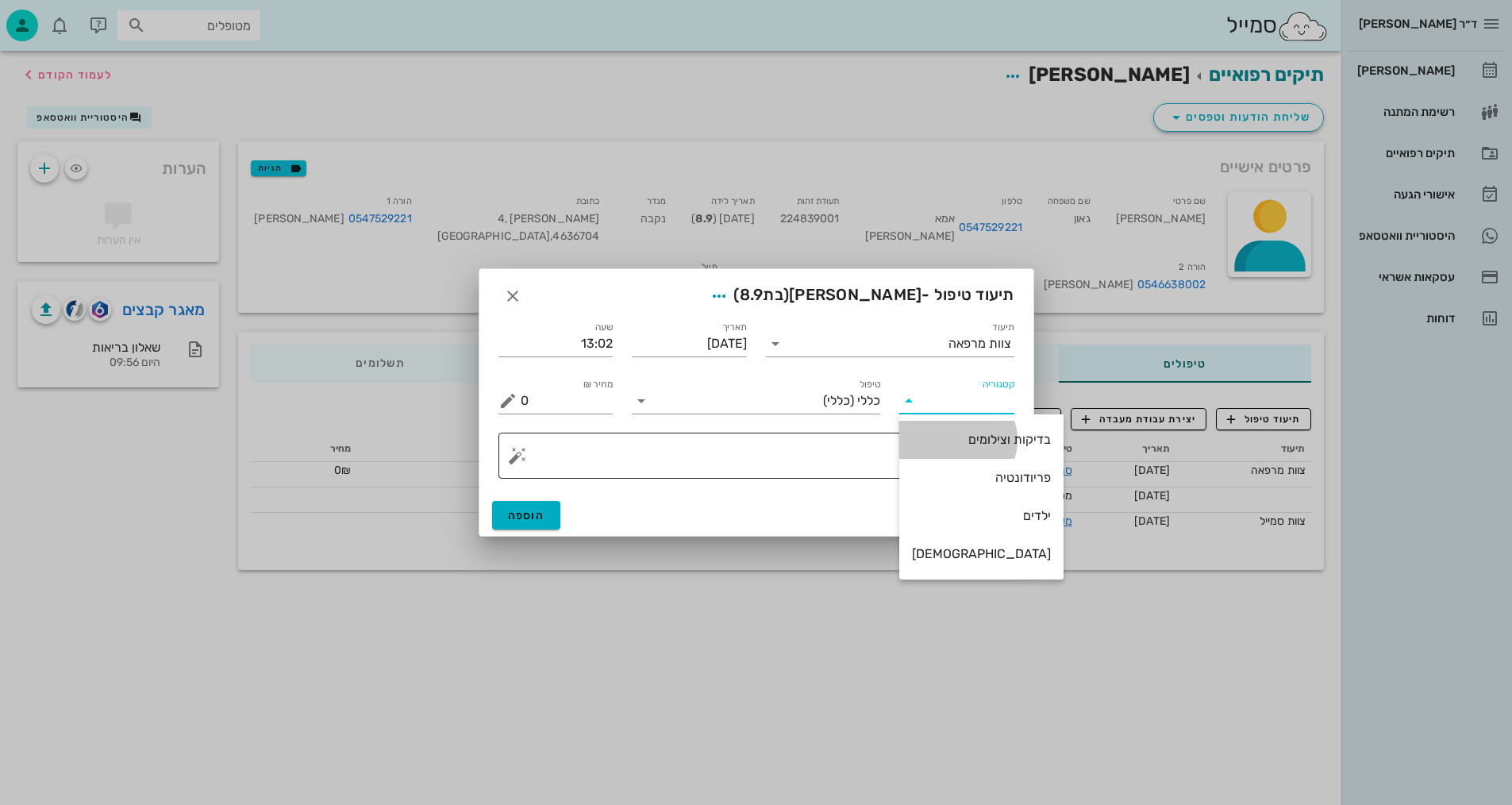
click at [970, 450] on div "בדיקות וצילומים" at bounding box center [981, 439] width 139 height 34
type input "בדיקות וצילומים"
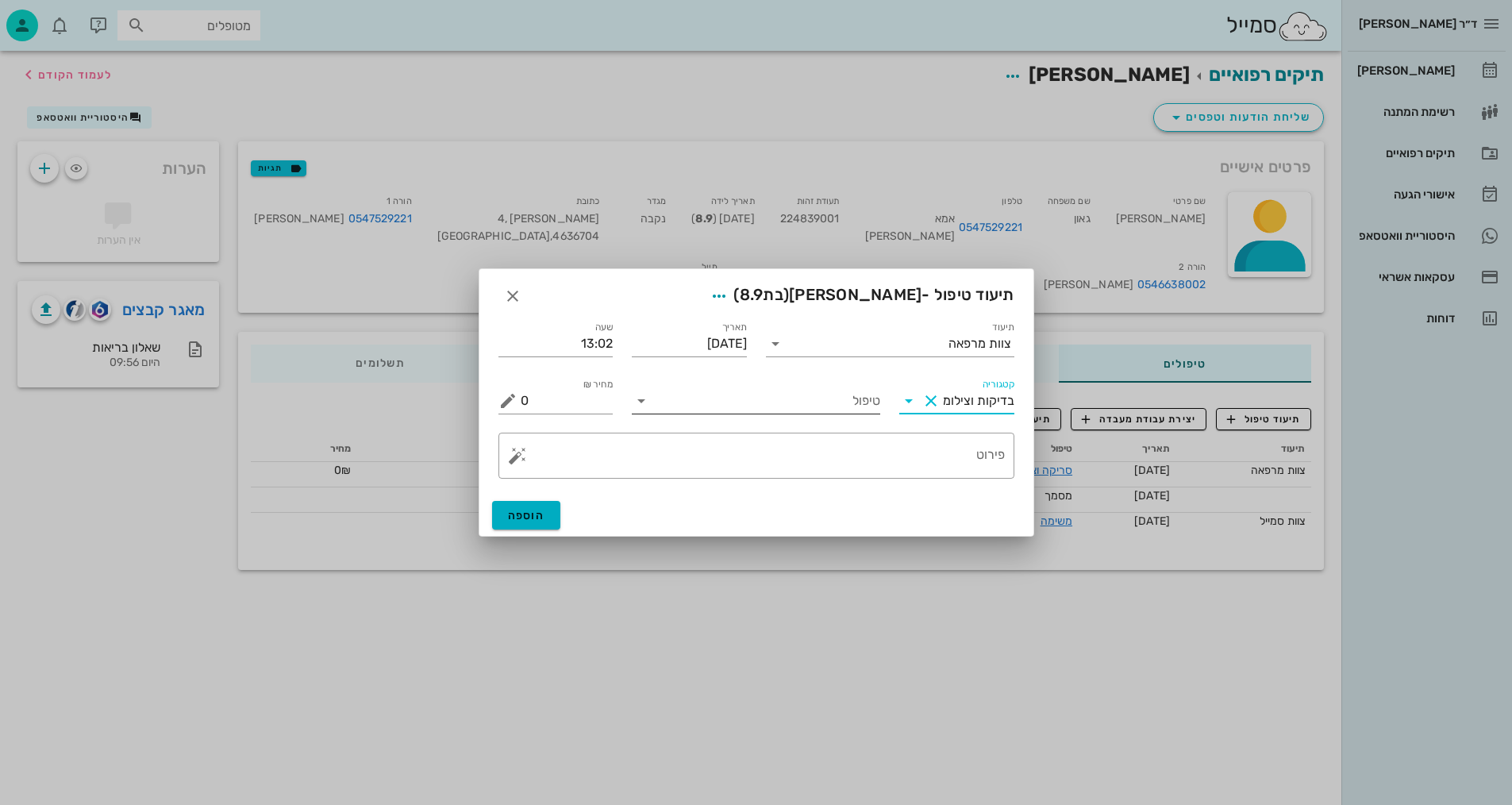
click at [803, 408] on input "טיפול" at bounding box center [767, 401] width 226 height 25
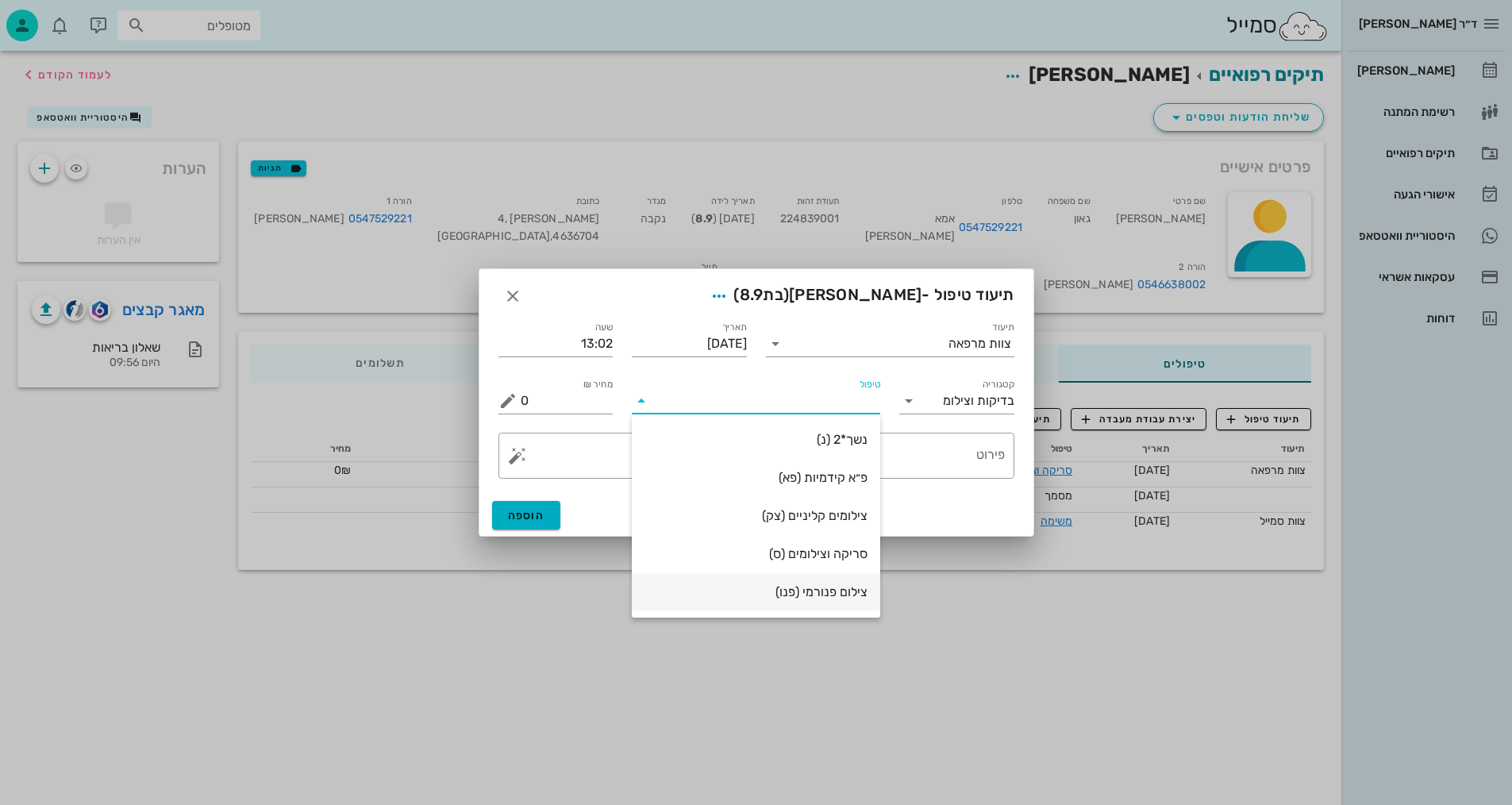
click at [838, 586] on div "צילום פנורמי (פנו)" at bounding box center [756, 592] width 223 height 15
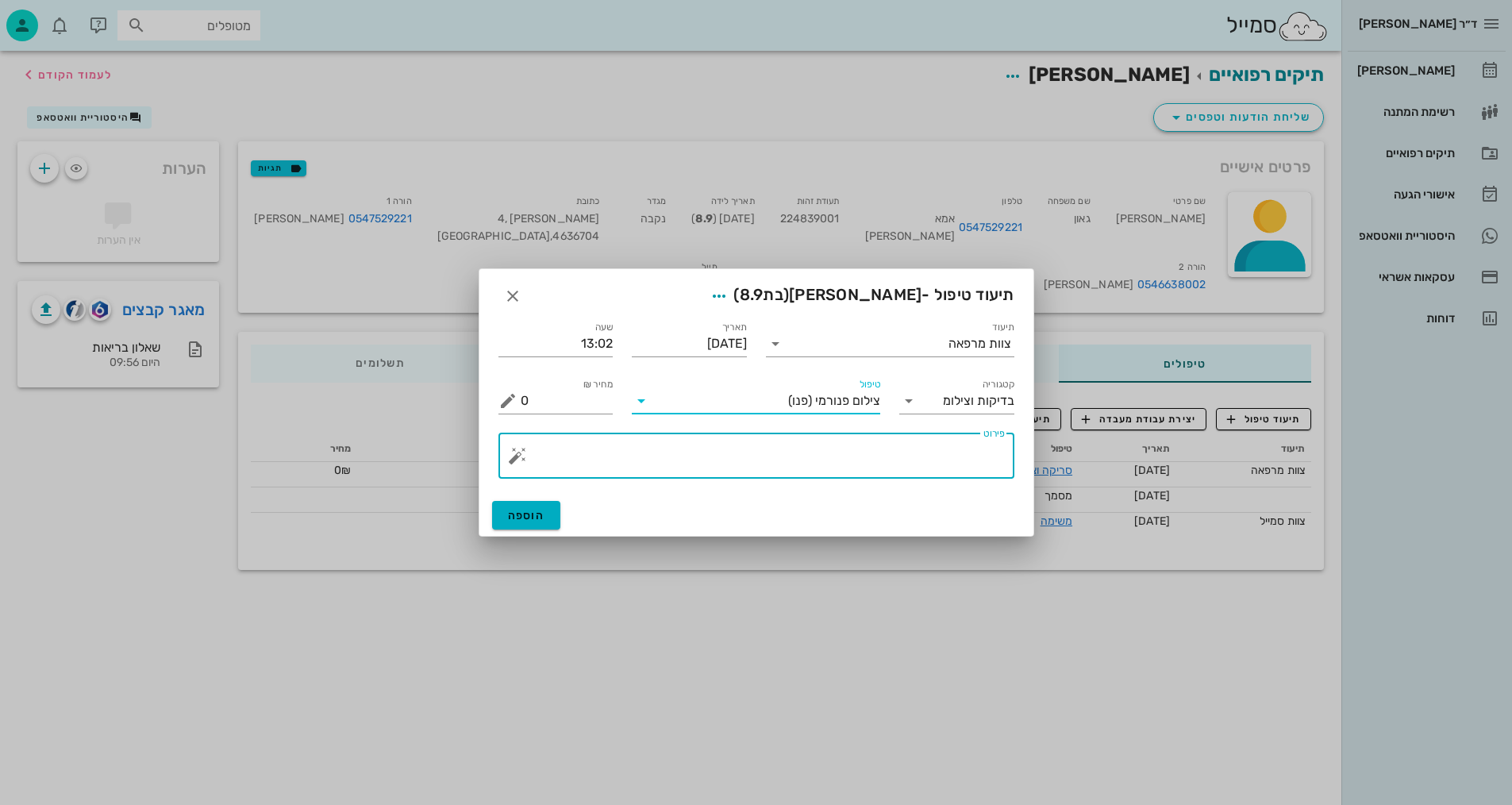
click at [977, 475] on textarea "פירוט" at bounding box center [763, 460] width 484 height 39
type textarea "פנורמי - [PERSON_NAME]"
drag, startPoint x: 548, startPoint y: 495, endPoint x: 555, endPoint y: 506, distance: 13.0
click at [551, 497] on div "הוספה" at bounding box center [756, 515] width 554 height 41
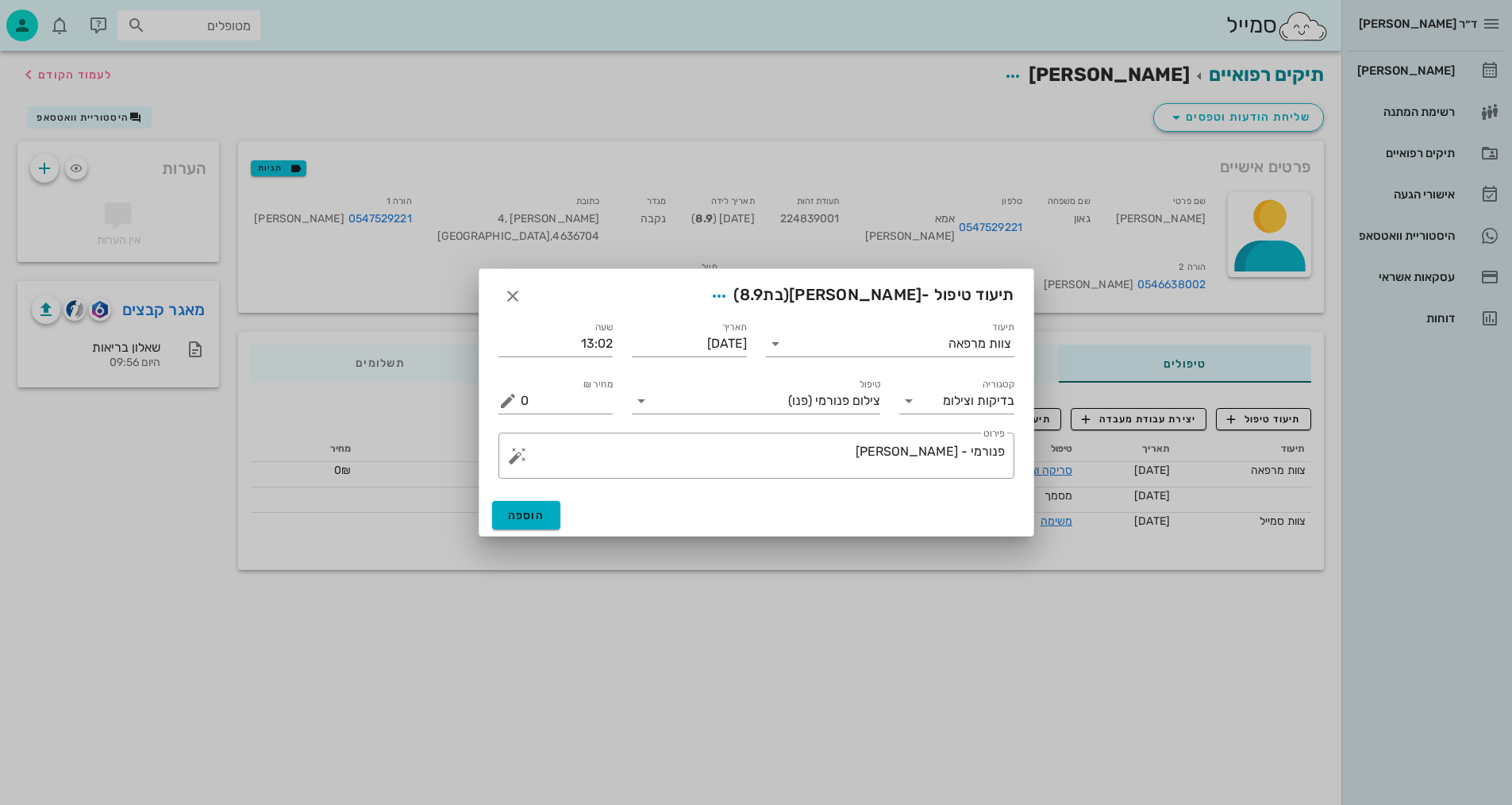
click at [533, 531] on div "הוספה" at bounding box center [756, 515] width 554 height 41
click at [518, 504] on button "הוספה" at bounding box center [526, 515] width 69 height 29
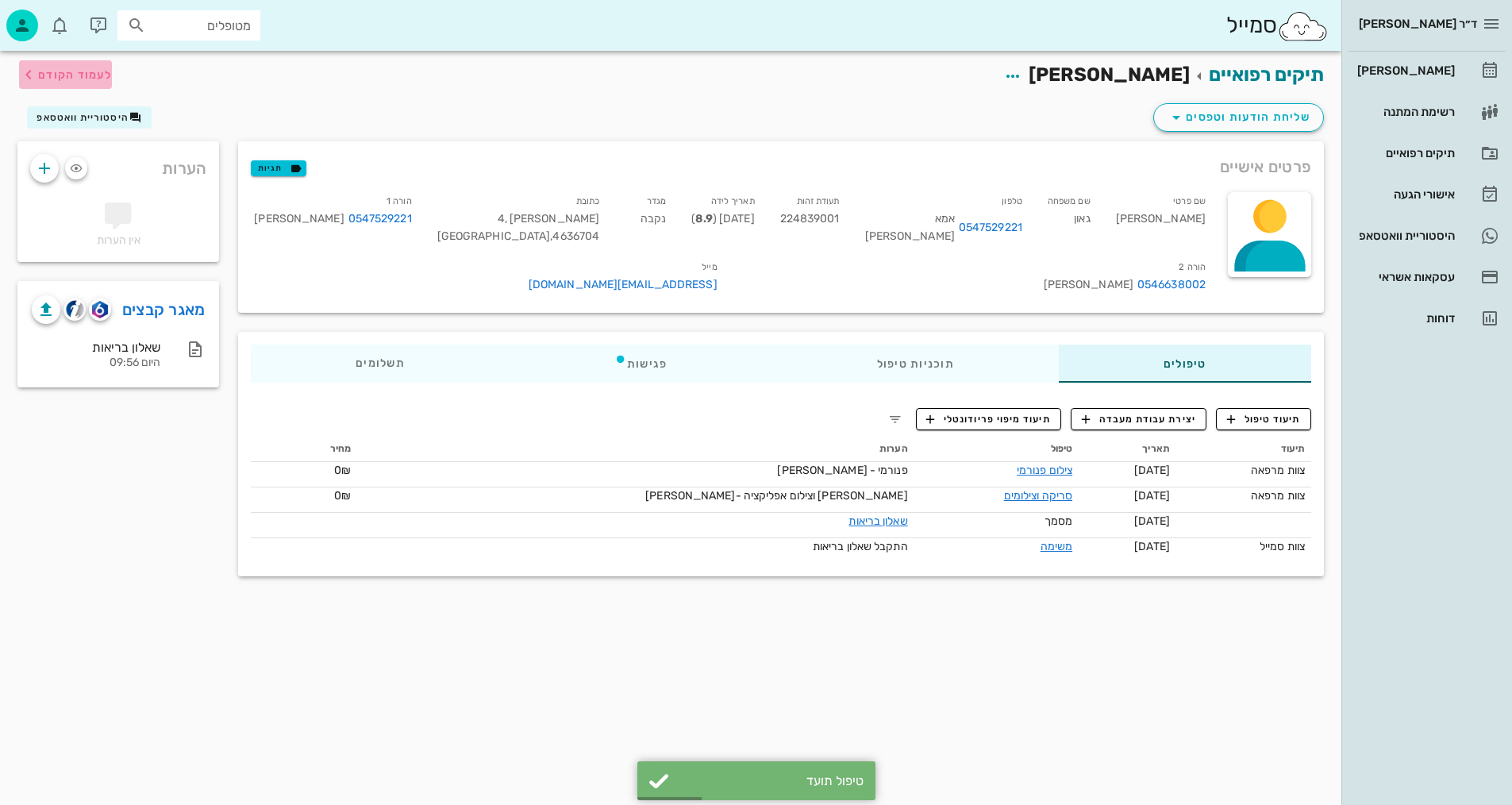
click at [106, 82] on span "לעמוד הקודם" at bounding box center [65, 74] width 93 height 19
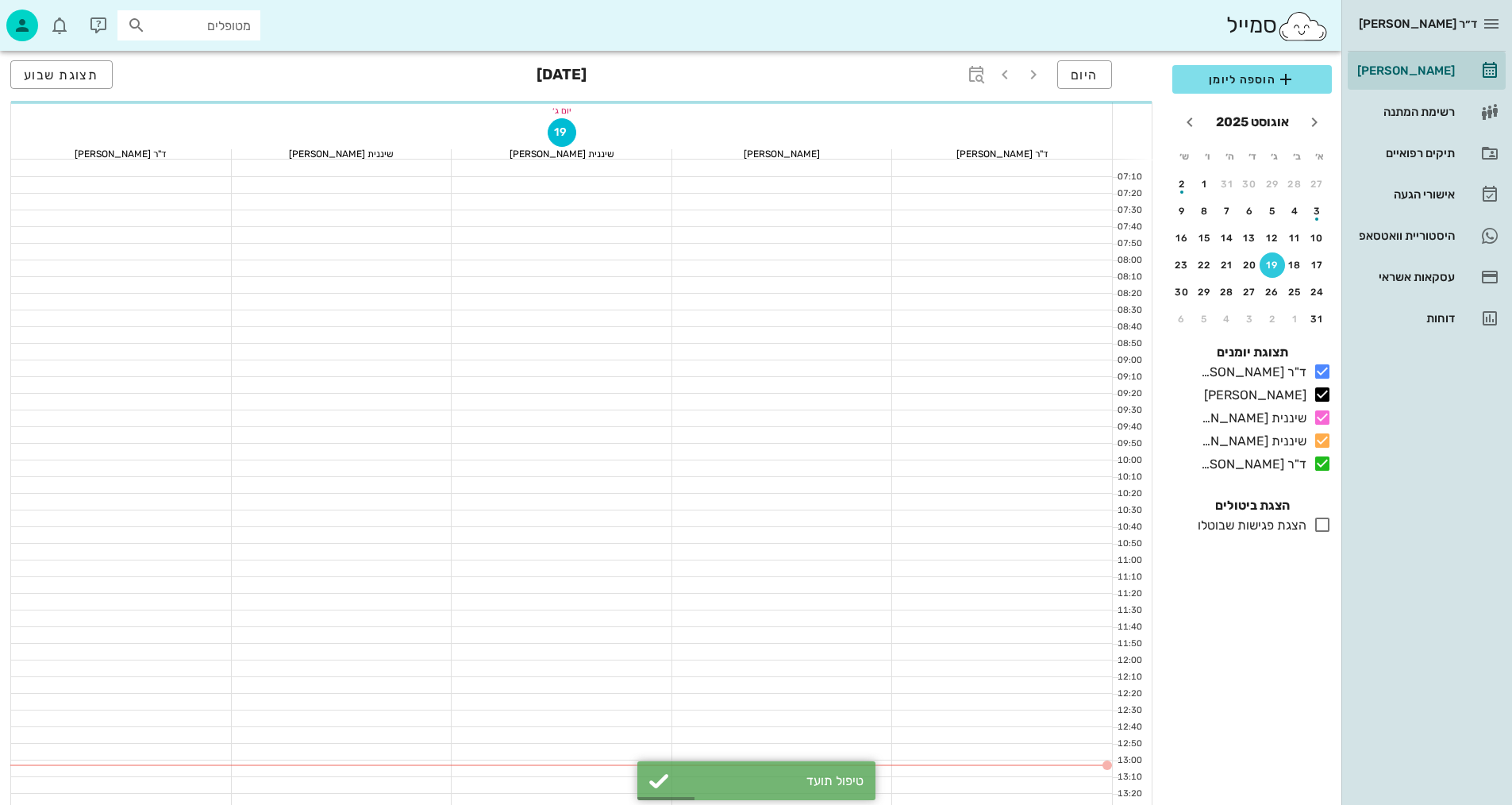
scroll to position [238, 0]
